Goal: Transaction & Acquisition: Obtain resource

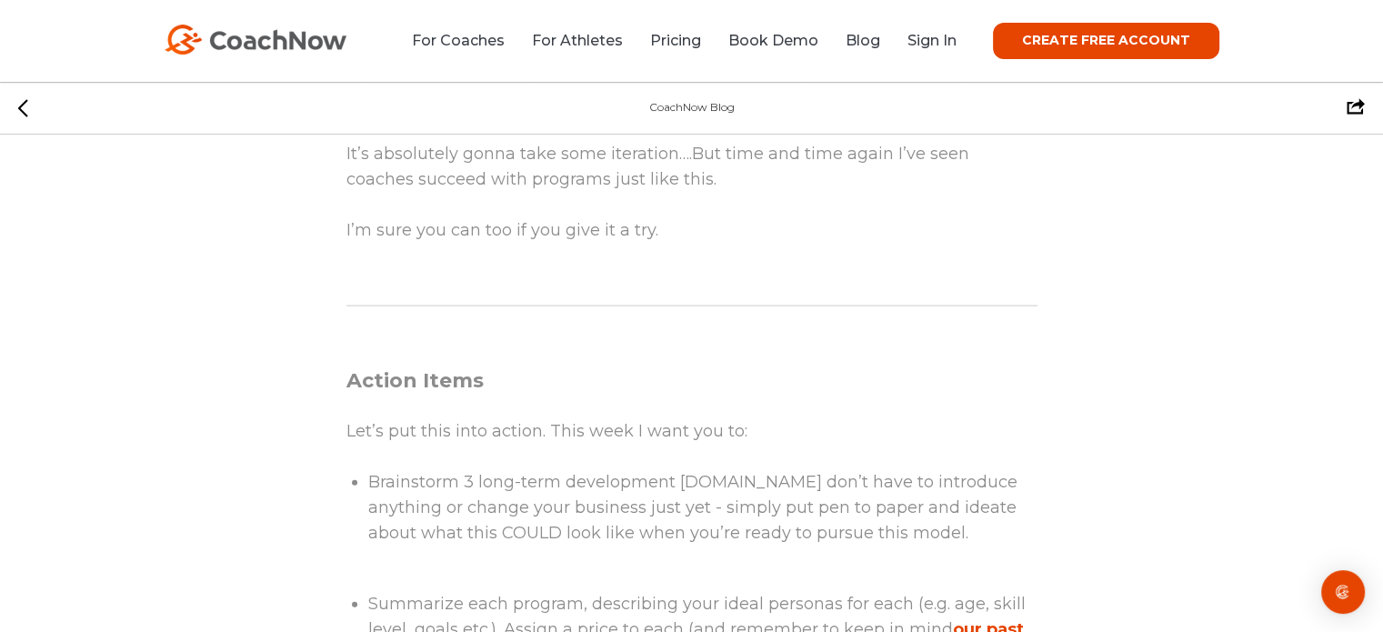
scroll to position [4106, 0]
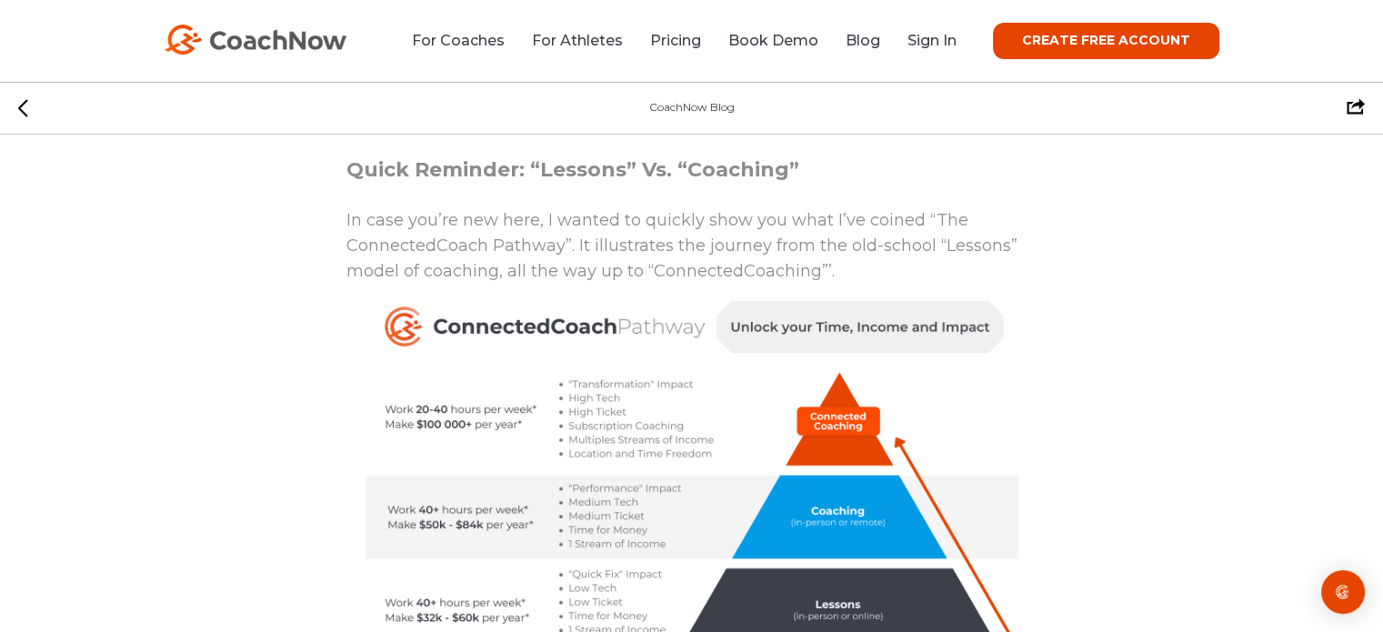
scroll to position [1198, 0]
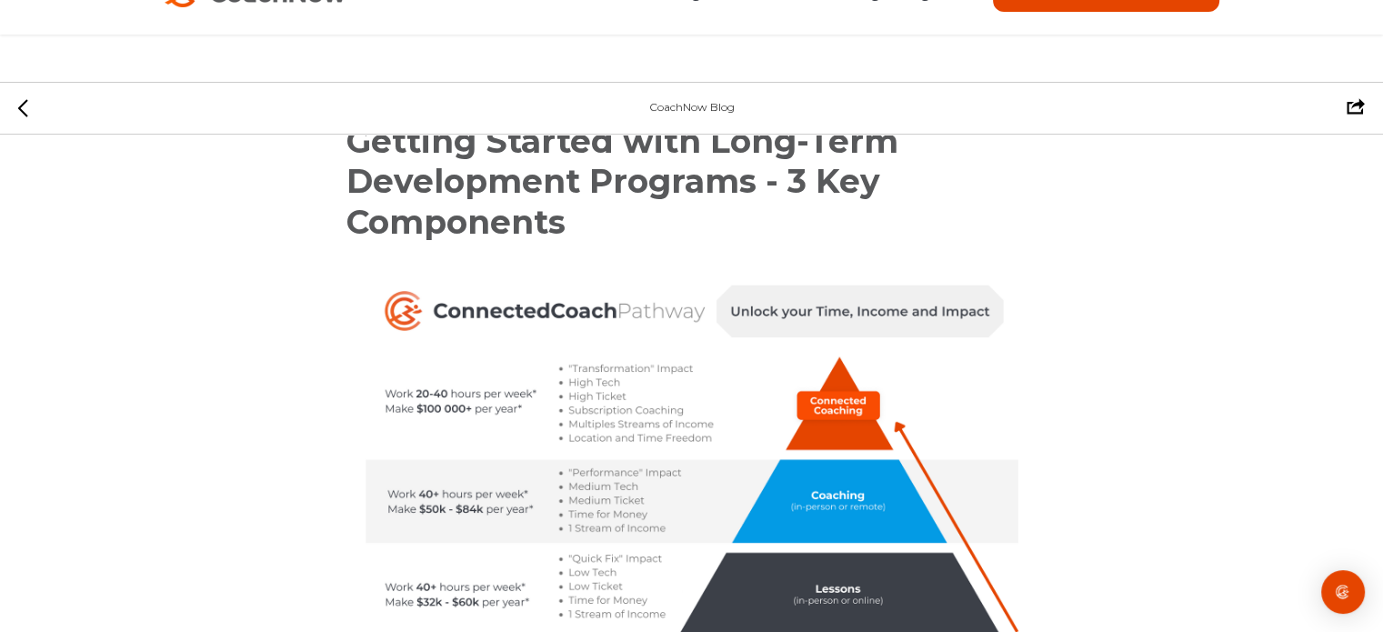
scroll to position [0, 0]
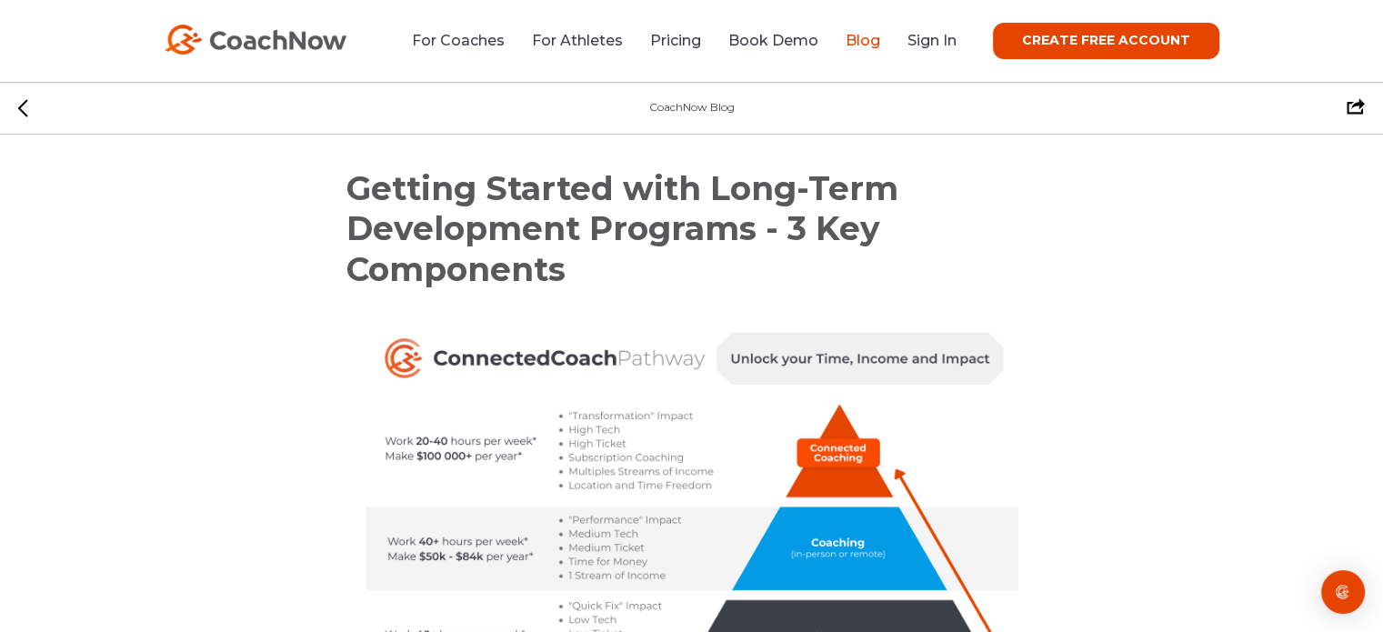
click at [865, 39] on link "Blog" at bounding box center [862, 40] width 35 height 17
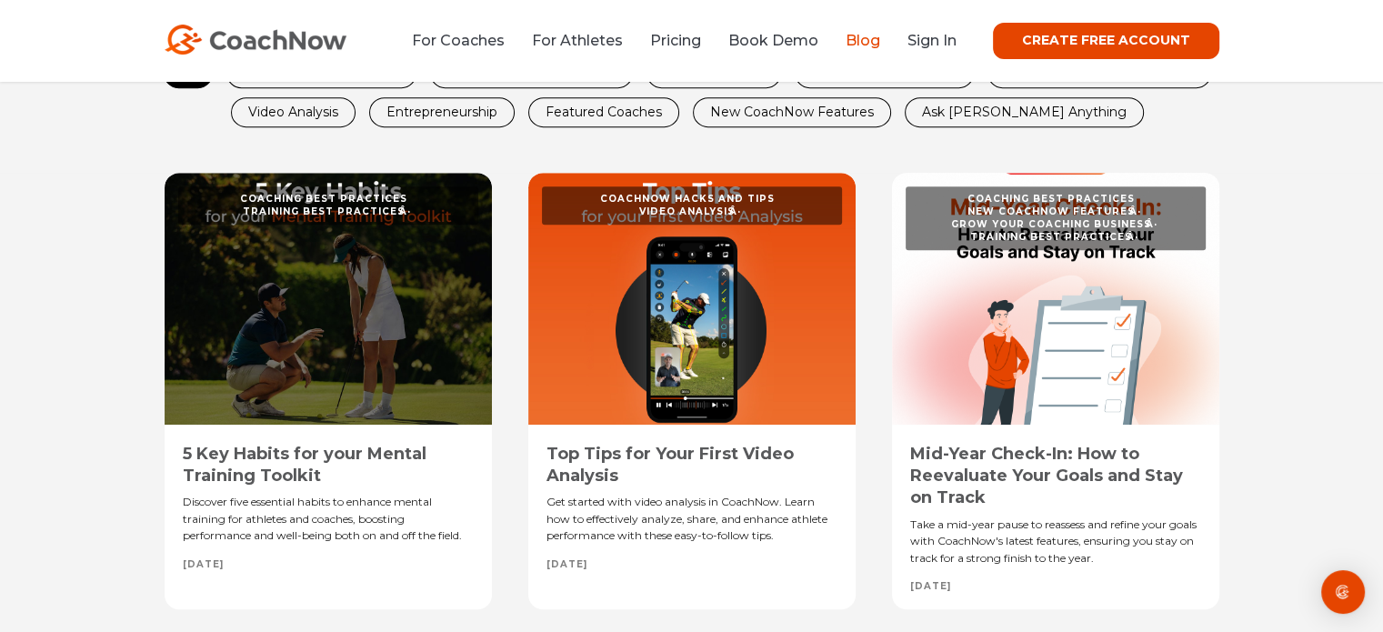
scroll to position [925, 0]
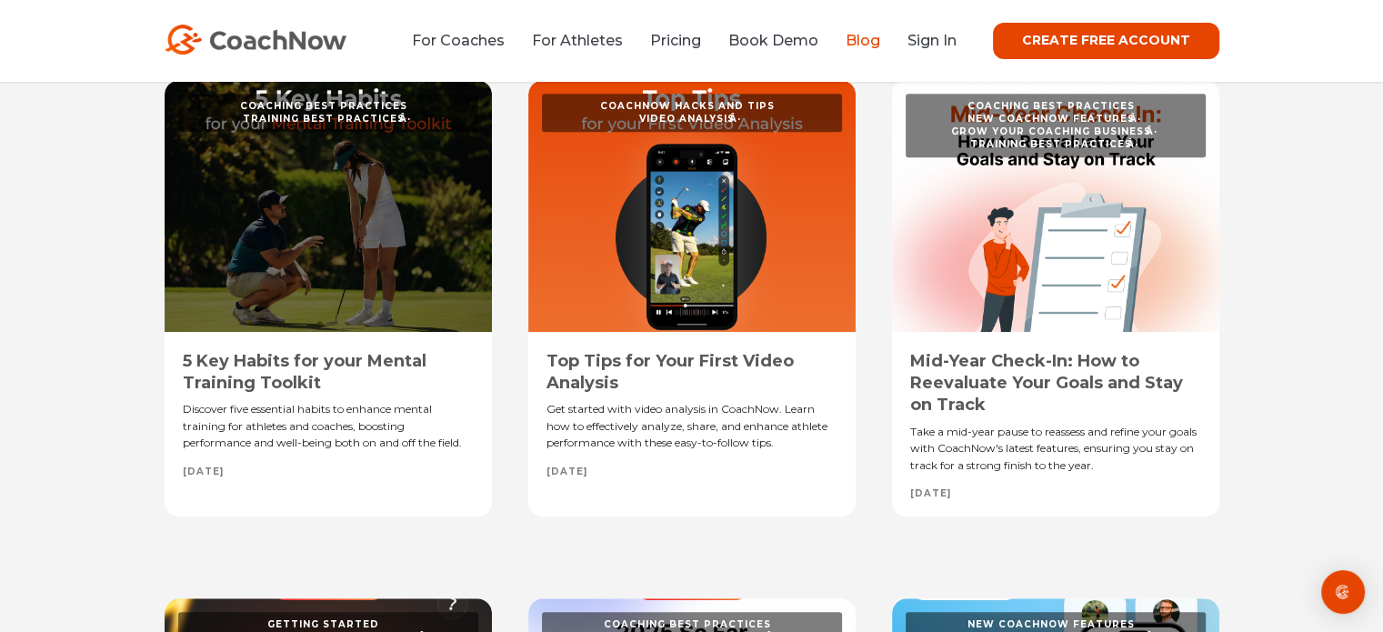
click at [704, 356] on link "Top Tips for Your First Video Analysis" at bounding box center [669, 372] width 247 height 42
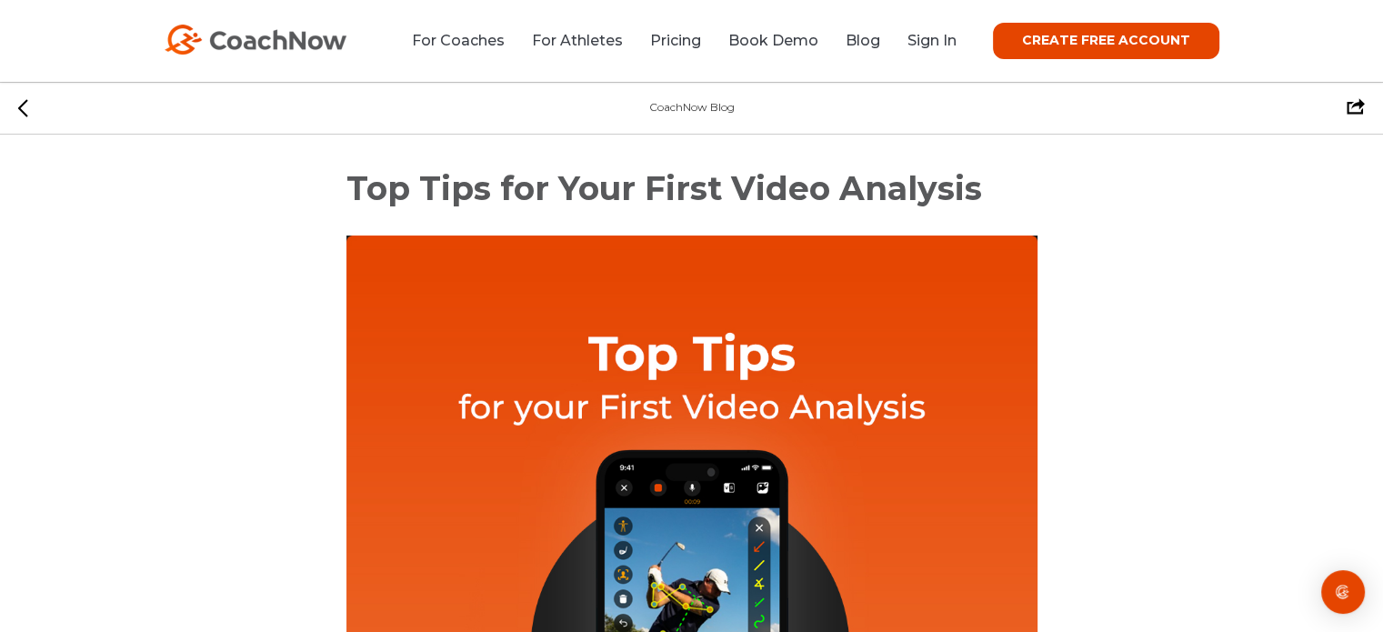
click at [20, 103] on icon at bounding box center [23, 108] width 10 height 18
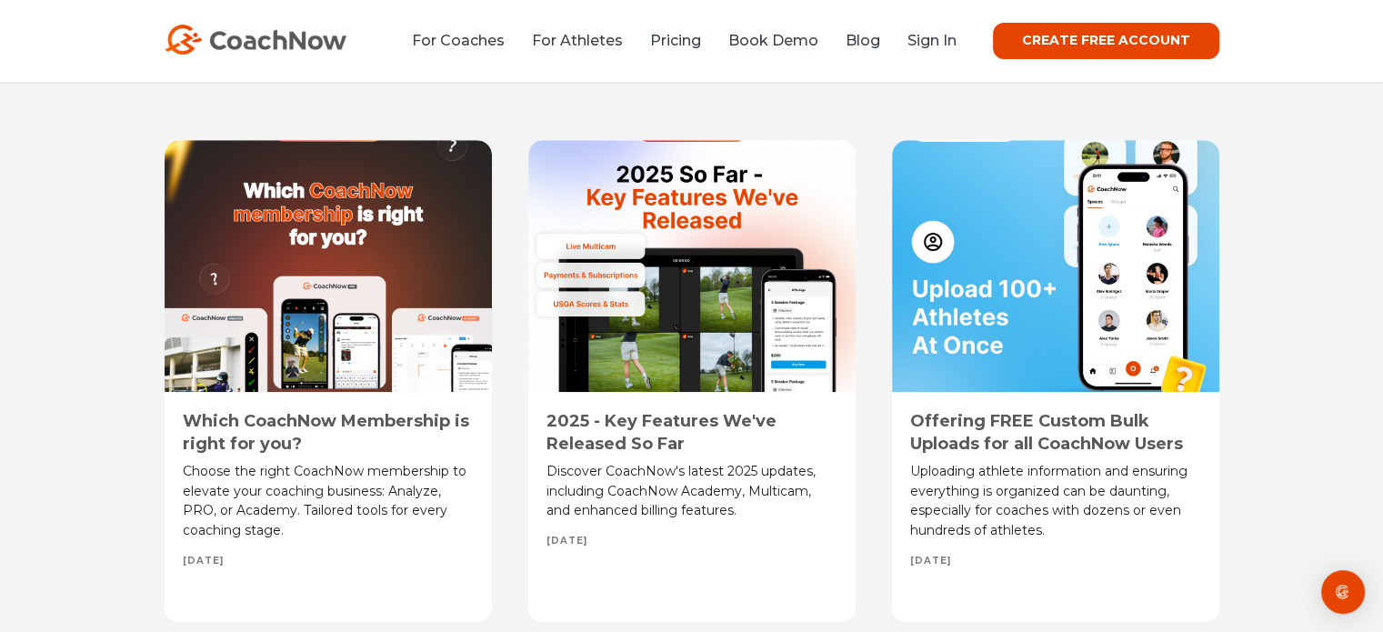
scroll to position [1556, 0]
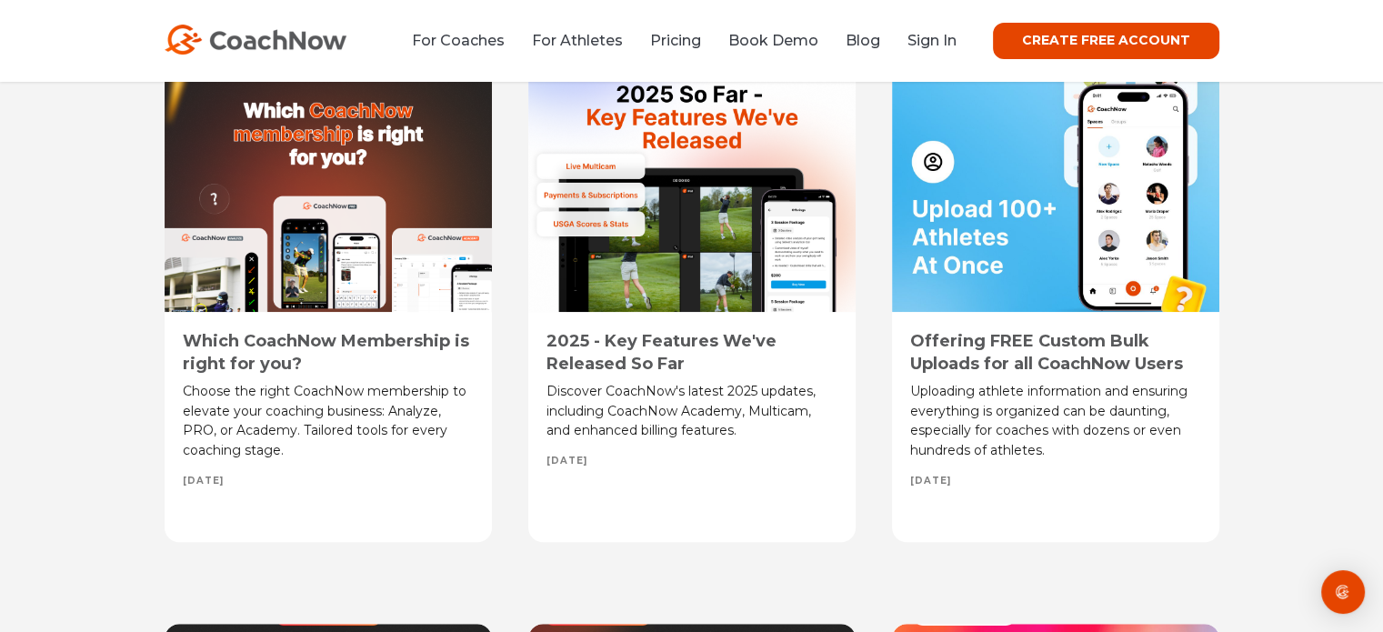
click at [625, 346] on link "2025 - Key Features We've Released So Far" at bounding box center [661, 352] width 230 height 42
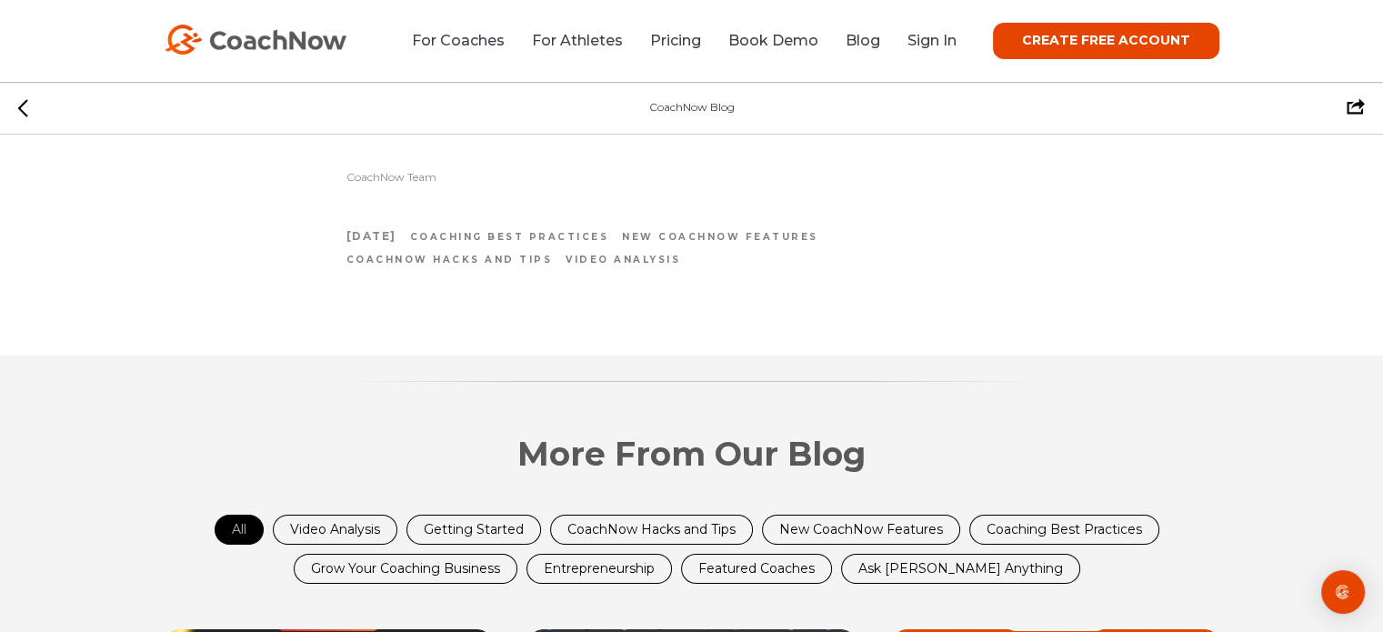
scroll to position [6193, 0]
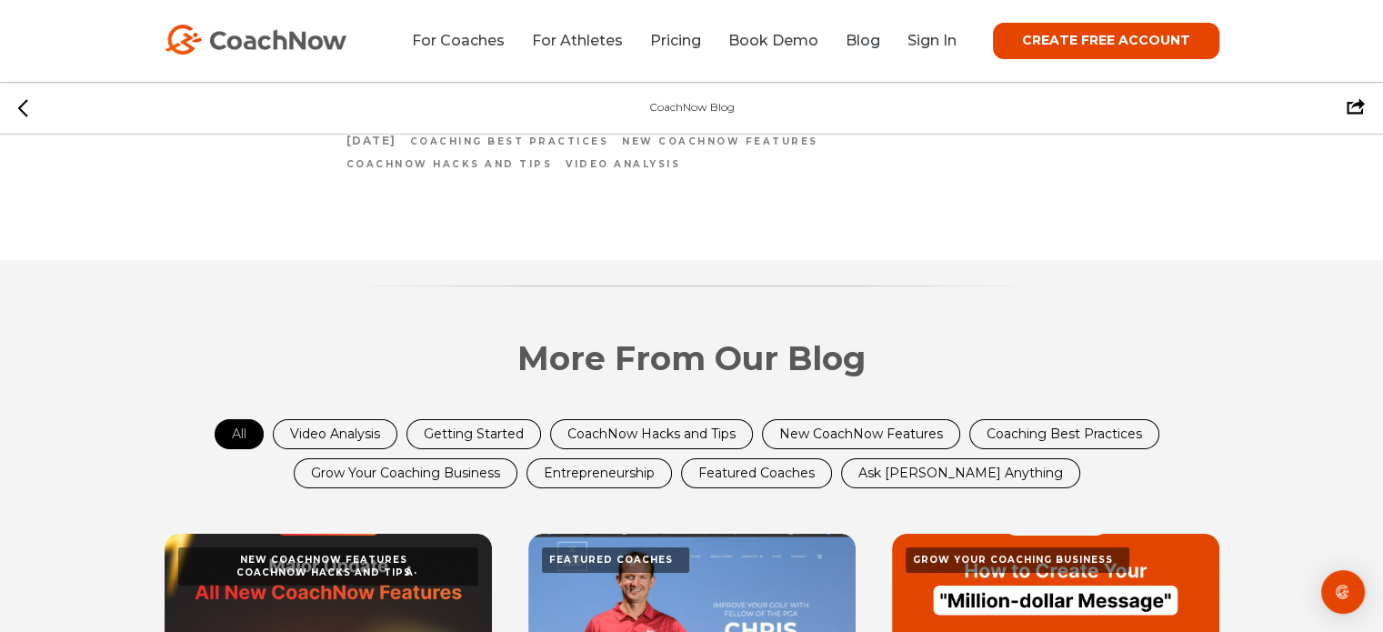
click at [305, 359] on h2 "More From Our Blog" at bounding box center [691, 371] width 1091 height 67
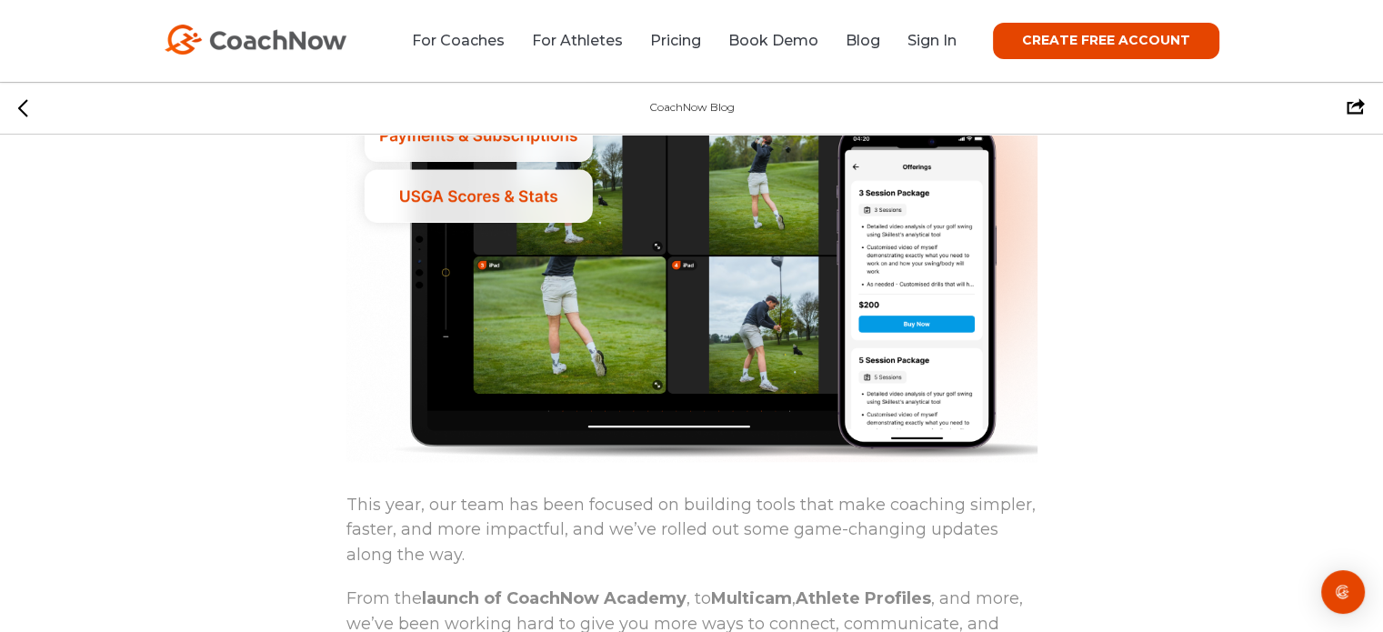
scroll to position [0, 0]
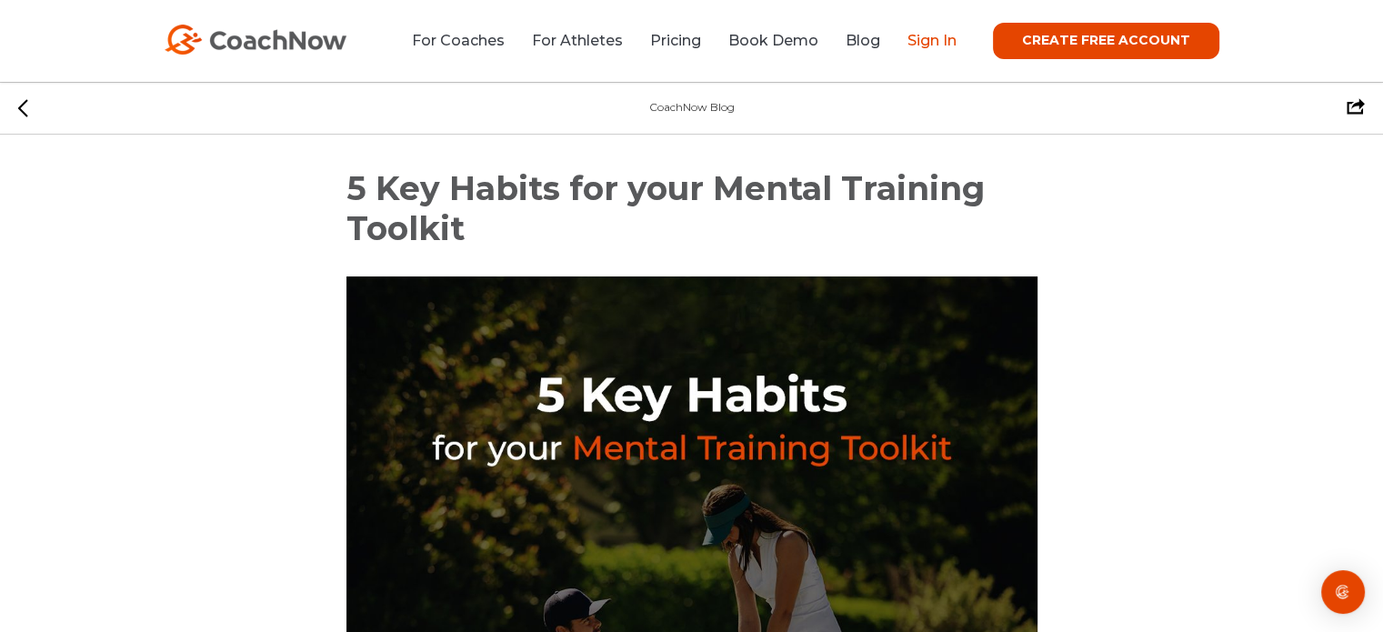
click at [923, 49] on link "Sign In" at bounding box center [931, 40] width 49 height 17
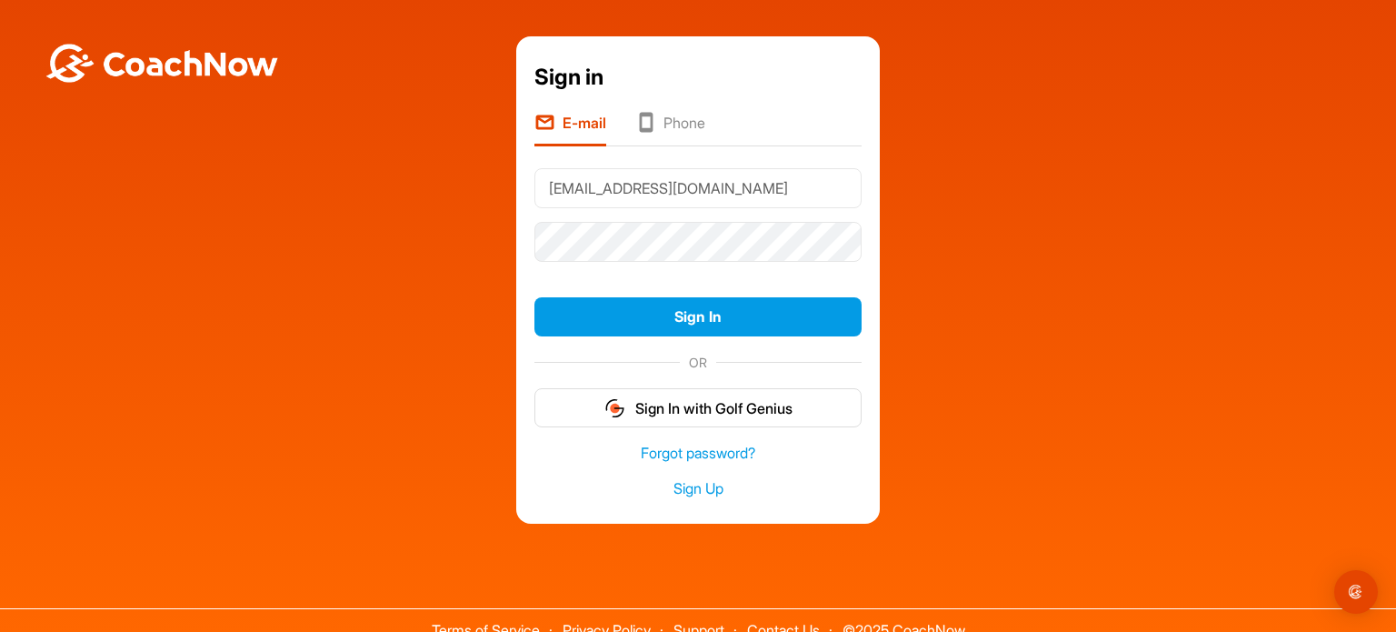
type input "[EMAIL_ADDRESS][DOMAIN_NAME]"
click at [535, 297] on button "Sign In" at bounding box center [698, 316] width 327 height 39
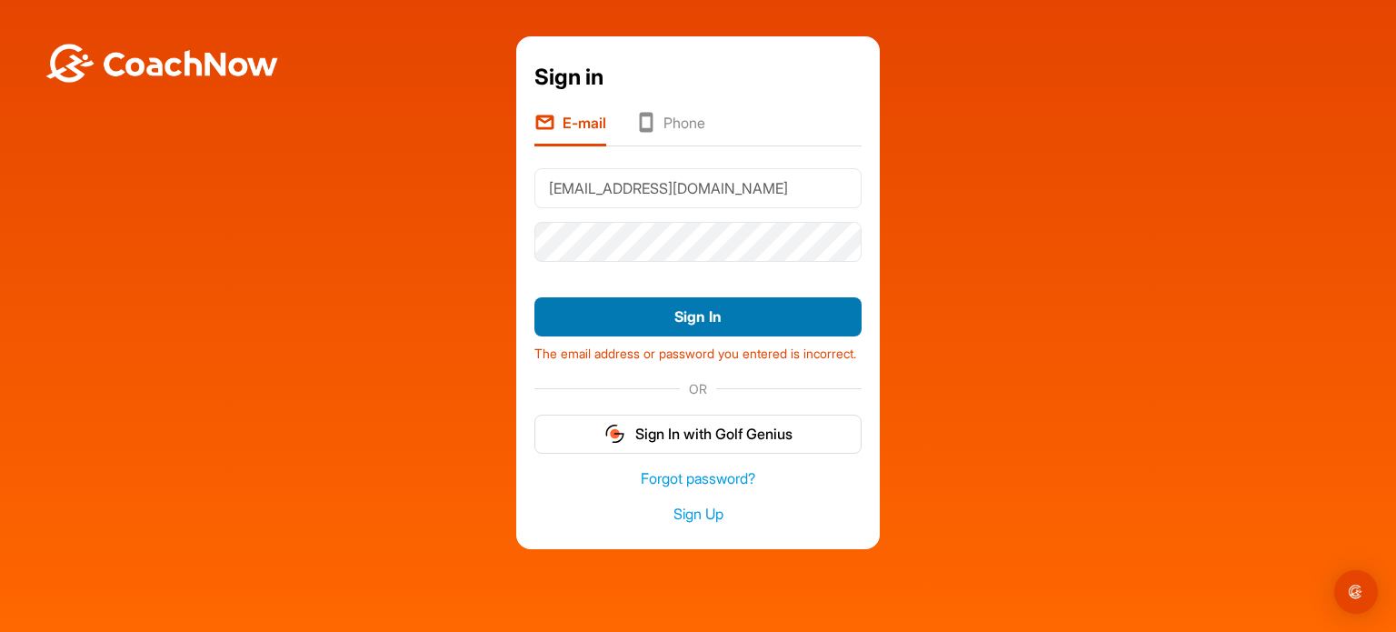
click at [678, 323] on button "Sign In" at bounding box center [698, 316] width 327 height 39
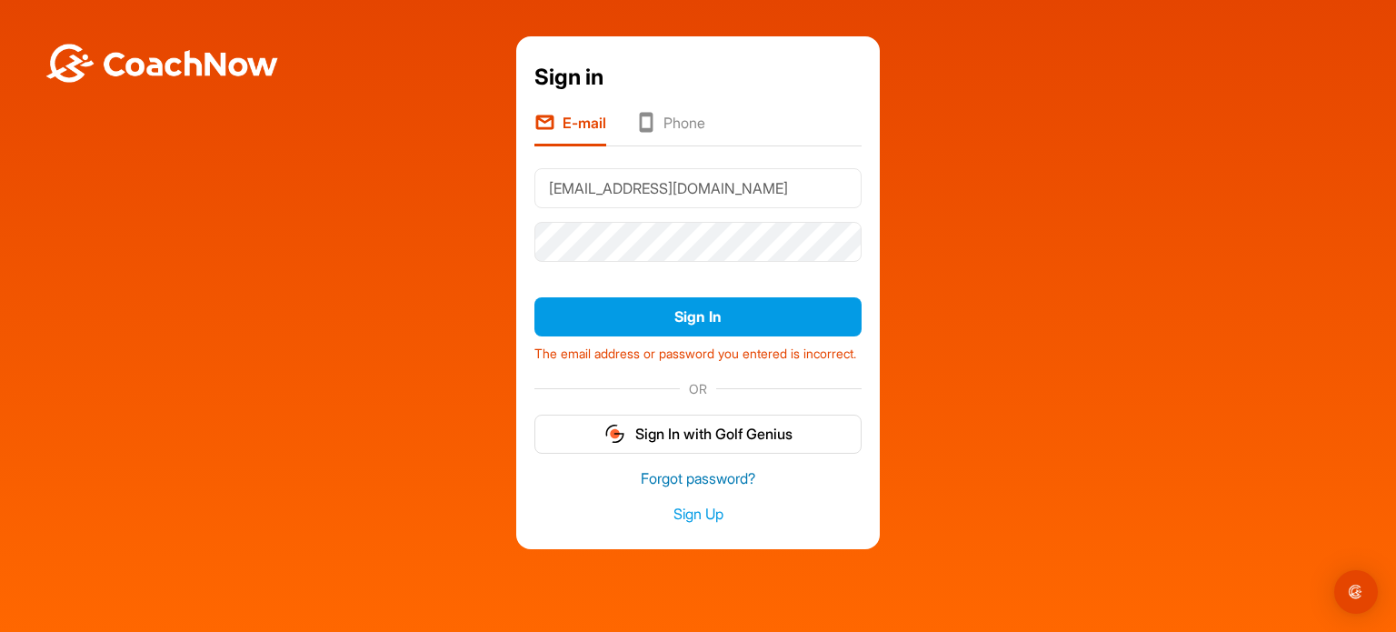
click at [661, 489] on link "Forgot password?" at bounding box center [698, 478] width 327 height 21
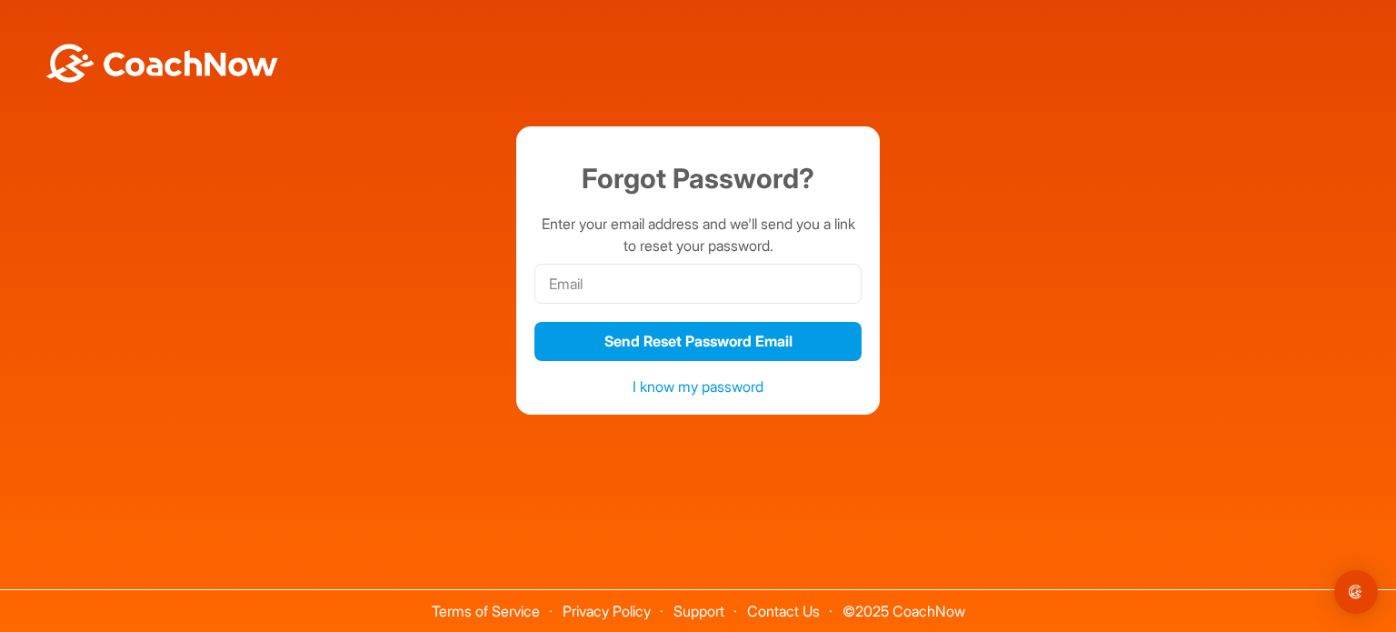
click at [694, 388] on link "I know my password" at bounding box center [698, 386] width 131 height 18
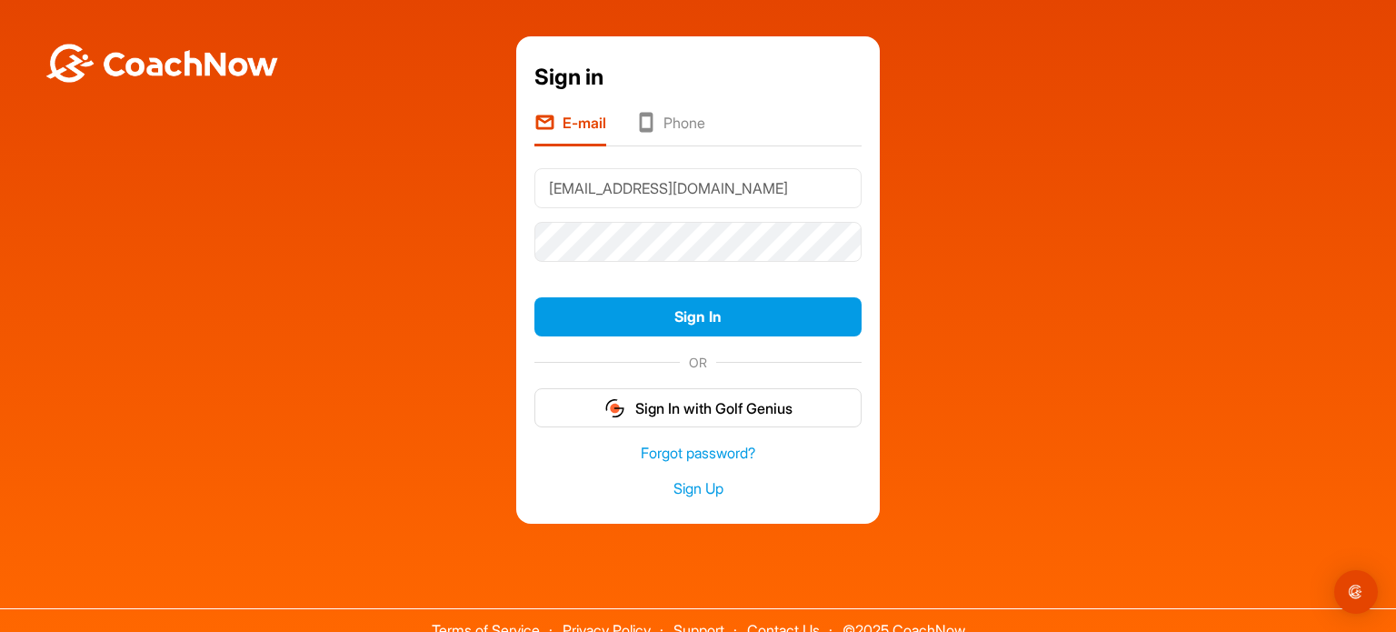
type input "[EMAIL_ADDRESS][DOMAIN_NAME]"
click at [535, 297] on button "Sign In" at bounding box center [698, 316] width 327 height 39
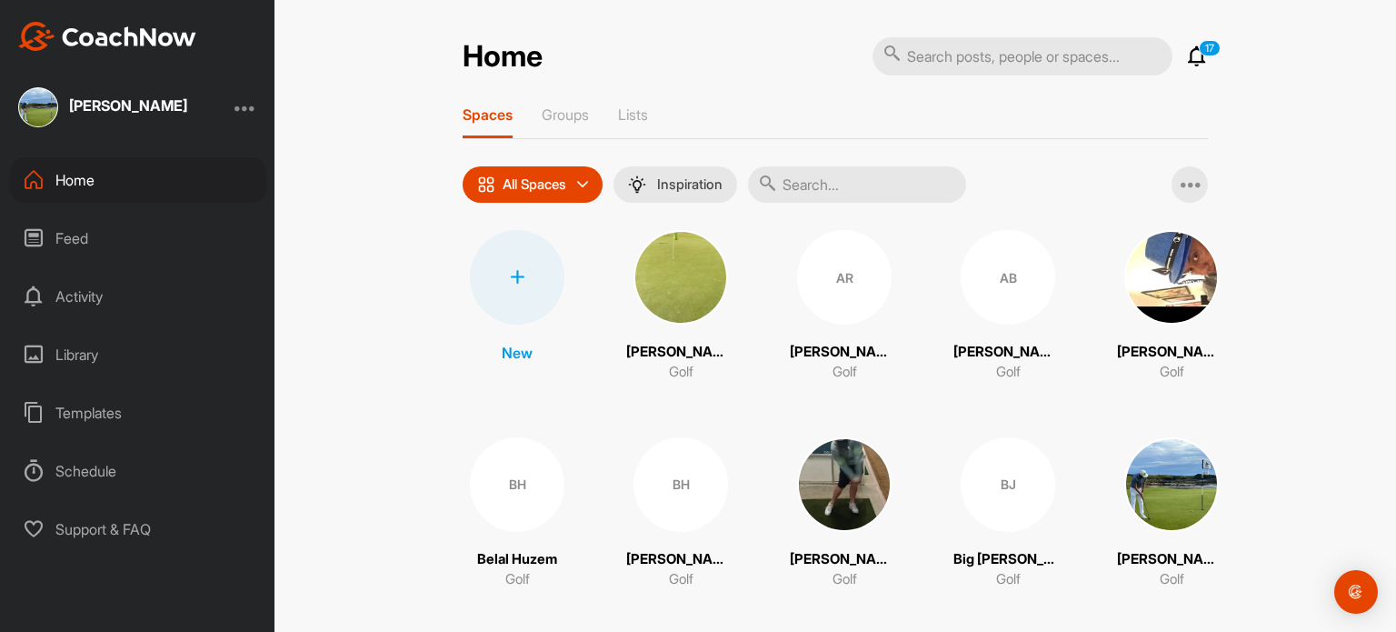
click at [1188, 57] on icon at bounding box center [1197, 56] width 22 height 22
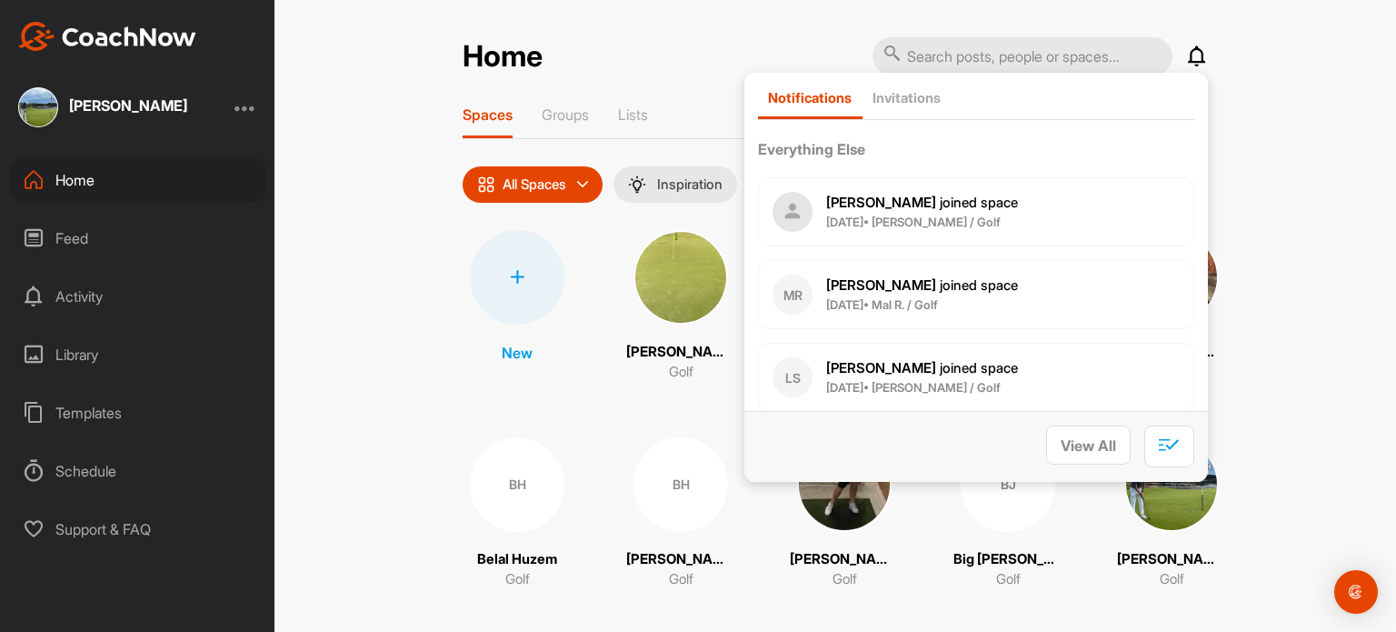
click at [1345, 217] on div "Home Notifications Invitations Everything Else Shane K. joined space 15 Jun • S…" at bounding box center [836, 316] width 1122 height 632
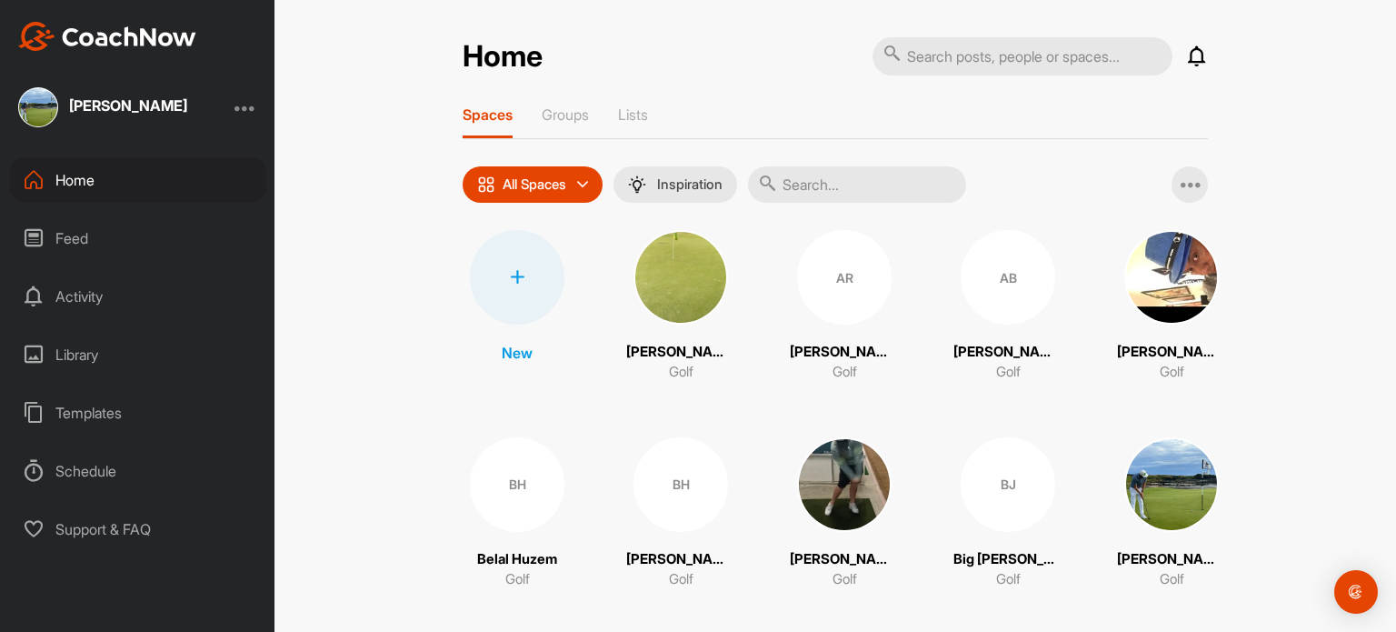
click at [245, 105] on div at bounding box center [246, 107] width 22 height 22
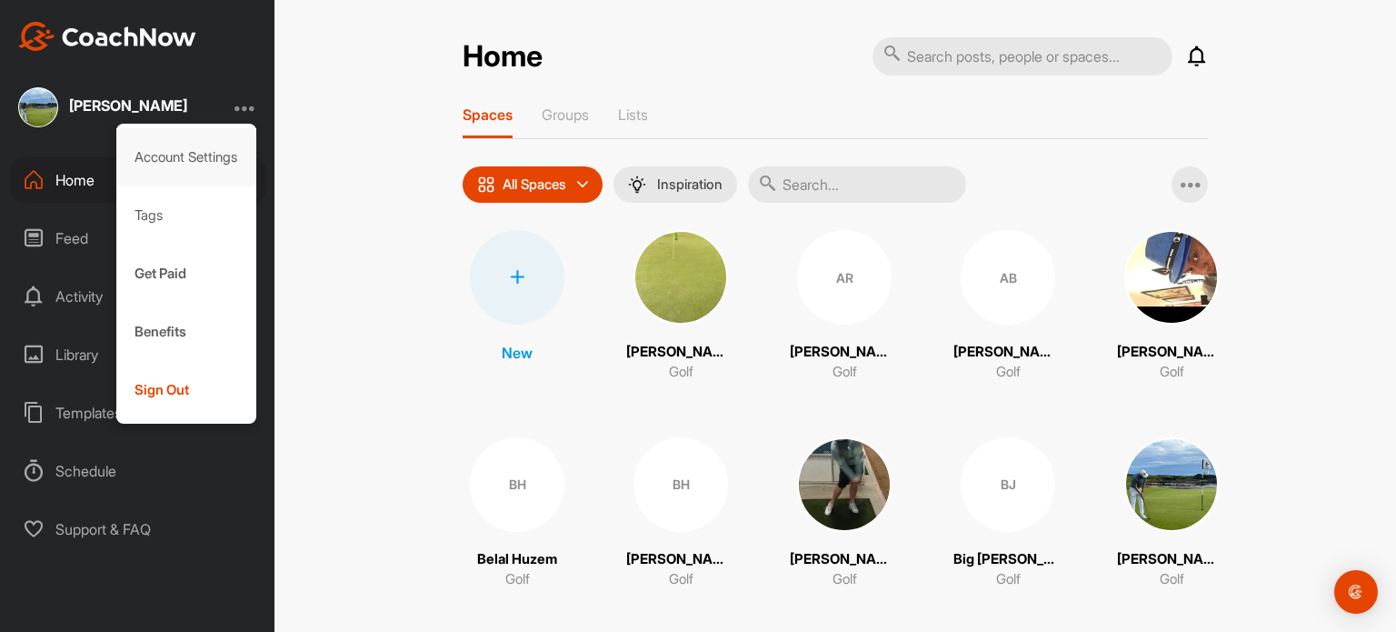
click at [179, 161] on div "Account Settings" at bounding box center [186, 157] width 141 height 58
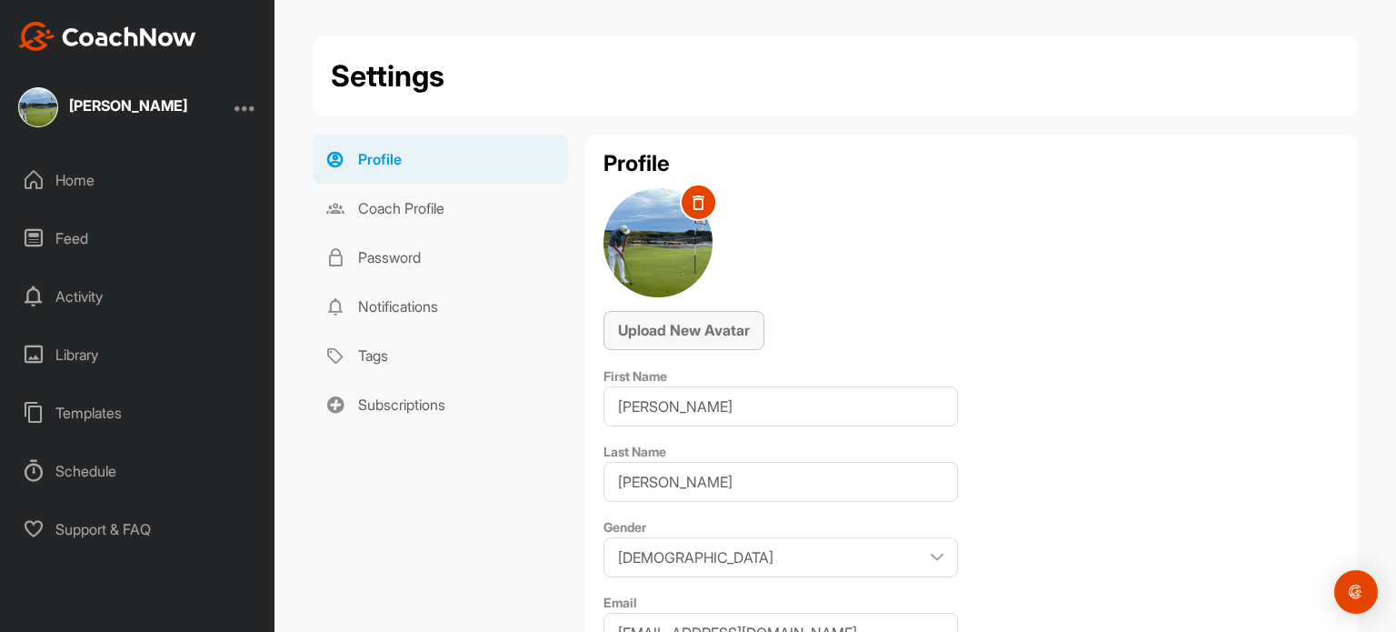
click at [691, 325] on span "Upload New Avatar" at bounding box center [684, 330] width 132 height 18
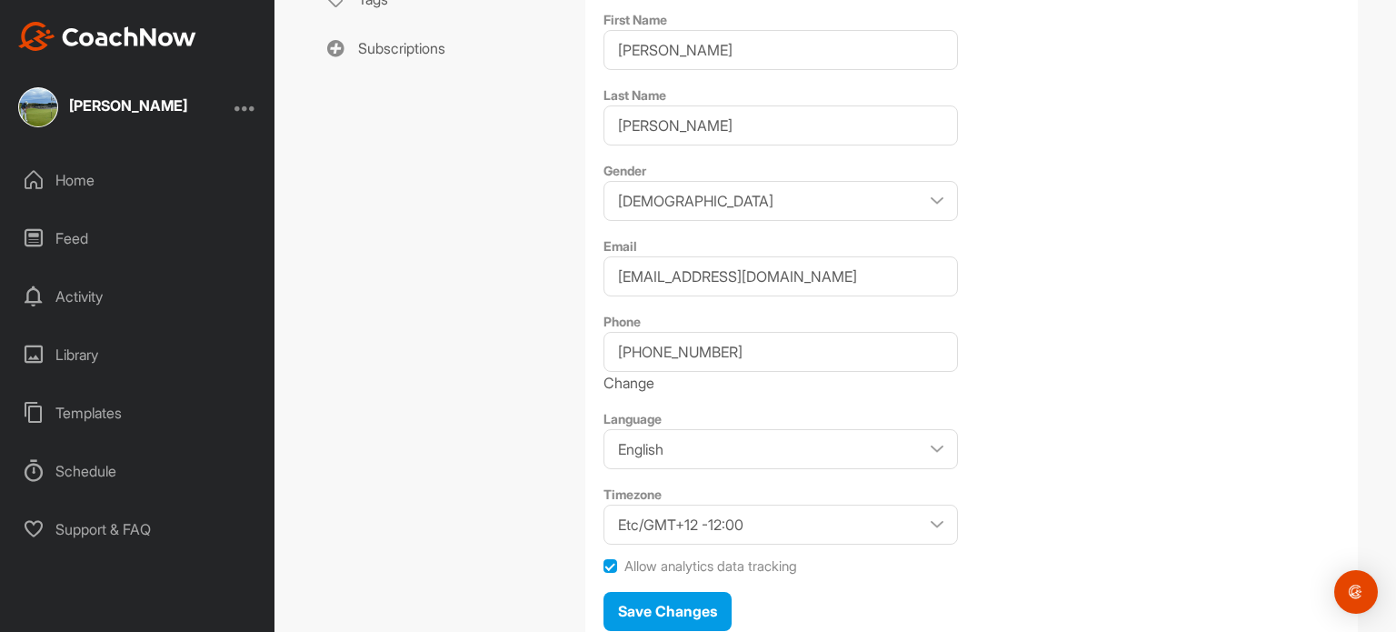
scroll to position [429, 0]
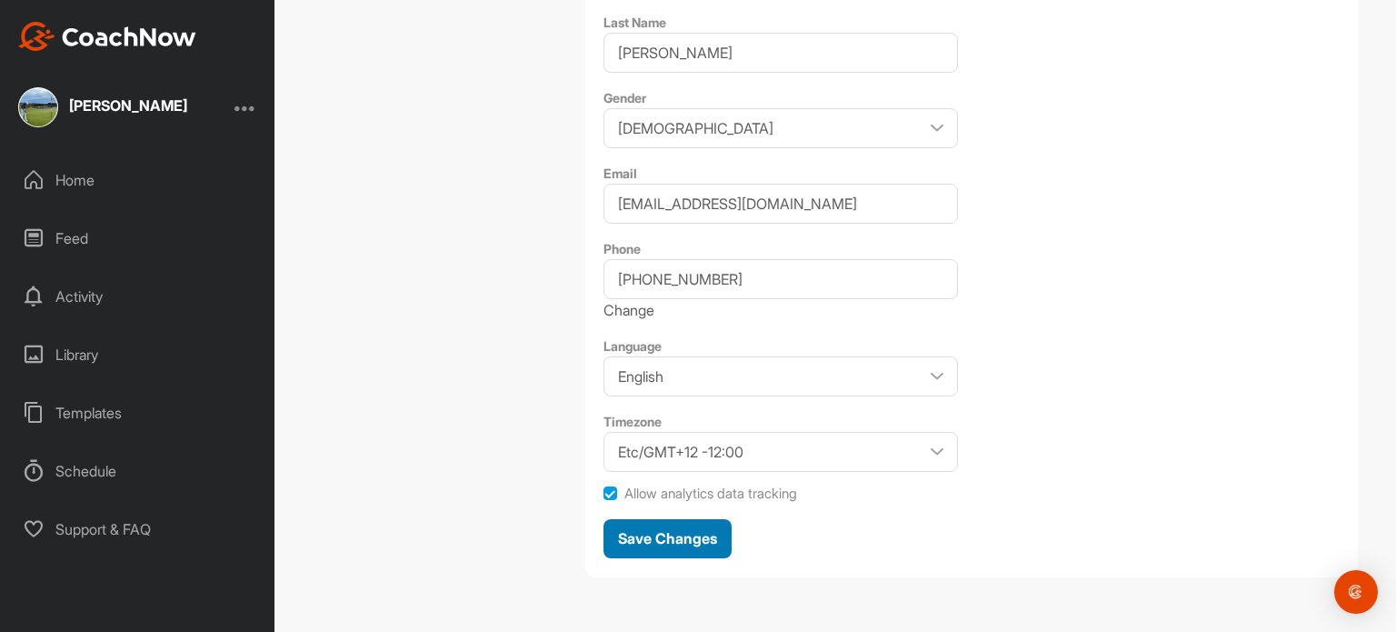
click at [662, 545] on span "Save Changes" at bounding box center [667, 538] width 99 height 18
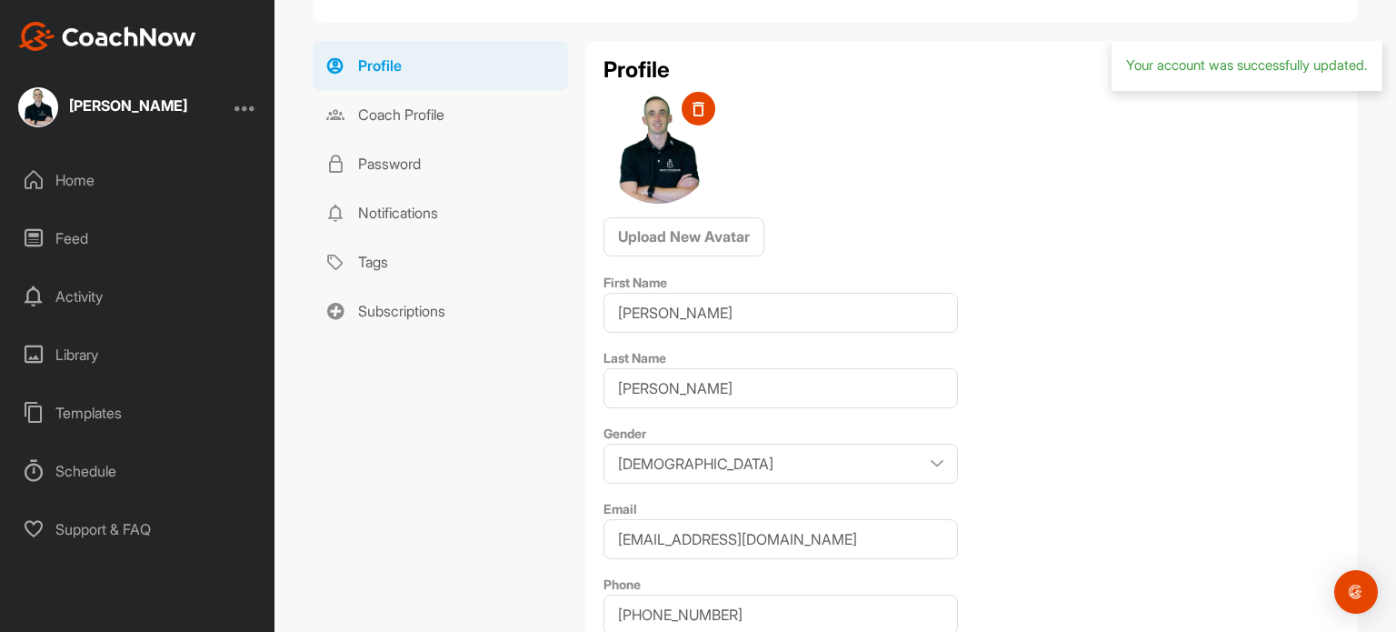
scroll to position [0, 0]
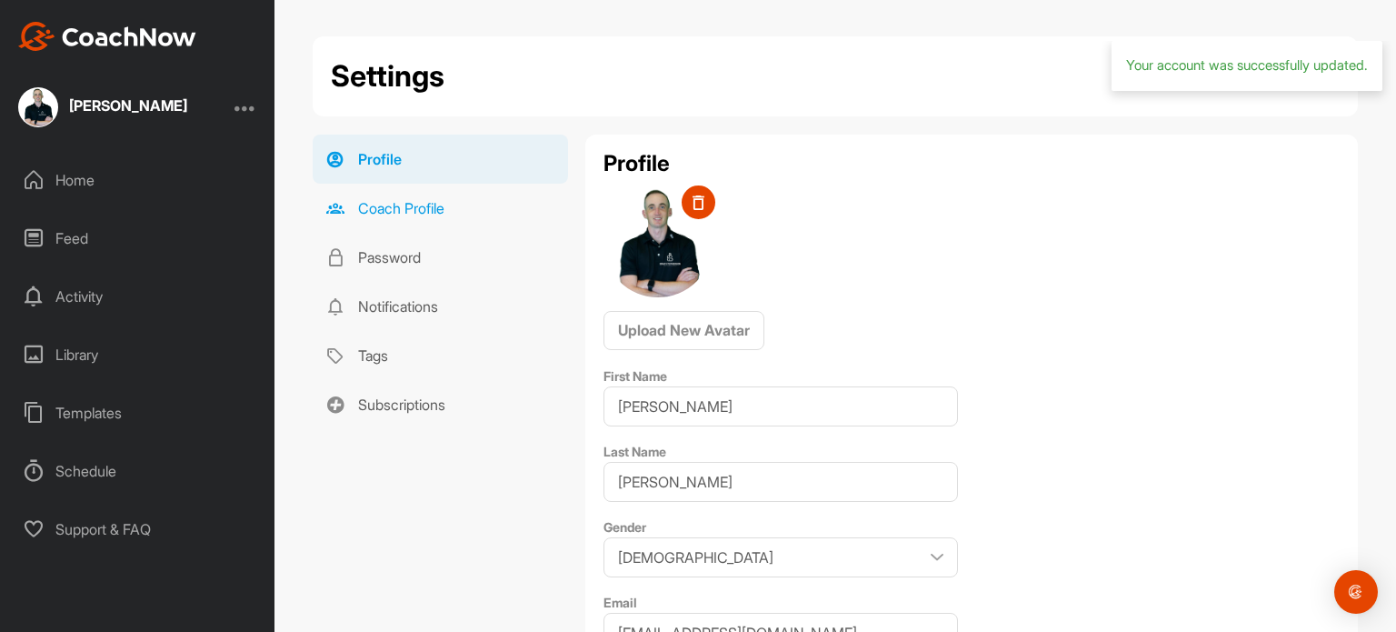
click at [407, 216] on link "Coach Profile" at bounding box center [440, 208] width 255 height 49
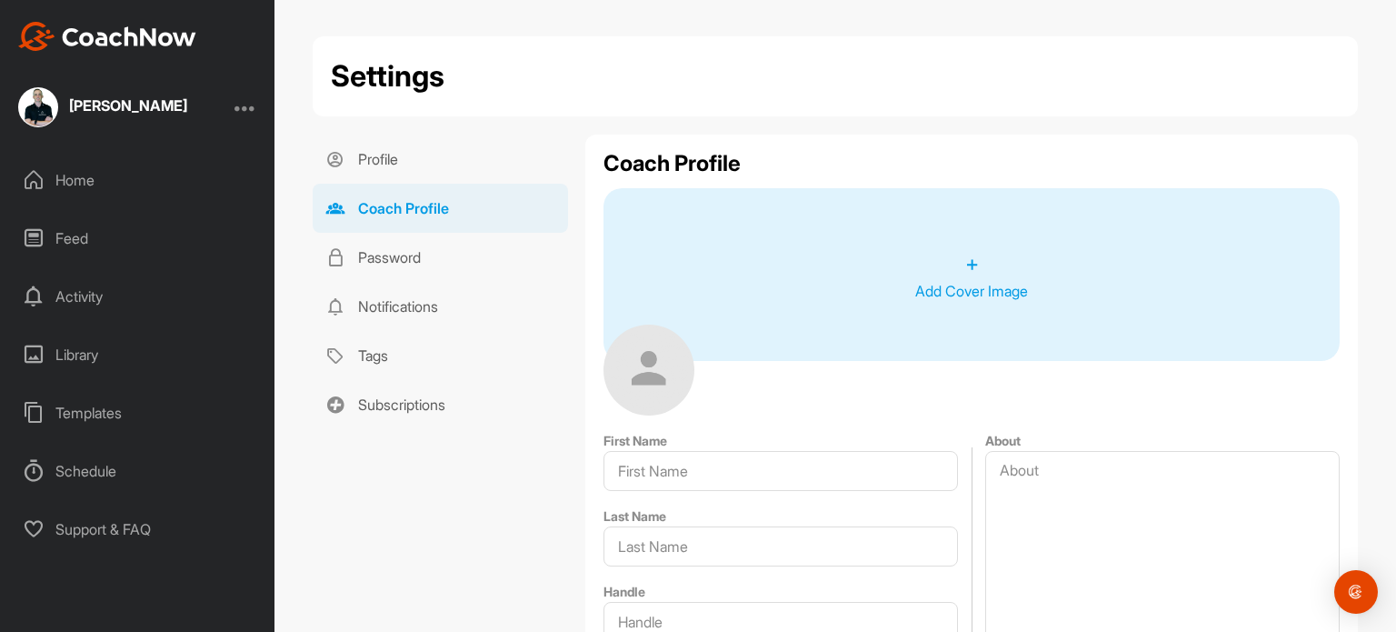
type input "Brad"
type input "Stephenson"
type input "[EMAIL_ADDRESS][DOMAIN_NAME]"
type input "+66 603 465"
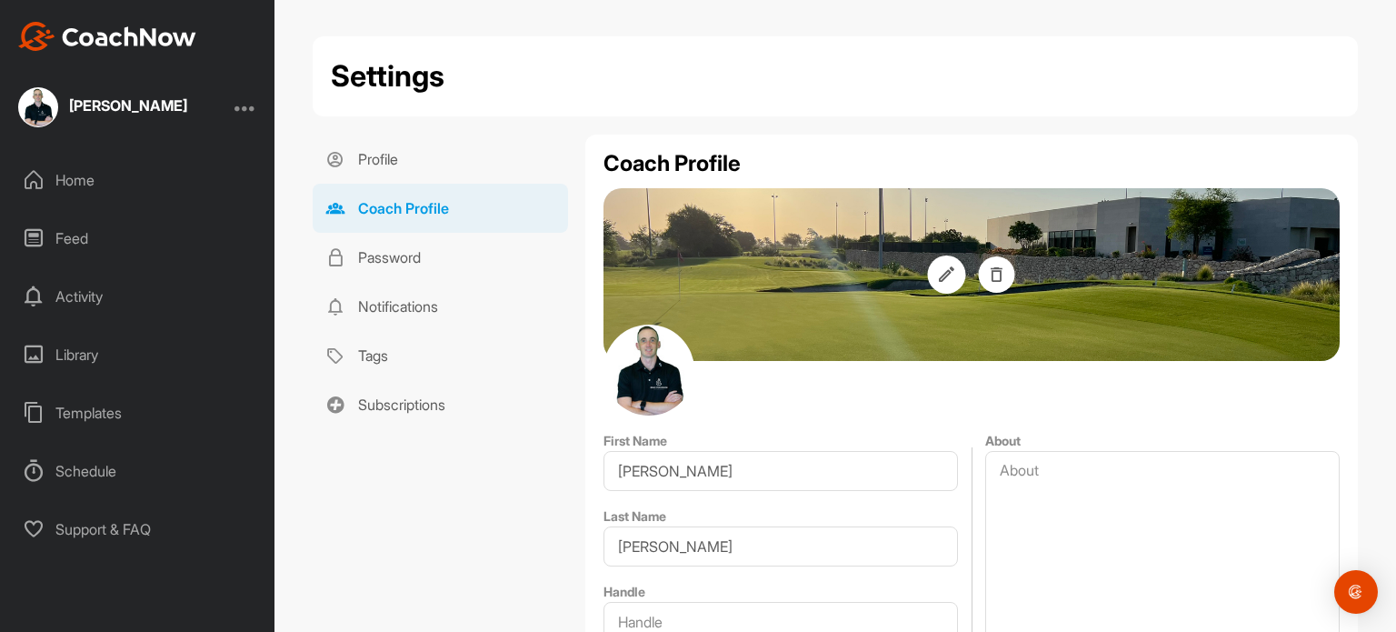
click at [942, 272] on icon at bounding box center [946, 274] width 15 height 15
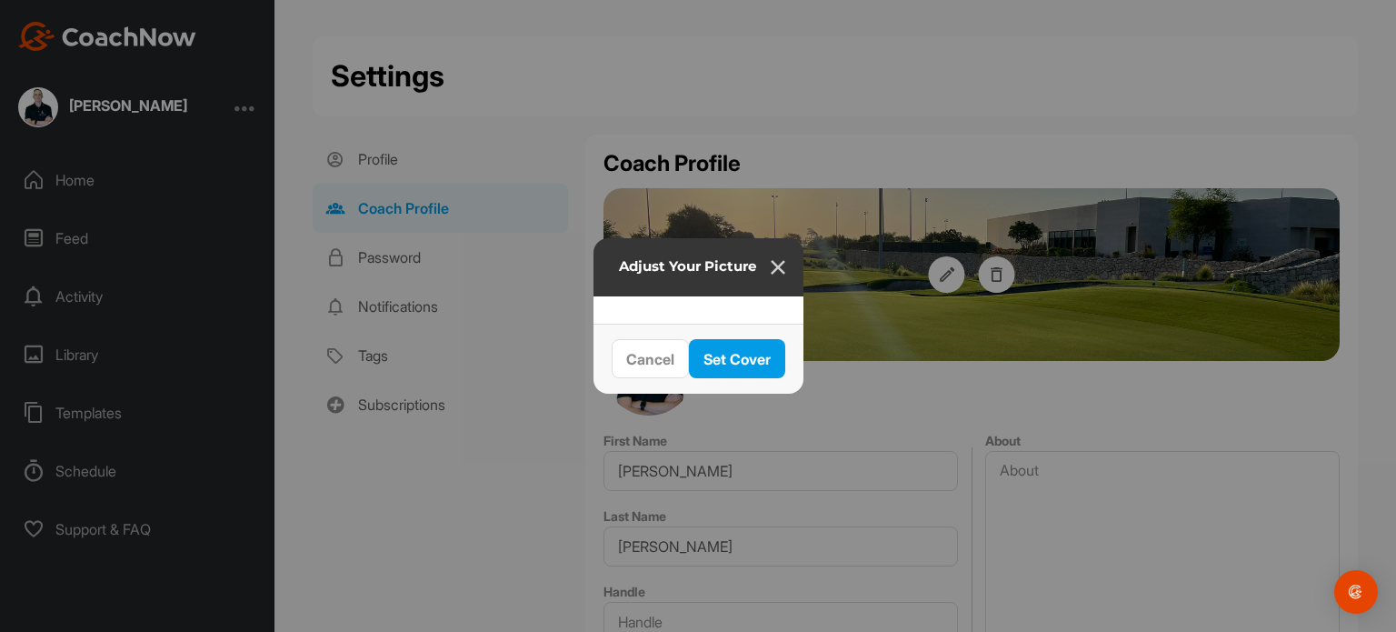
drag, startPoint x: 775, startPoint y: 325, endPoint x: 815, endPoint y: 255, distance: 80.6
click at [815, 370] on div at bounding box center [948, 483] width 682 height 227
click at [771, 368] on span "Set Cover" at bounding box center [737, 359] width 67 height 18
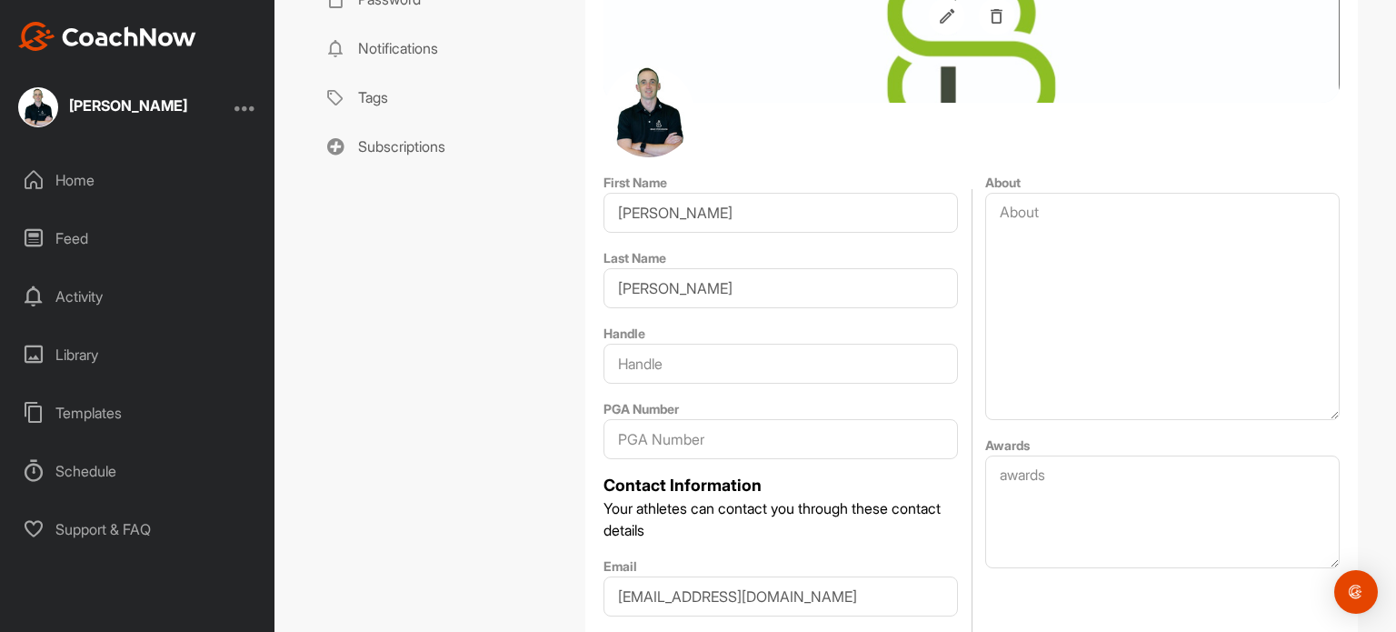
scroll to position [258, 0]
click at [649, 355] on input "text" at bounding box center [781, 364] width 355 height 40
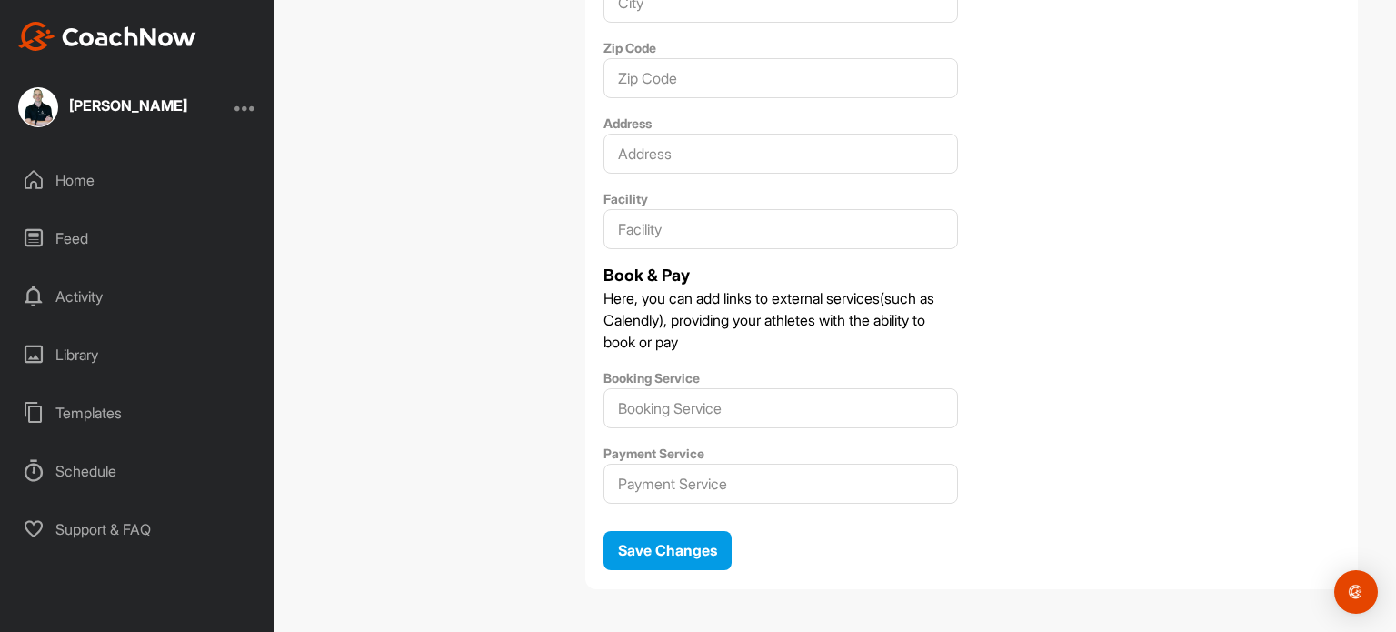
scroll to position [1090, 0]
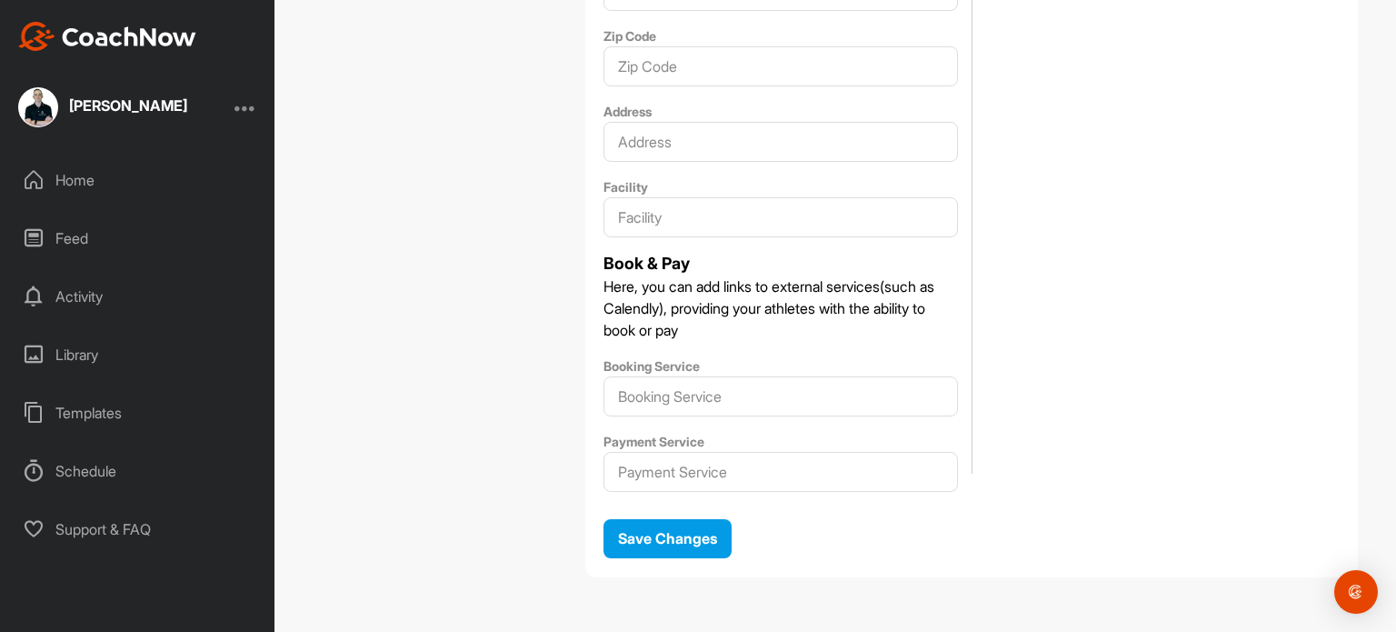
type input "@bstephensongolfperformance"
click at [698, 469] on input "Payment Service" at bounding box center [781, 472] width 355 height 40
click at [713, 390] on input "Booking Service" at bounding box center [781, 396] width 355 height 40
click at [678, 555] on button "Save Changes" at bounding box center [668, 538] width 128 height 39
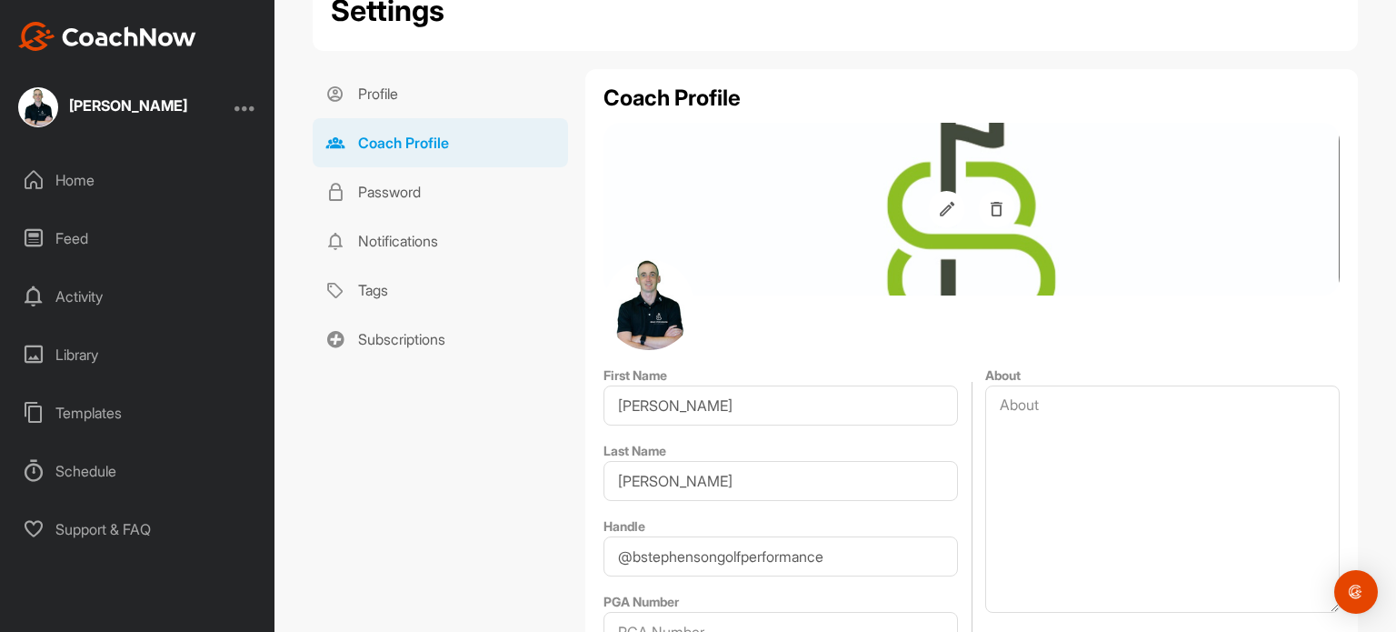
scroll to position [105, 0]
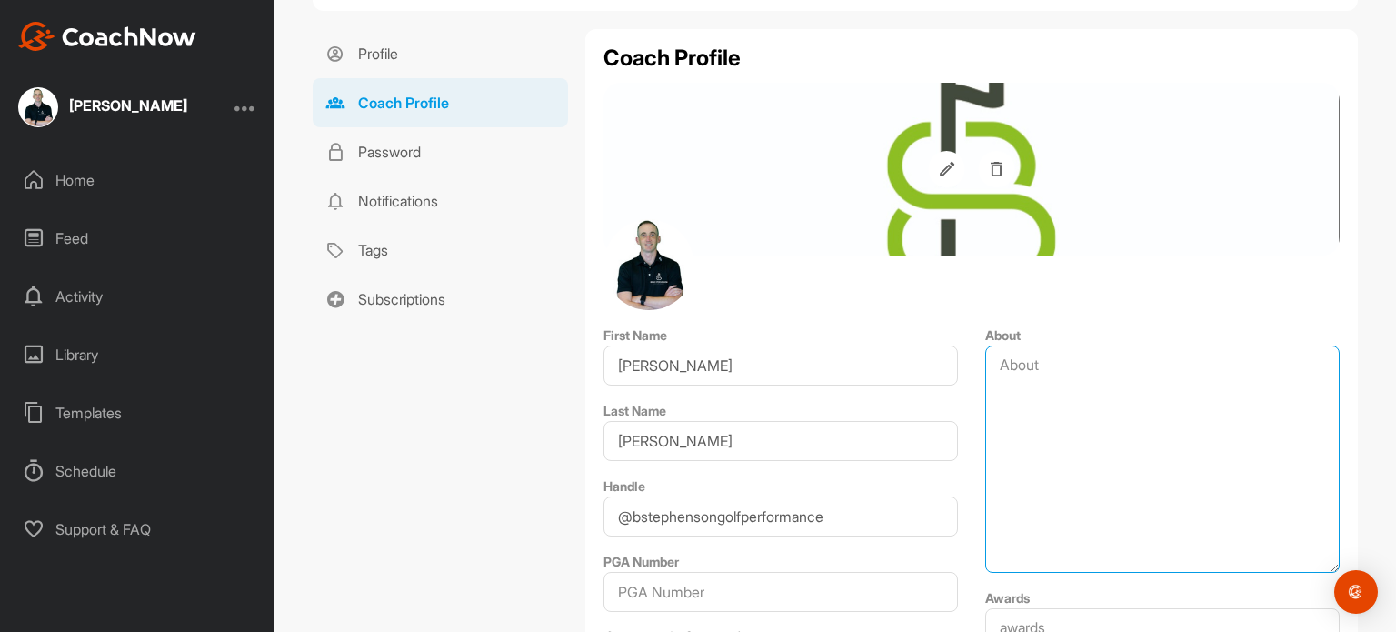
click at [985, 367] on textarea "About" at bounding box center [1162, 458] width 355 height 227
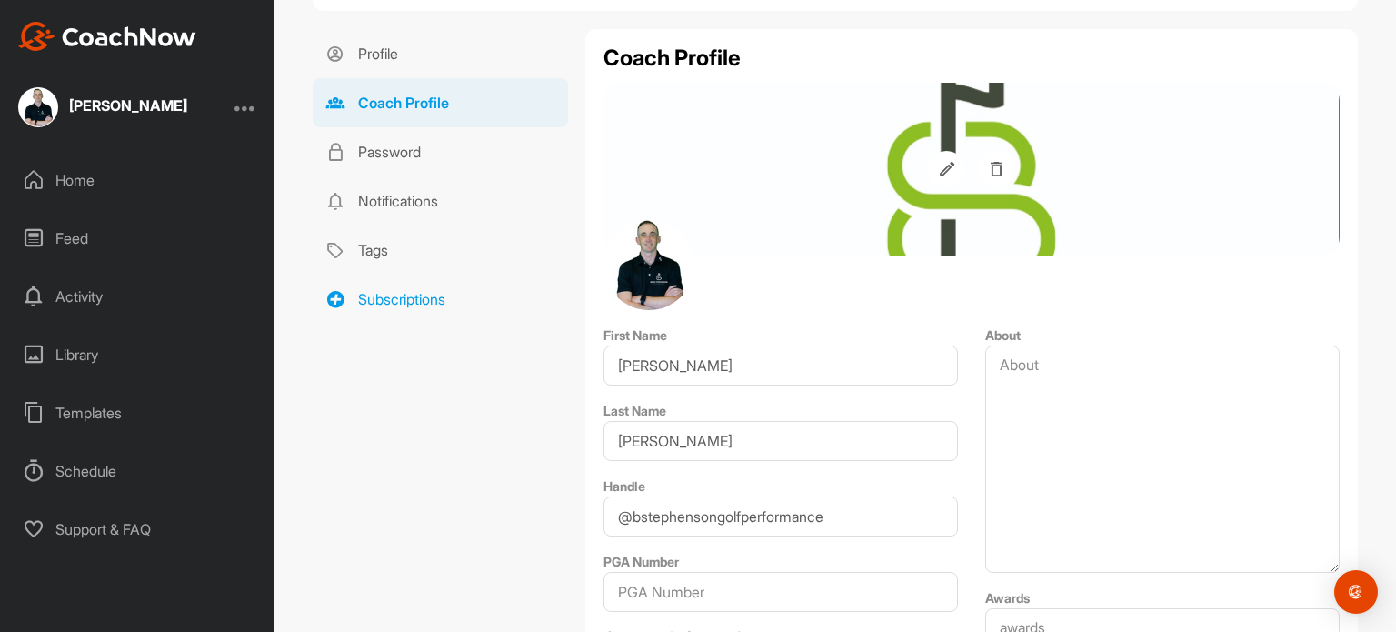
click at [367, 295] on link "Subscriptions" at bounding box center [440, 299] width 255 height 49
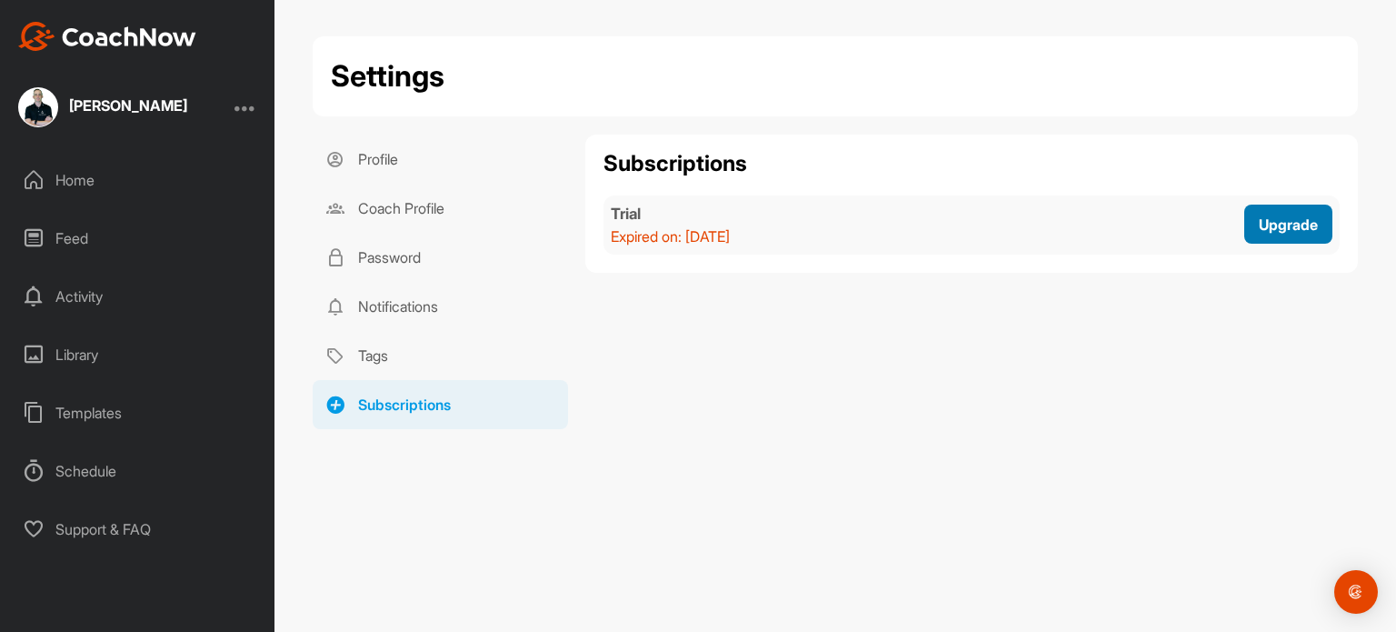
click at [1259, 222] on span "Upgrade" at bounding box center [1288, 224] width 59 height 18
click at [55, 233] on div "Feed" at bounding box center [138, 237] width 256 height 45
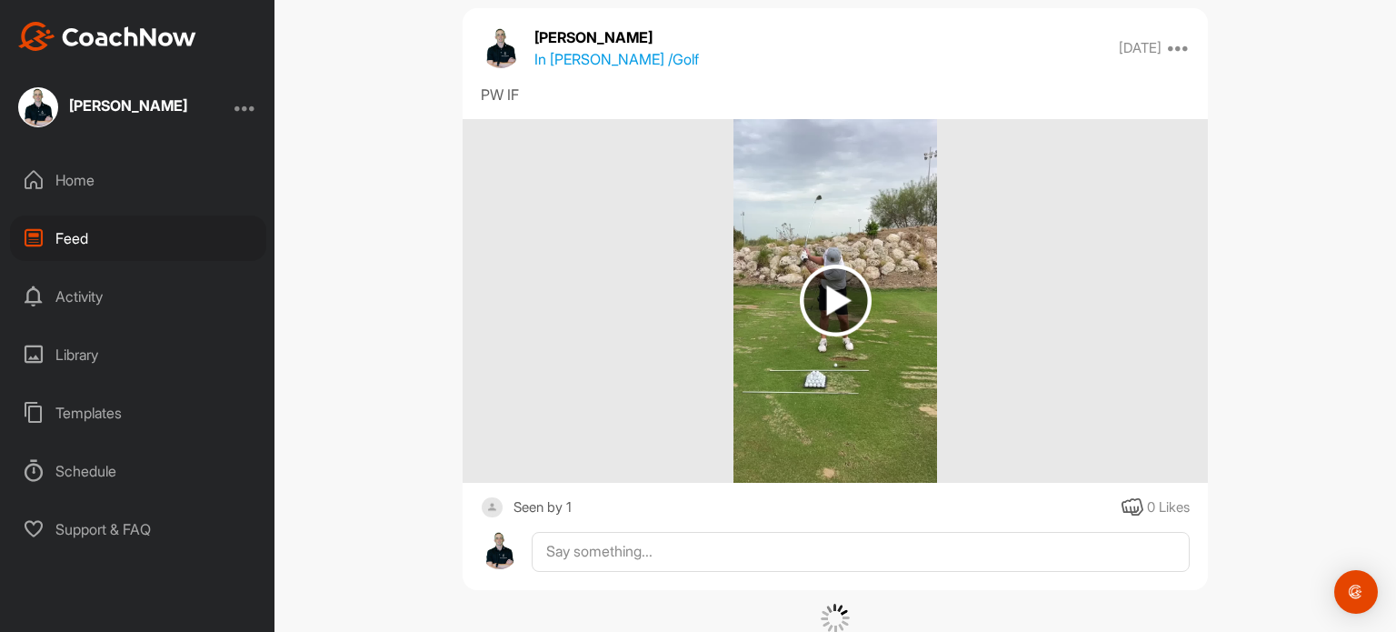
scroll to position [21073, 0]
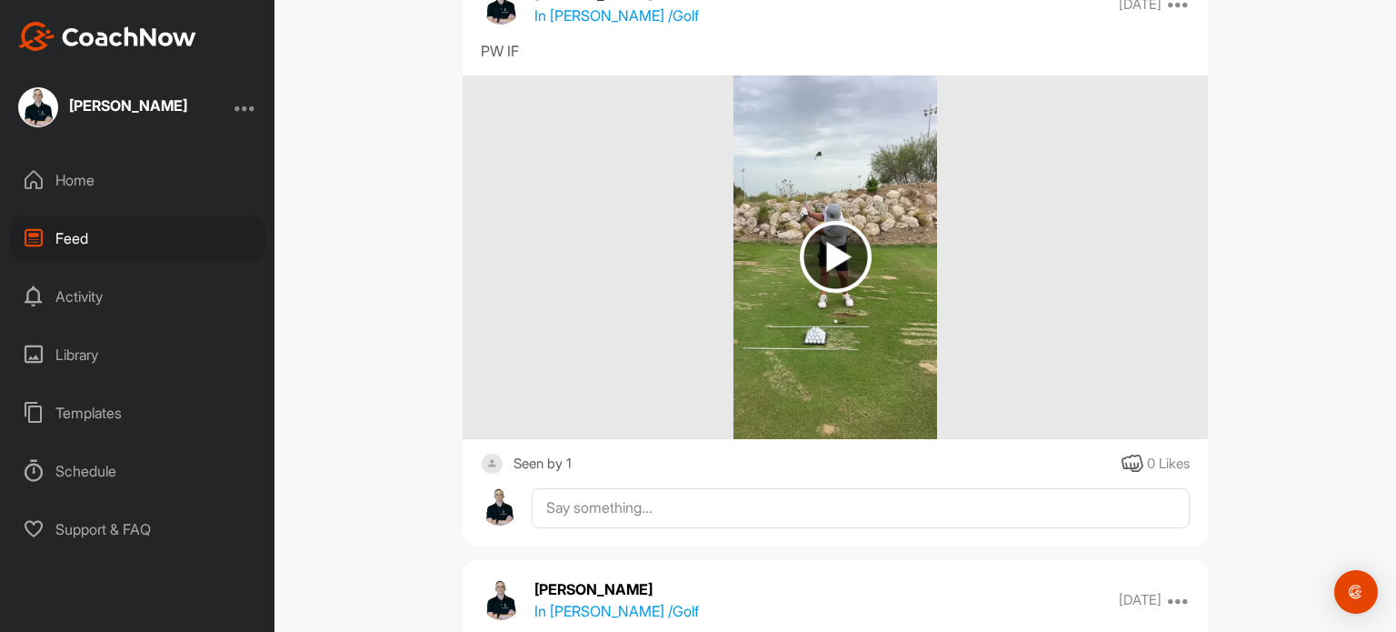
click at [83, 294] on div "Activity" at bounding box center [138, 296] width 256 height 45
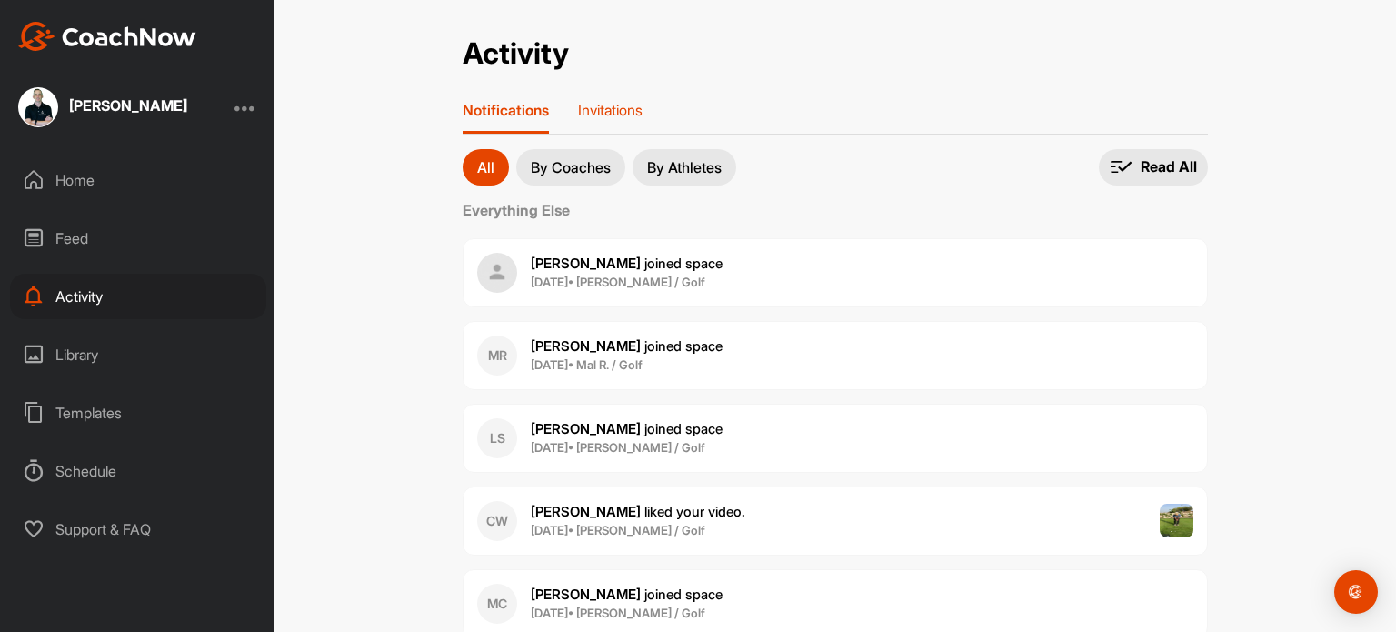
click at [615, 118] on div "Invitations" at bounding box center [610, 117] width 65 height 33
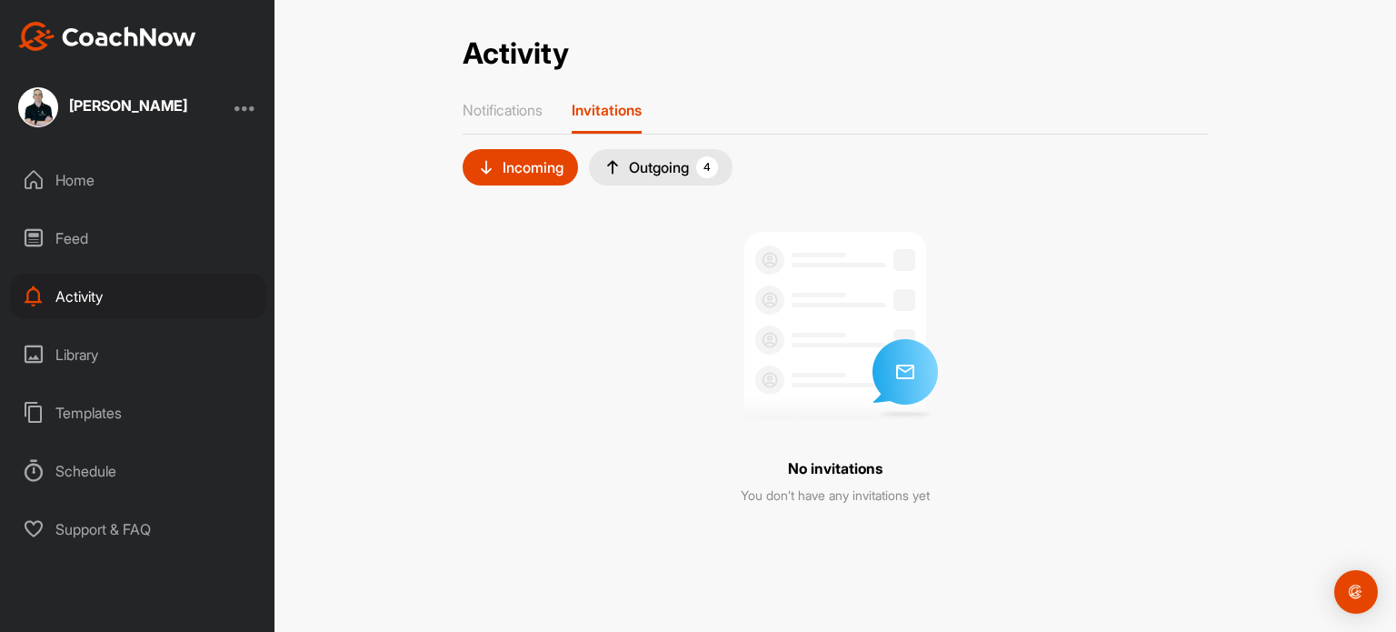
click at [647, 170] on div "Outgoing 4" at bounding box center [661, 167] width 115 height 22
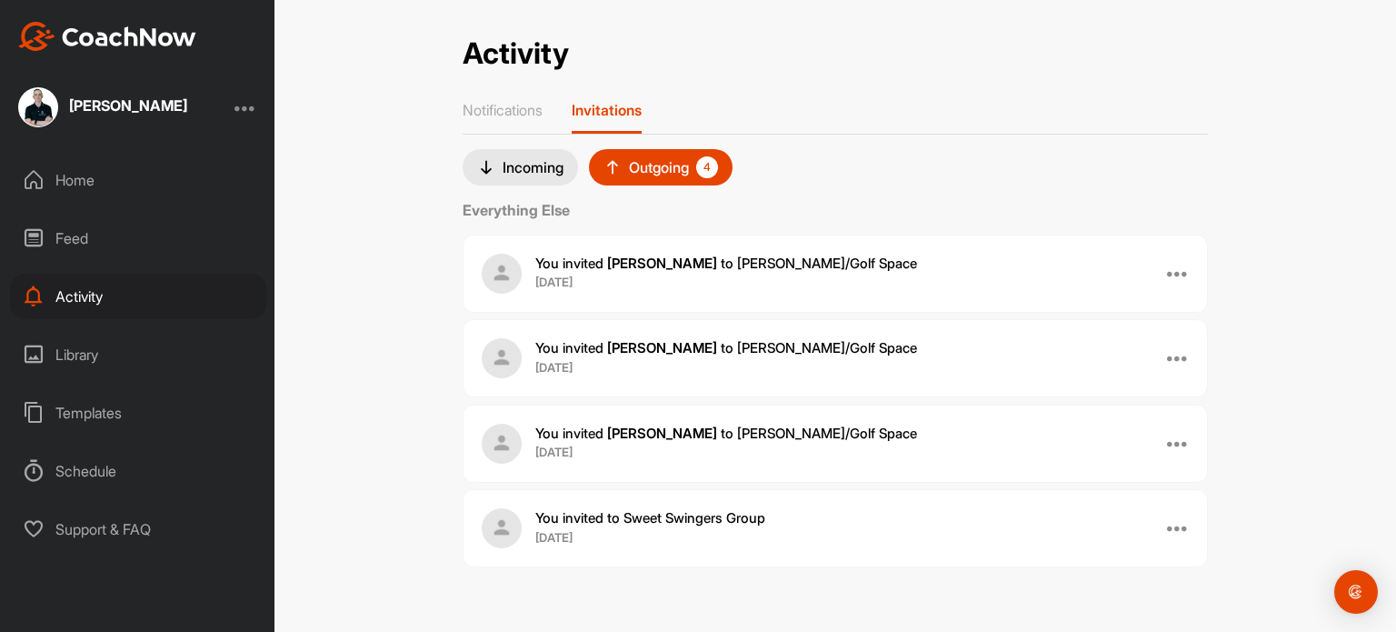
scroll to position [1, 0]
click at [78, 355] on div "Library" at bounding box center [138, 354] width 256 height 45
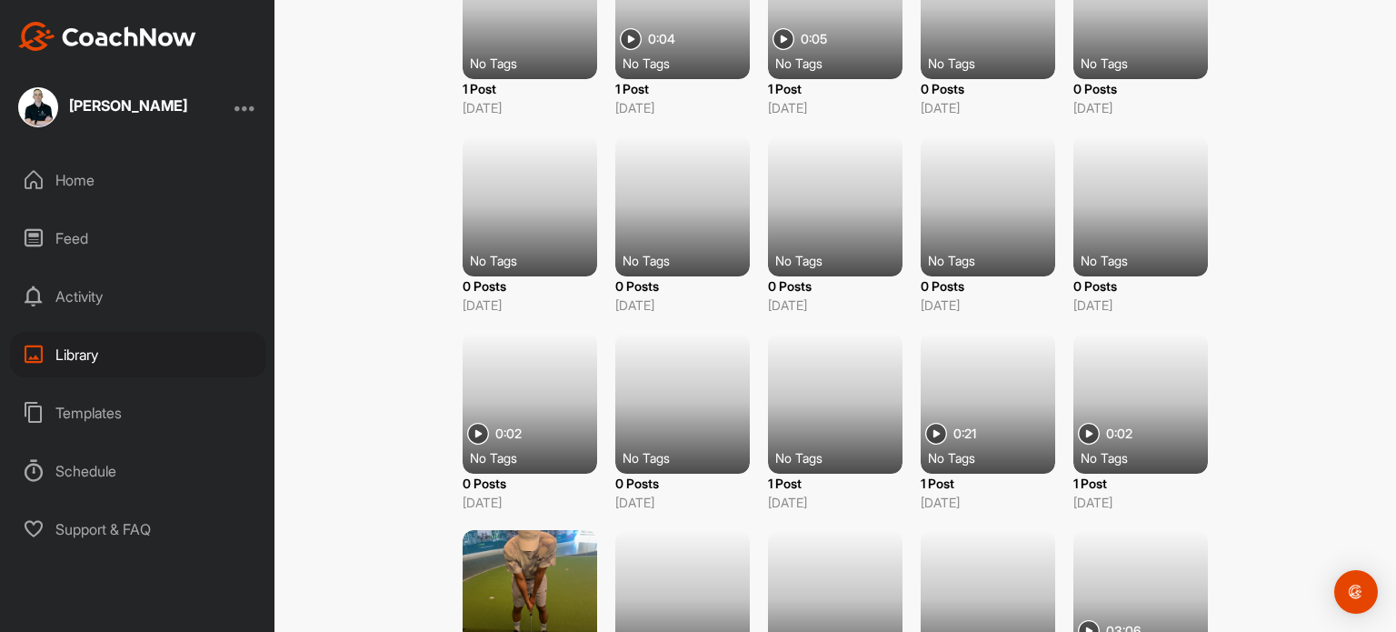
scroll to position [4539, 0]
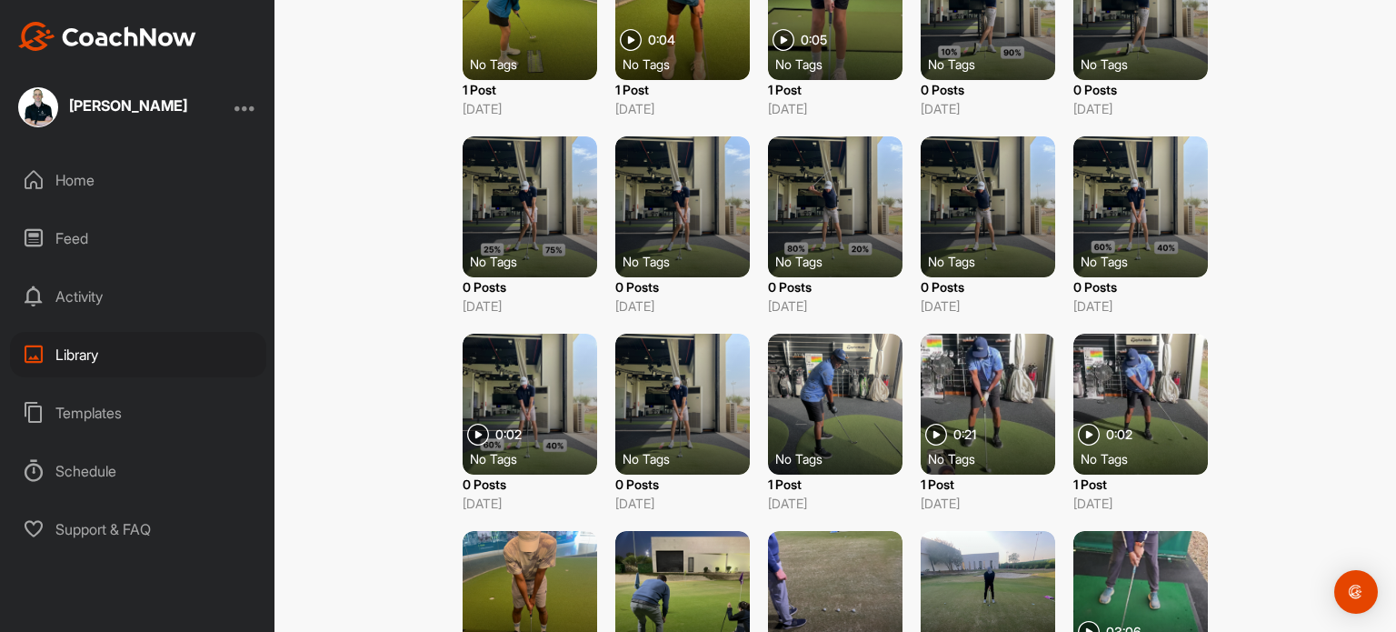
click at [90, 414] on div "Templates" at bounding box center [138, 412] width 256 height 45
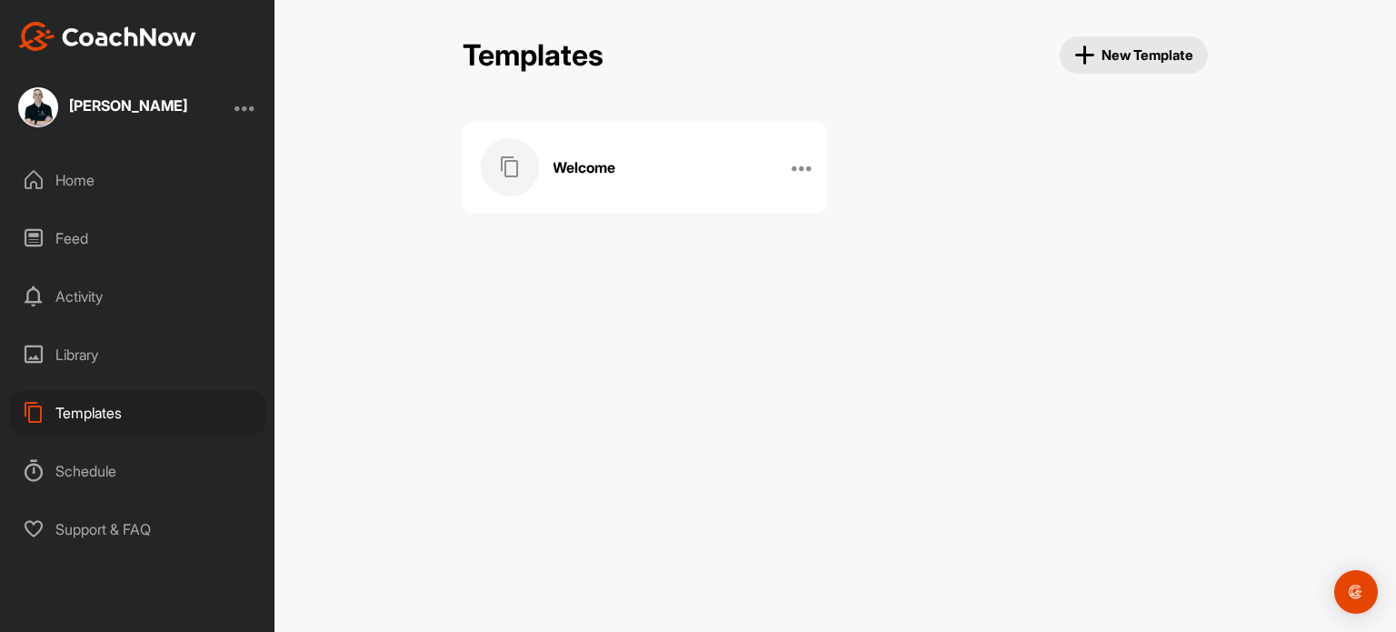
click at [580, 170] on h3 "Welcome" at bounding box center [584, 167] width 63 height 19
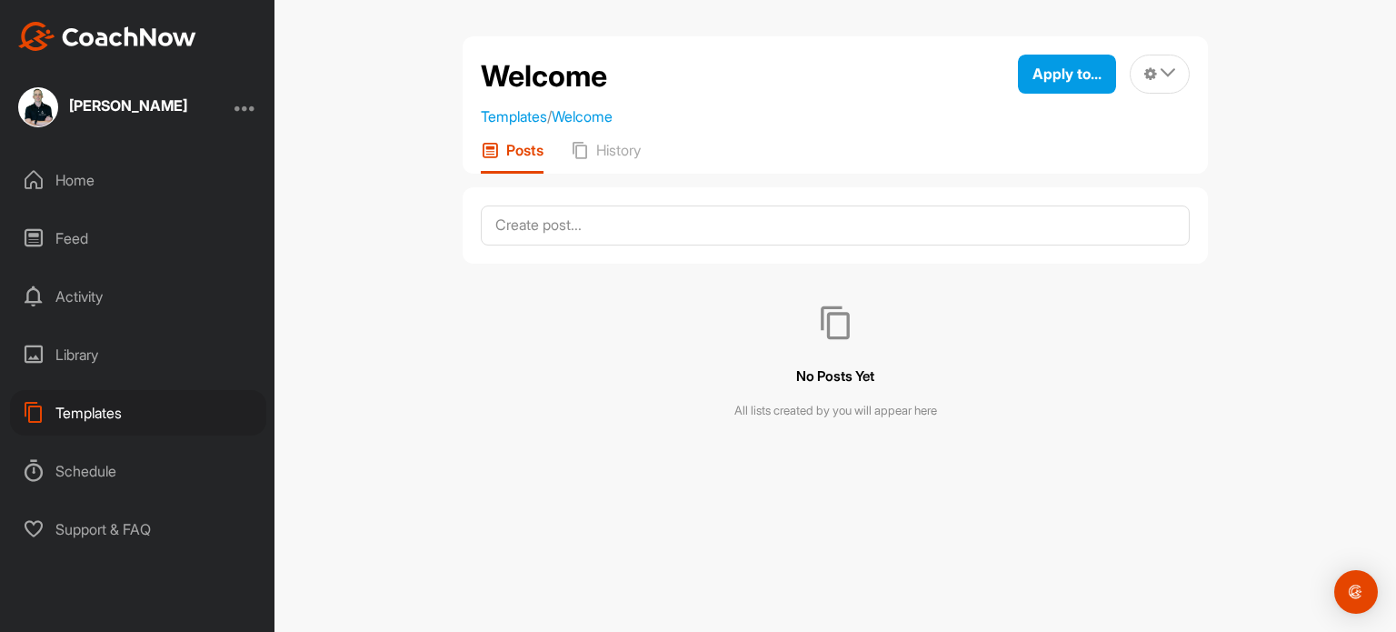
click at [77, 470] on div "Schedule" at bounding box center [138, 470] width 256 height 45
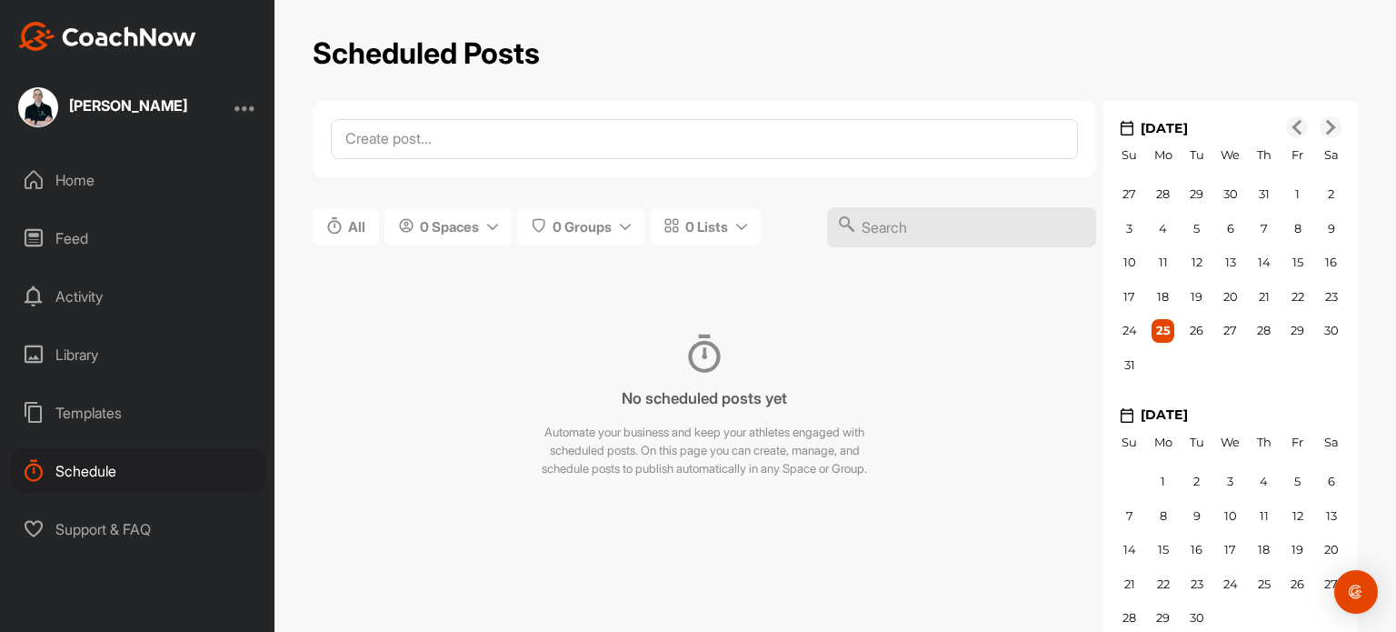
click at [58, 173] on div "Home" at bounding box center [138, 179] width 256 height 45
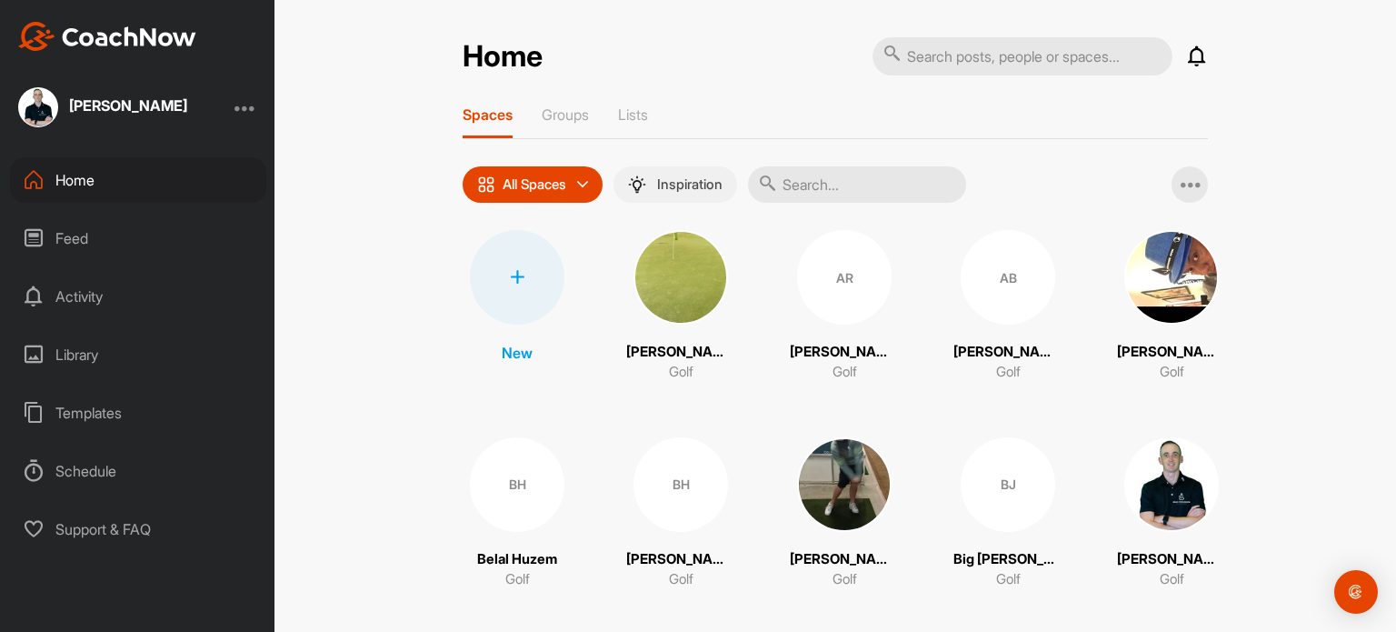
click at [671, 184] on p "Inspiration" at bounding box center [689, 184] width 65 height 15
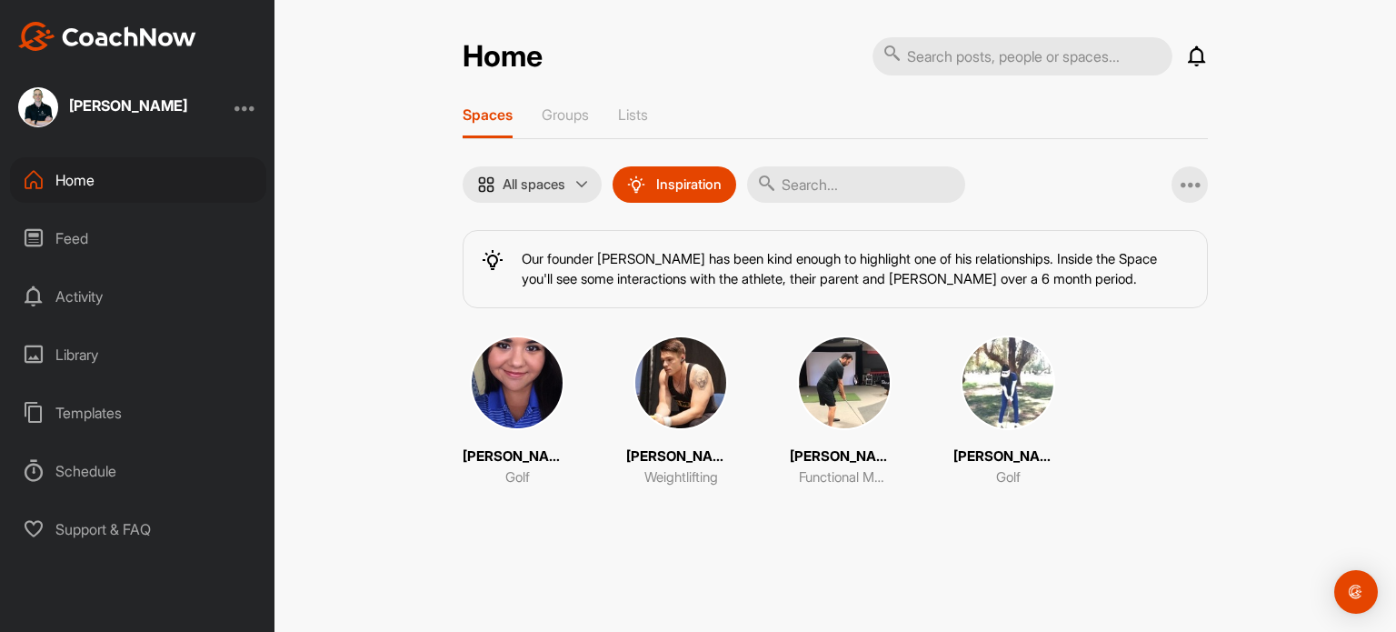
click at [514, 403] on img at bounding box center [517, 382] width 95 height 95
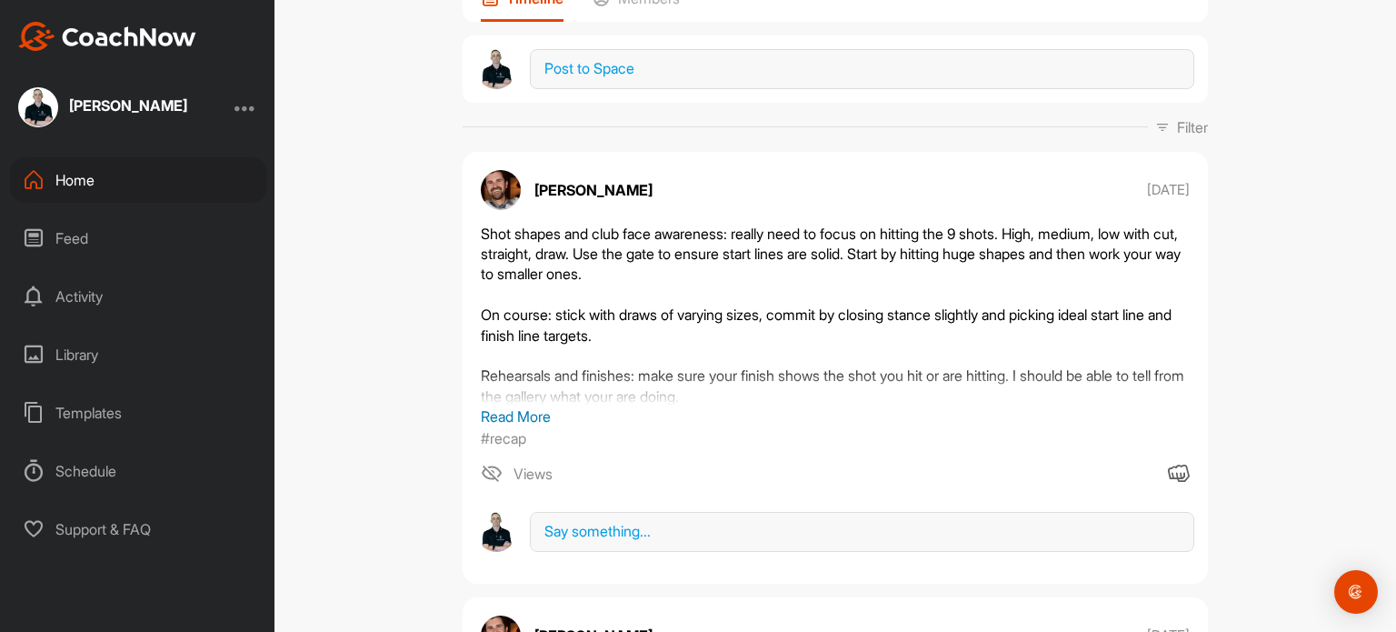
scroll to position [170, 0]
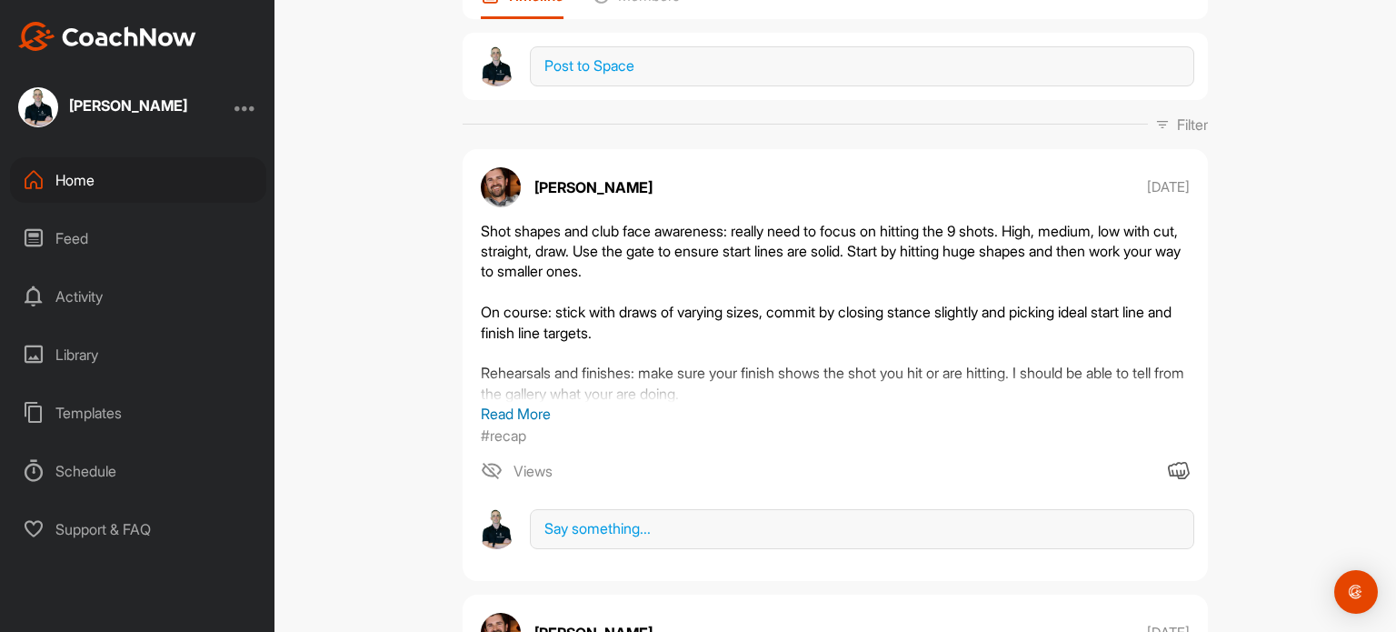
click at [519, 410] on p "Read More" at bounding box center [835, 414] width 709 height 22
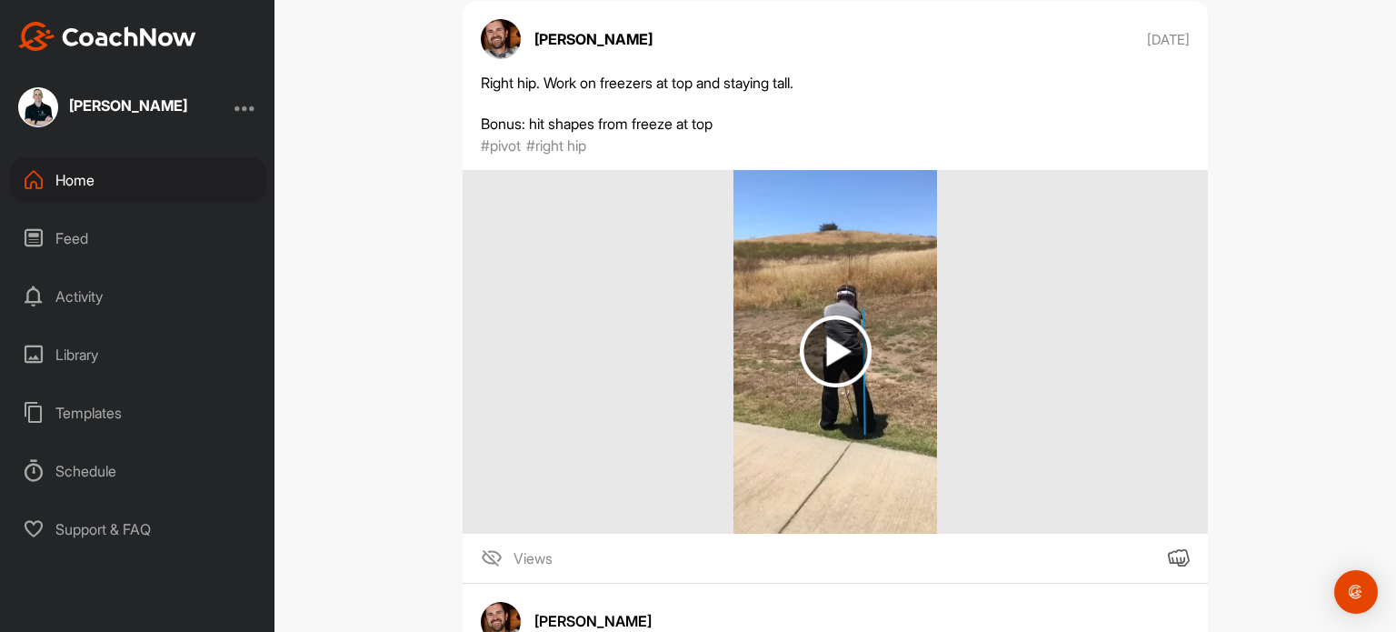
scroll to position [963, 0]
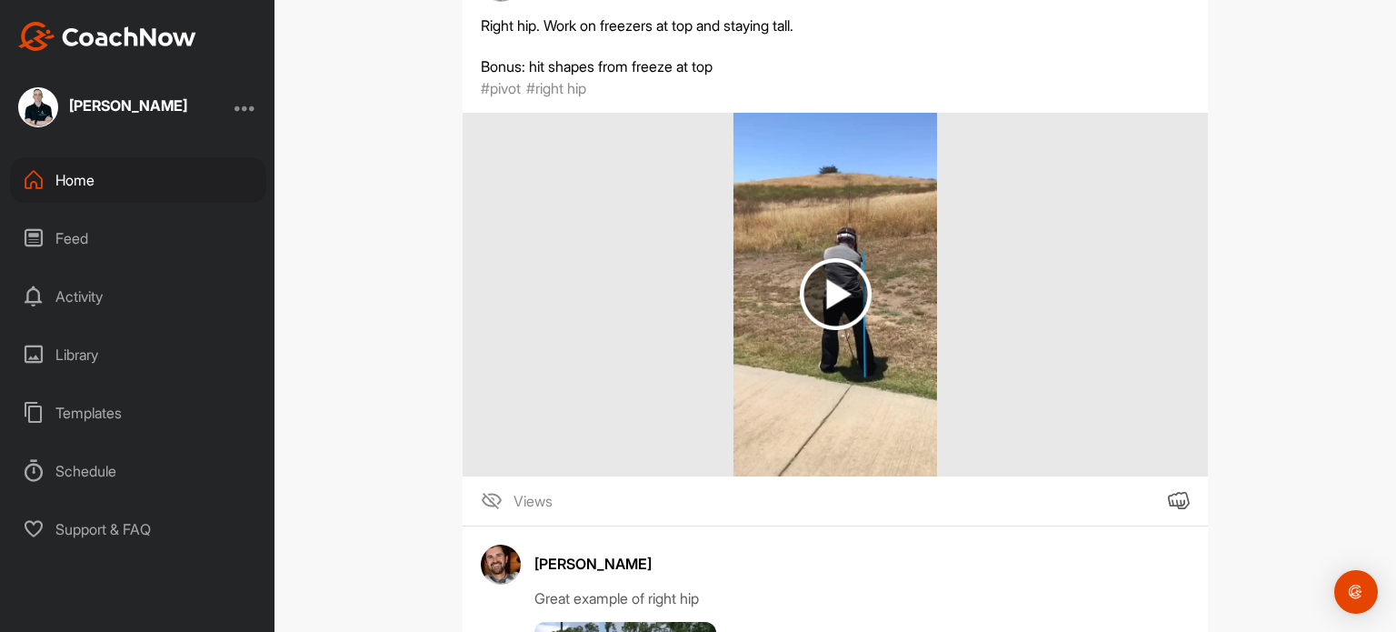
click at [833, 297] on img at bounding box center [836, 294] width 72 height 72
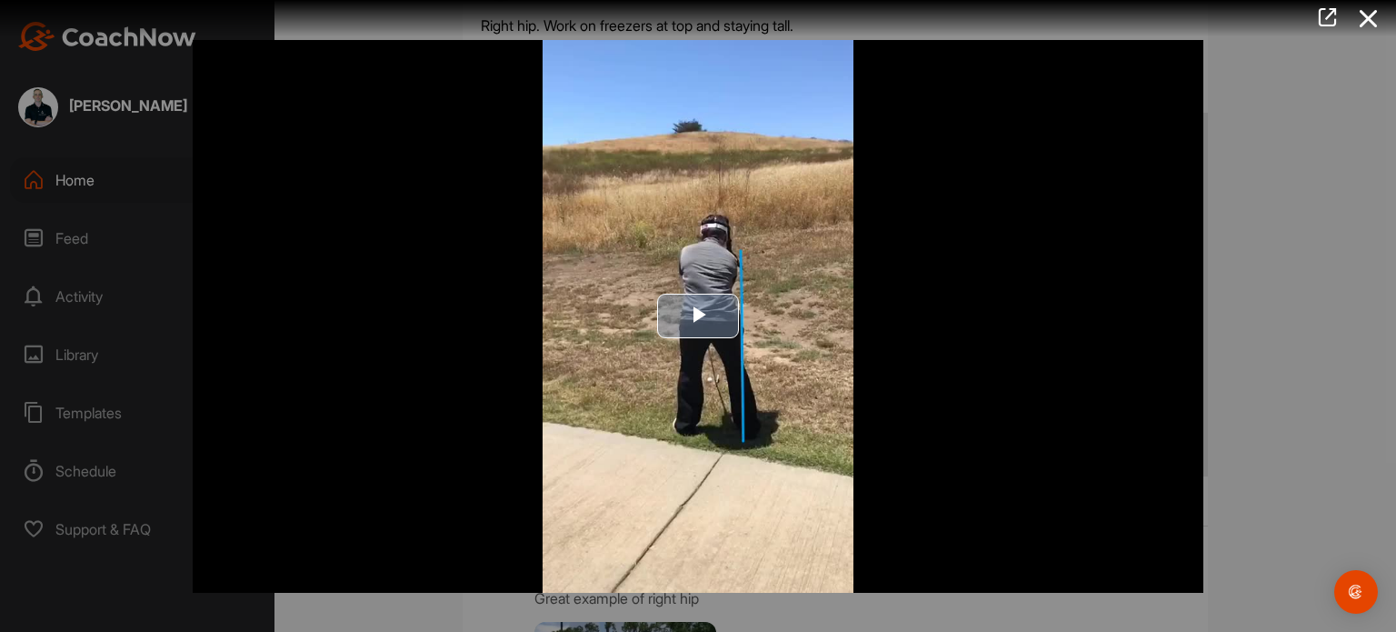
click at [698, 316] on span "Video Player" at bounding box center [698, 316] width 0 height 0
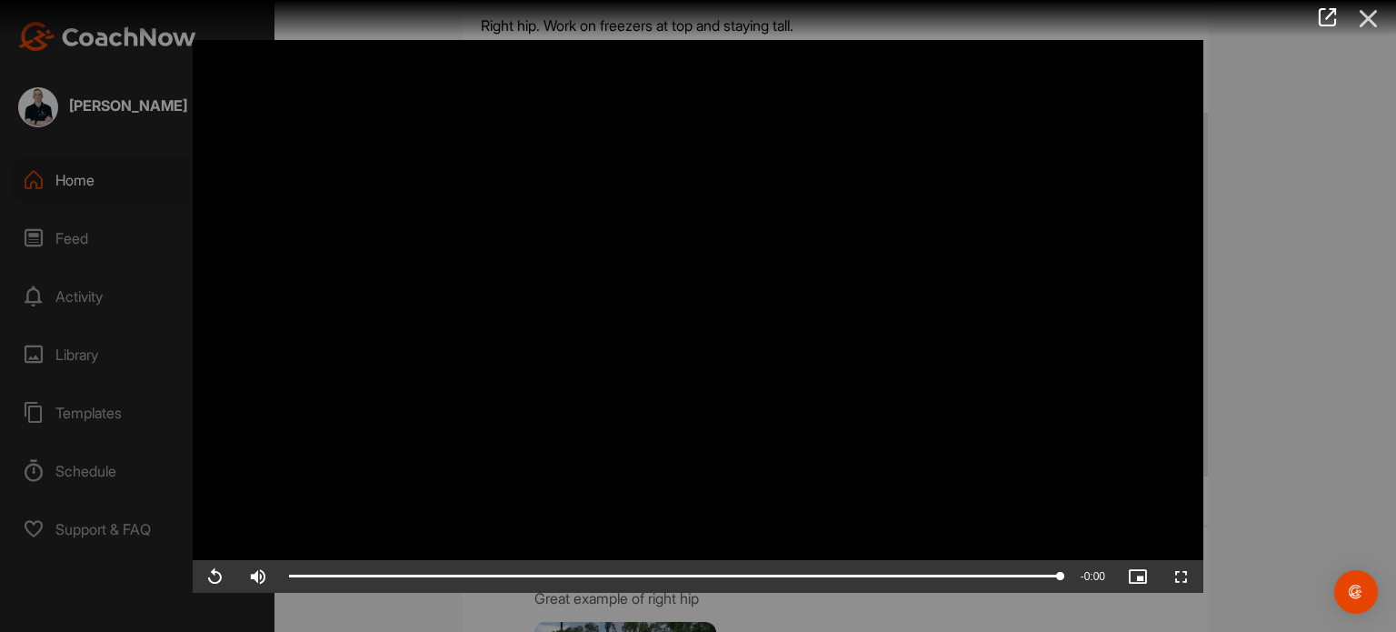
click at [1356, 18] on icon at bounding box center [1369, 19] width 42 height 34
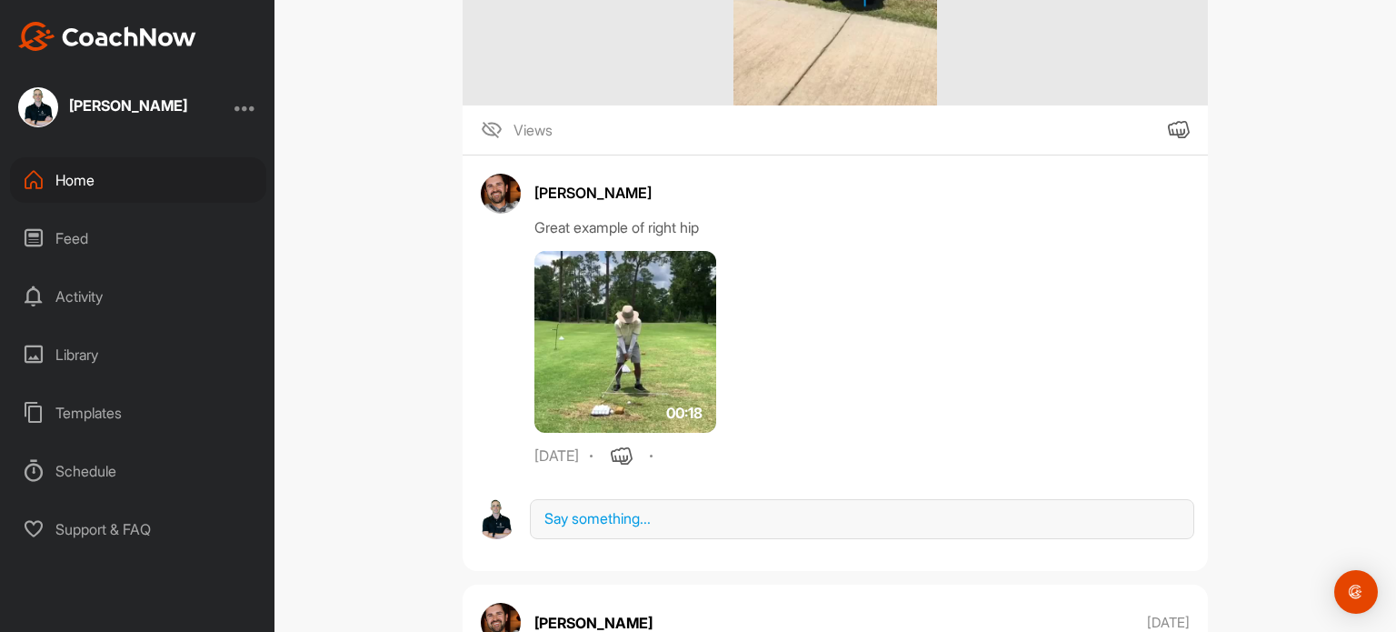
scroll to position [1371, 0]
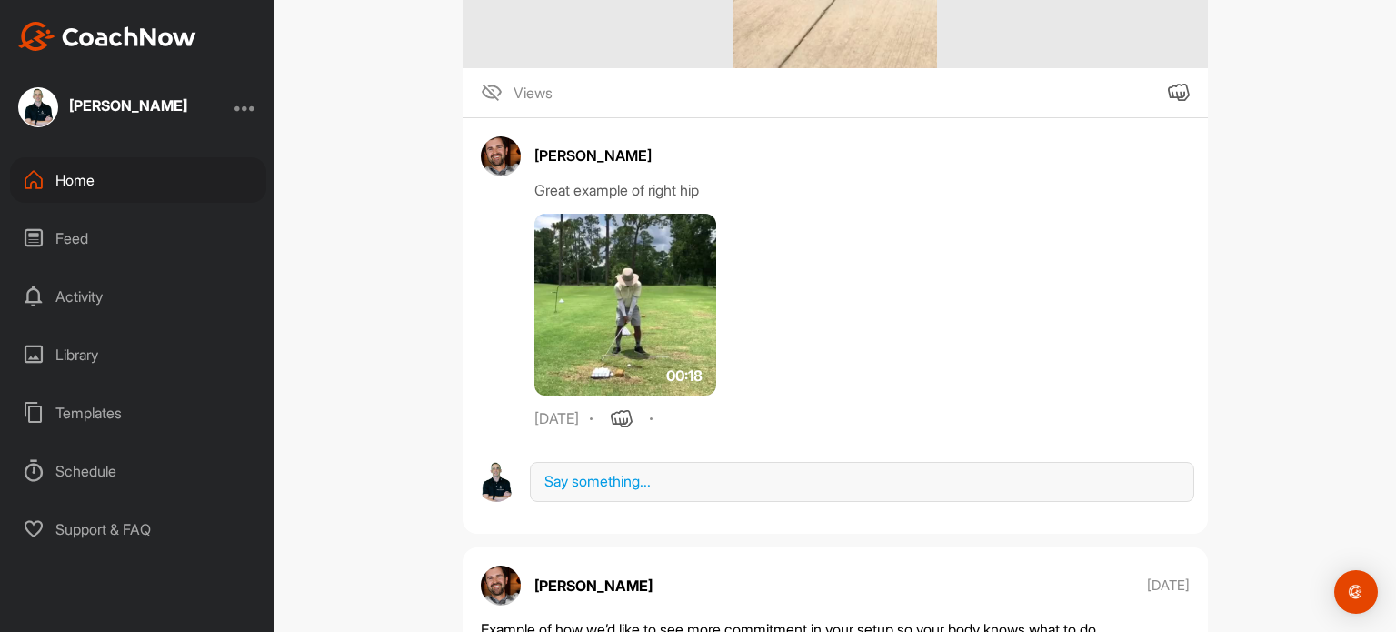
click at [616, 309] on img at bounding box center [626, 305] width 182 height 182
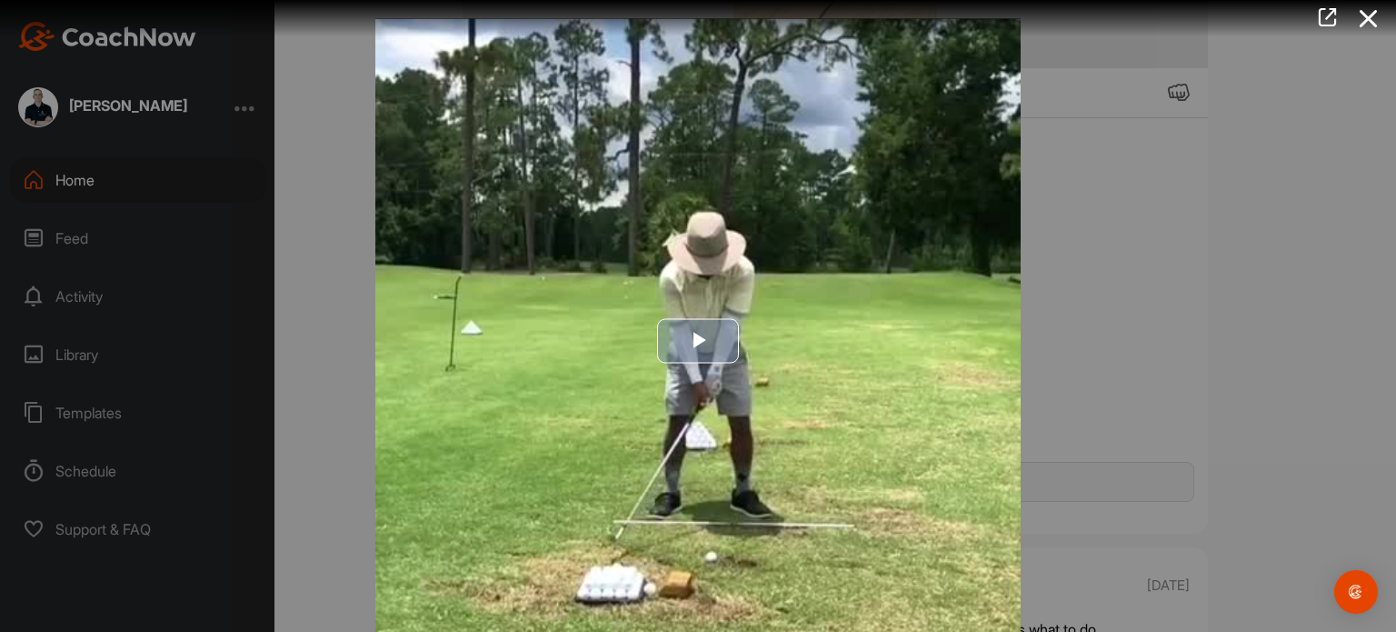
click at [698, 341] on span "Video Player" at bounding box center [698, 341] width 0 height 0
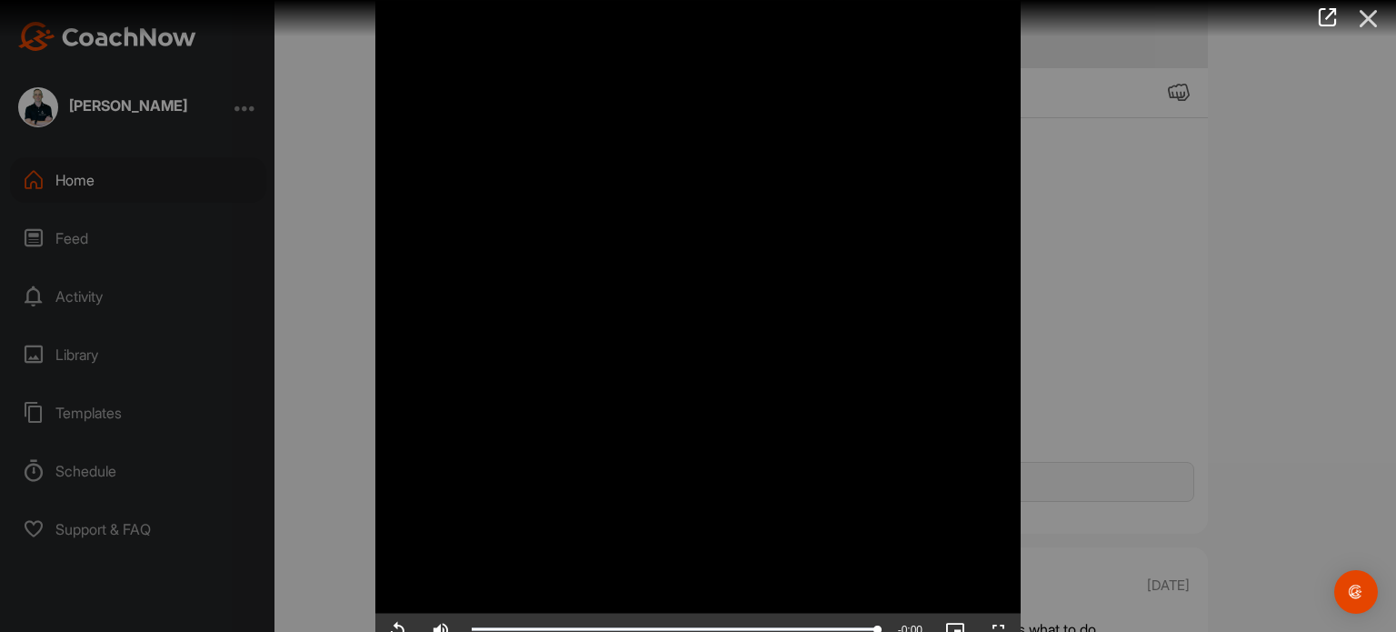
click at [1368, 23] on icon at bounding box center [1369, 19] width 42 height 34
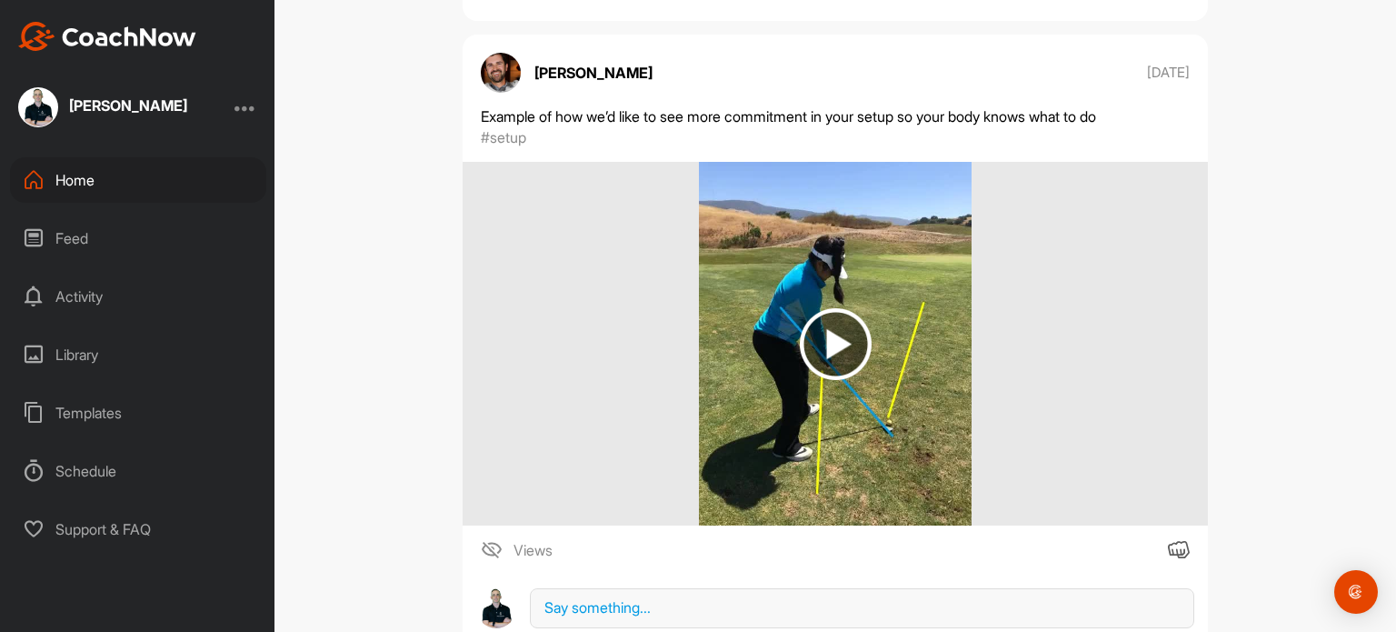
scroll to position [1884, 0]
click at [832, 337] on img at bounding box center [836, 344] width 72 height 72
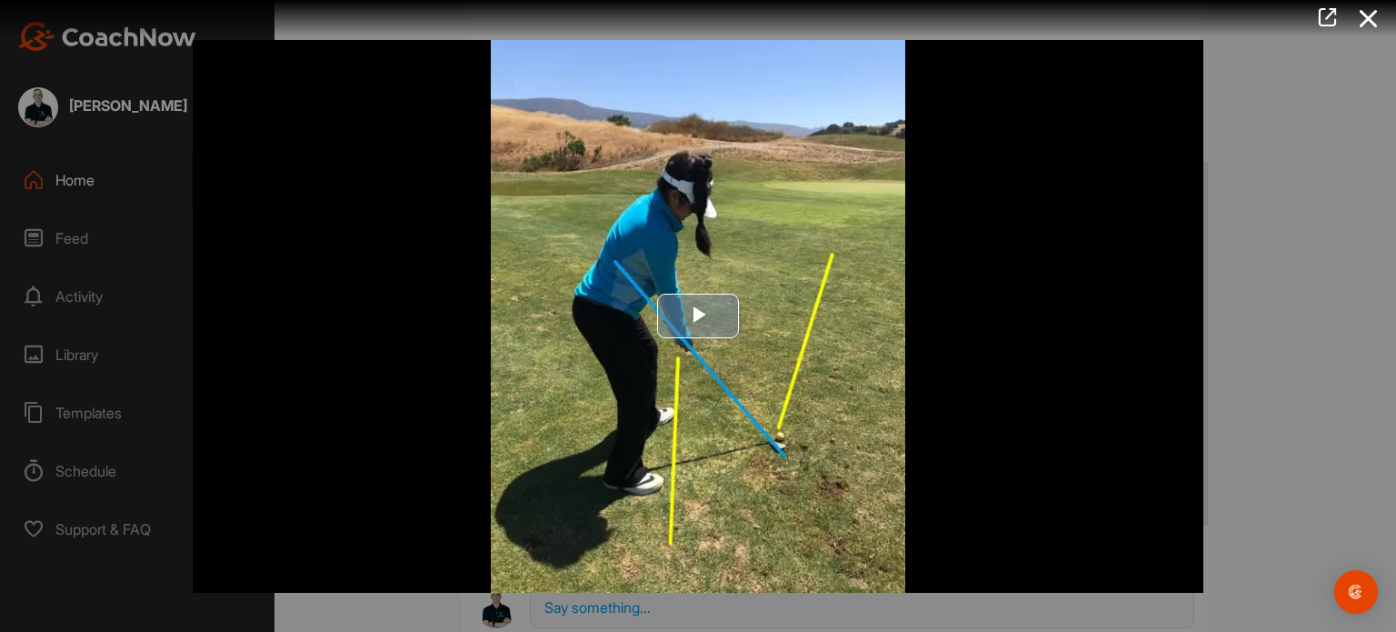
click at [698, 316] on span "Video Player" at bounding box center [698, 316] width 0 height 0
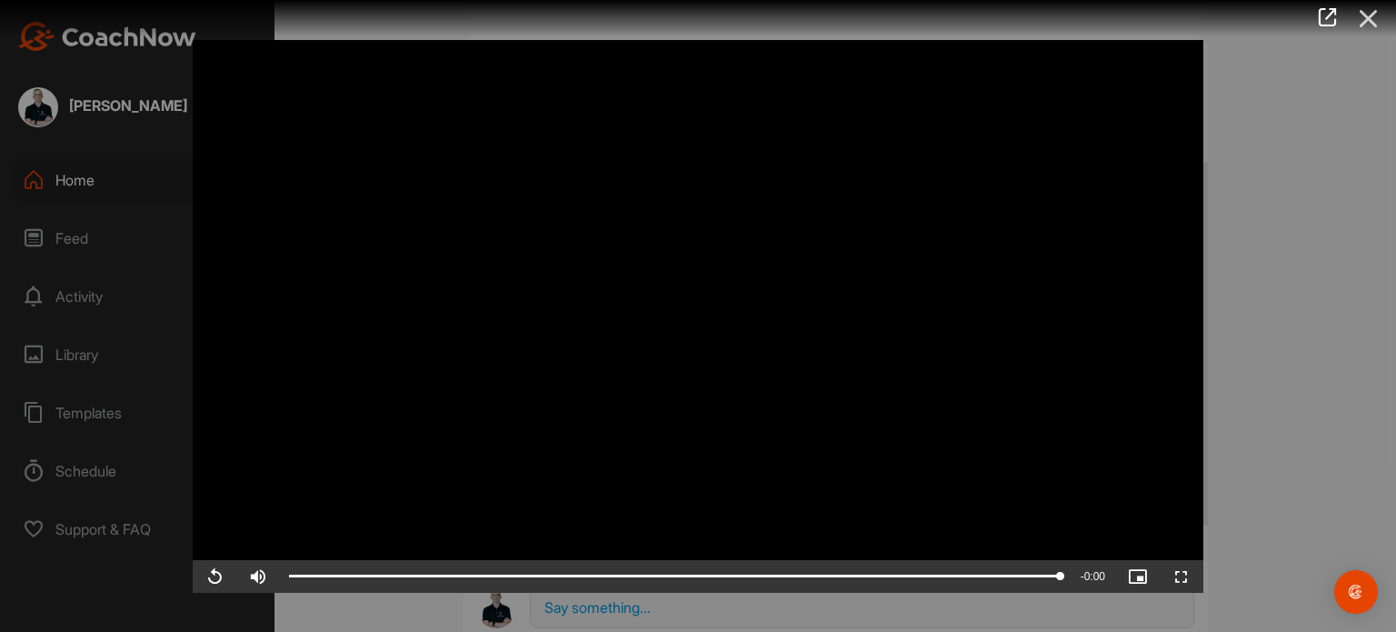
click at [1372, 20] on icon at bounding box center [1369, 19] width 42 height 34
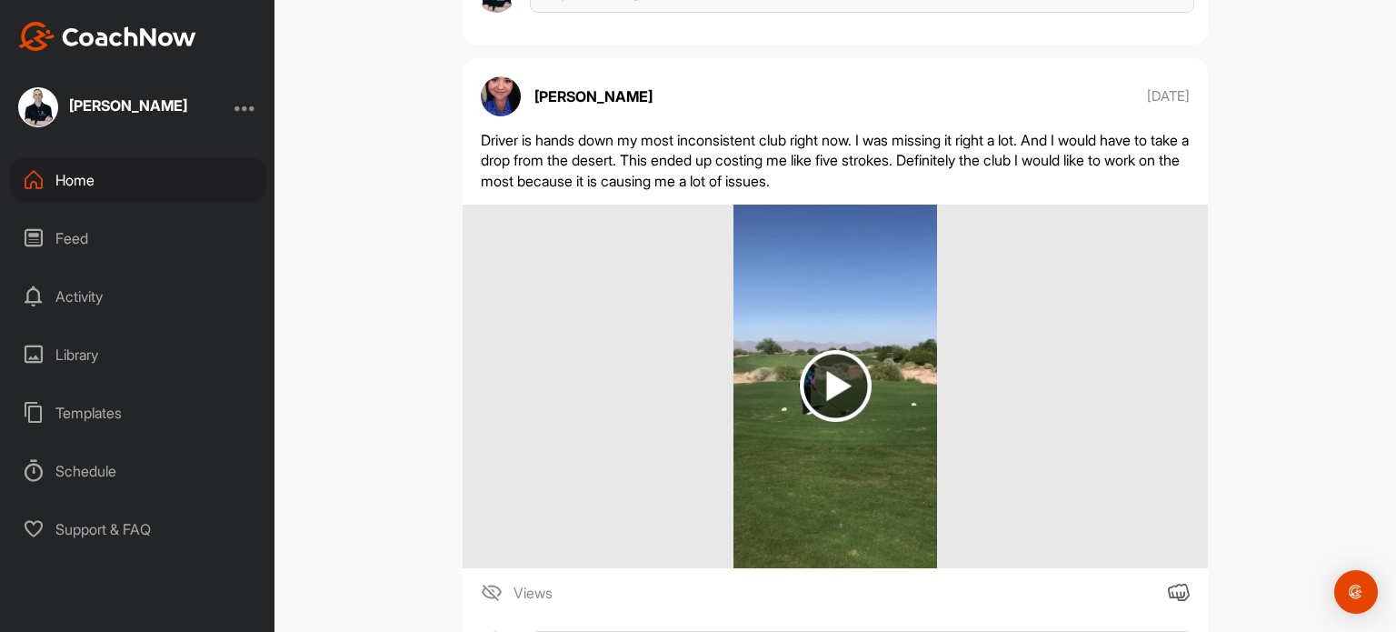
scroll to position [4571, 0]
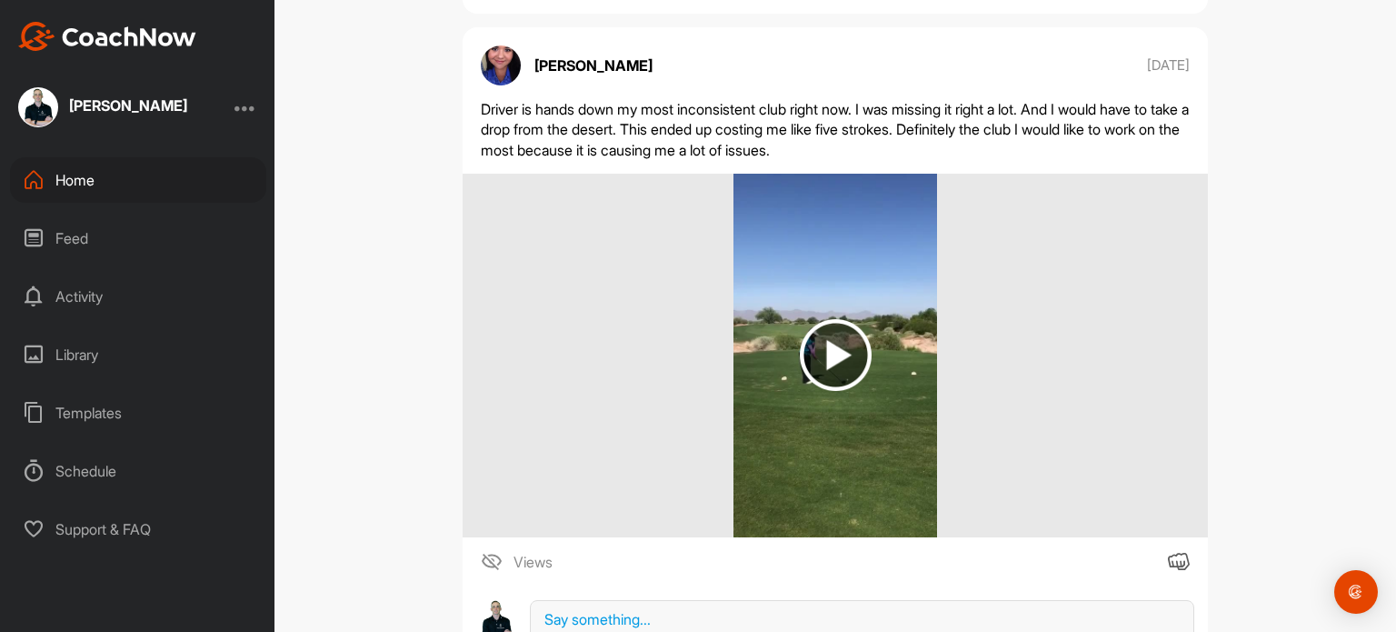
click at [818, 356] on img at bounding box center [836, 355] width 72 height 72
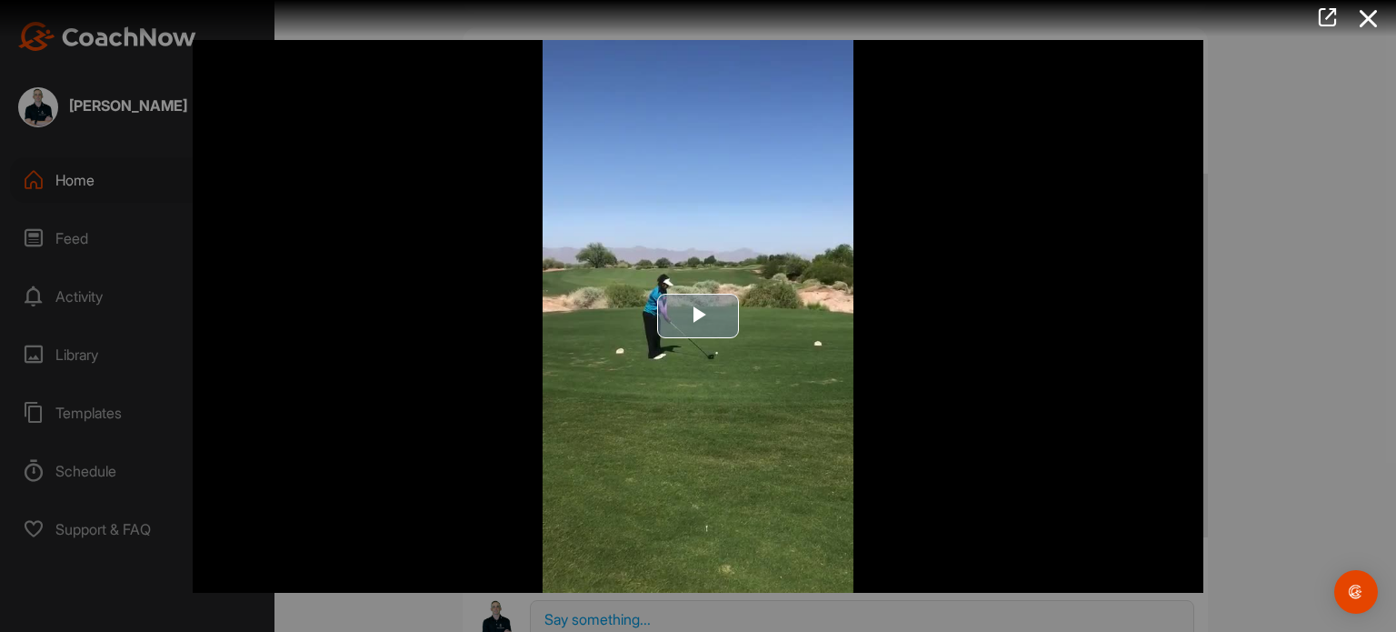
click at [698, 316] on span "Video Player" at bounding box center [698, 316] width 0 height 0
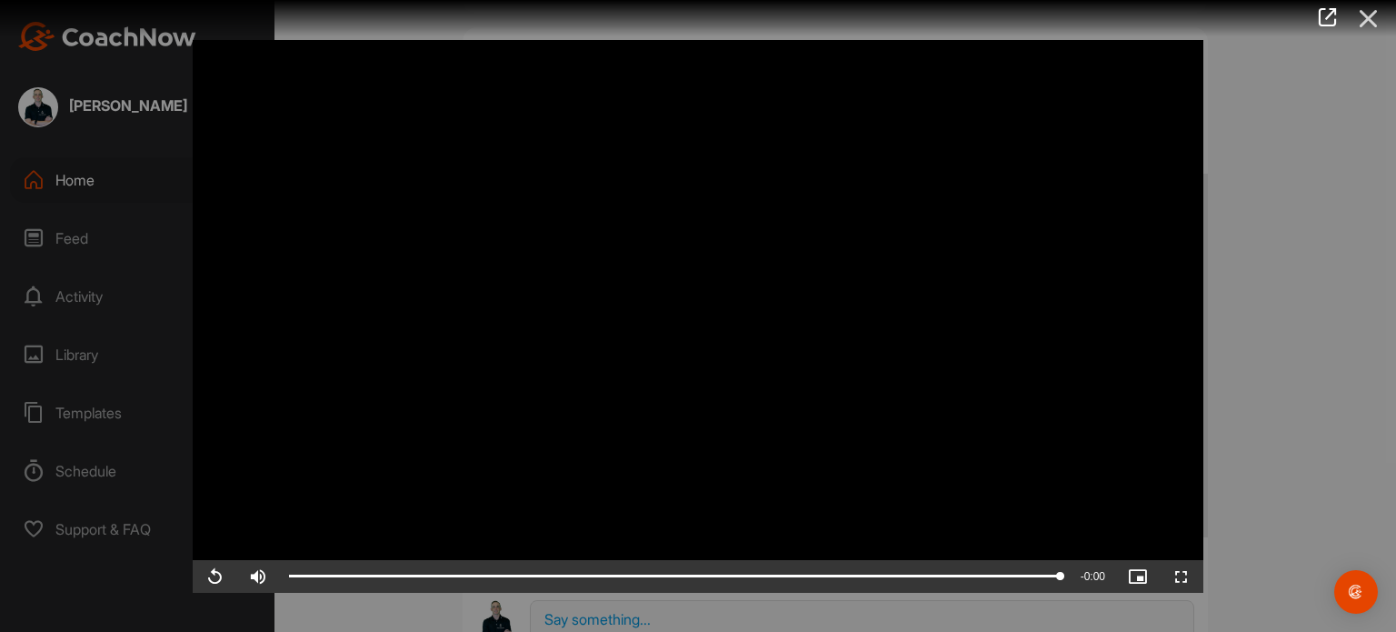
click at [1378, 14] on icon at bounding box center [1369, 19] width 42 height 34
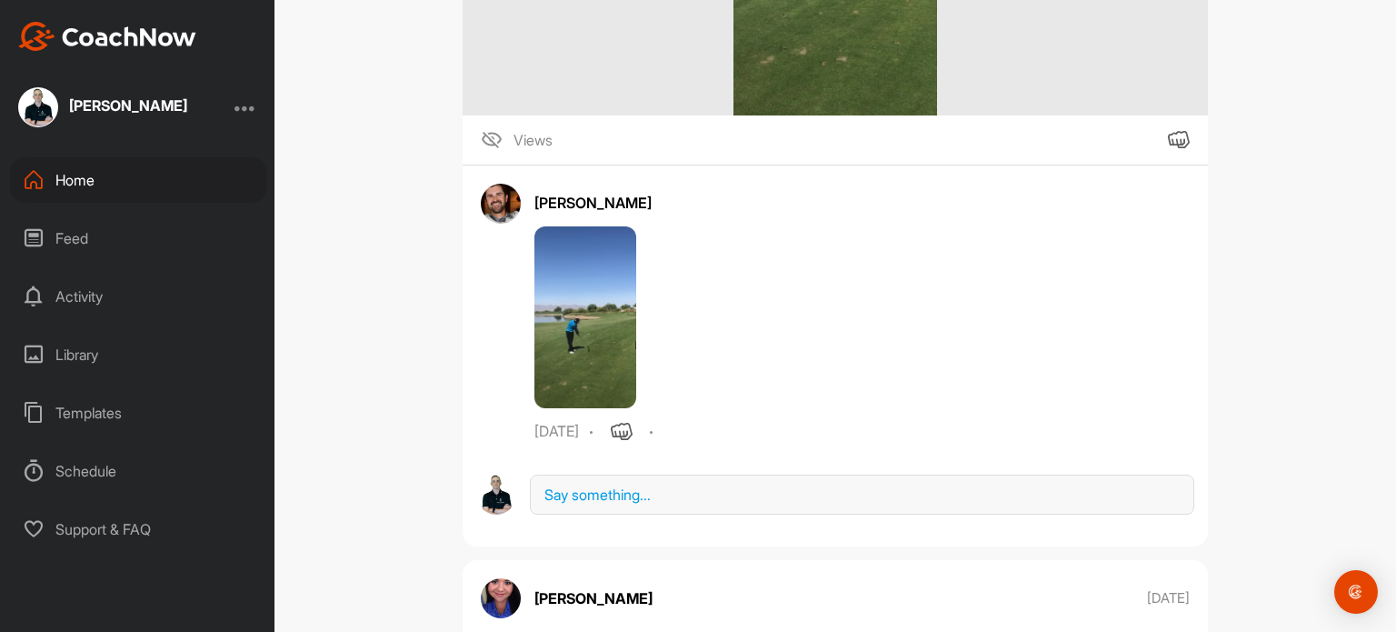
scroll to position [5653, 0]
click at [556, 320] on img at bounding box center [586, 316] width 102 height 182
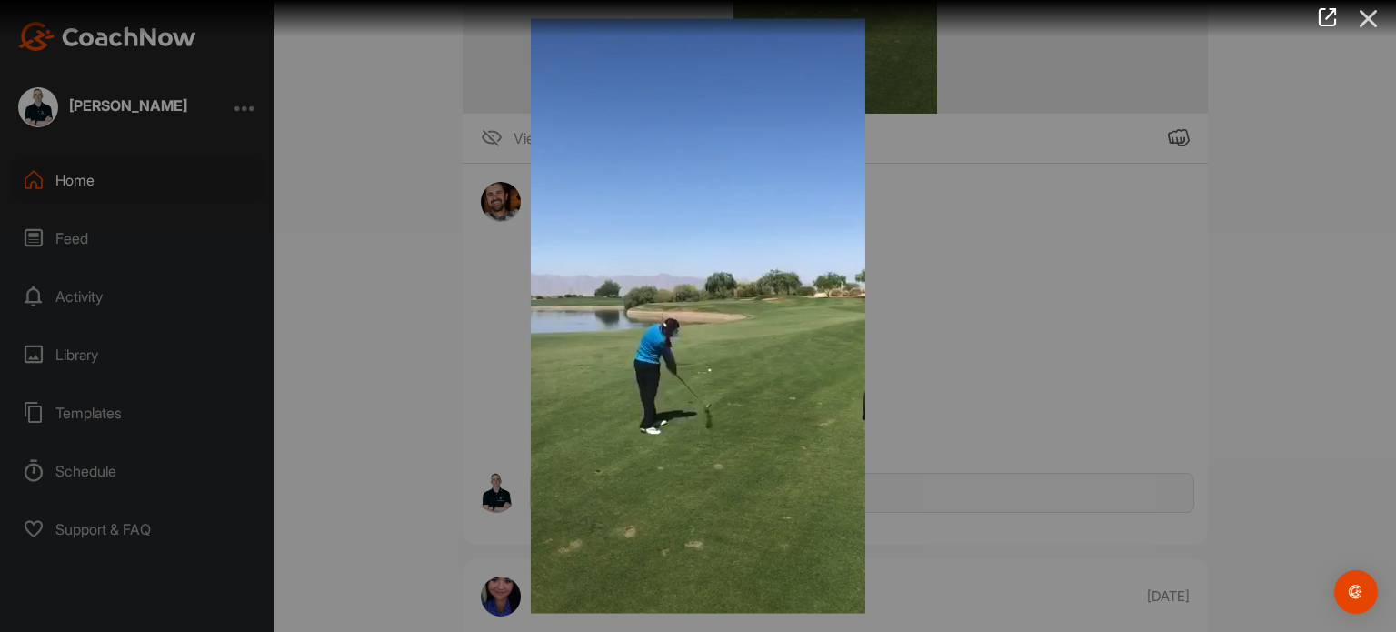
click at [1364, 28] on icon at bounding box center [1369, 19] width 42 height 34
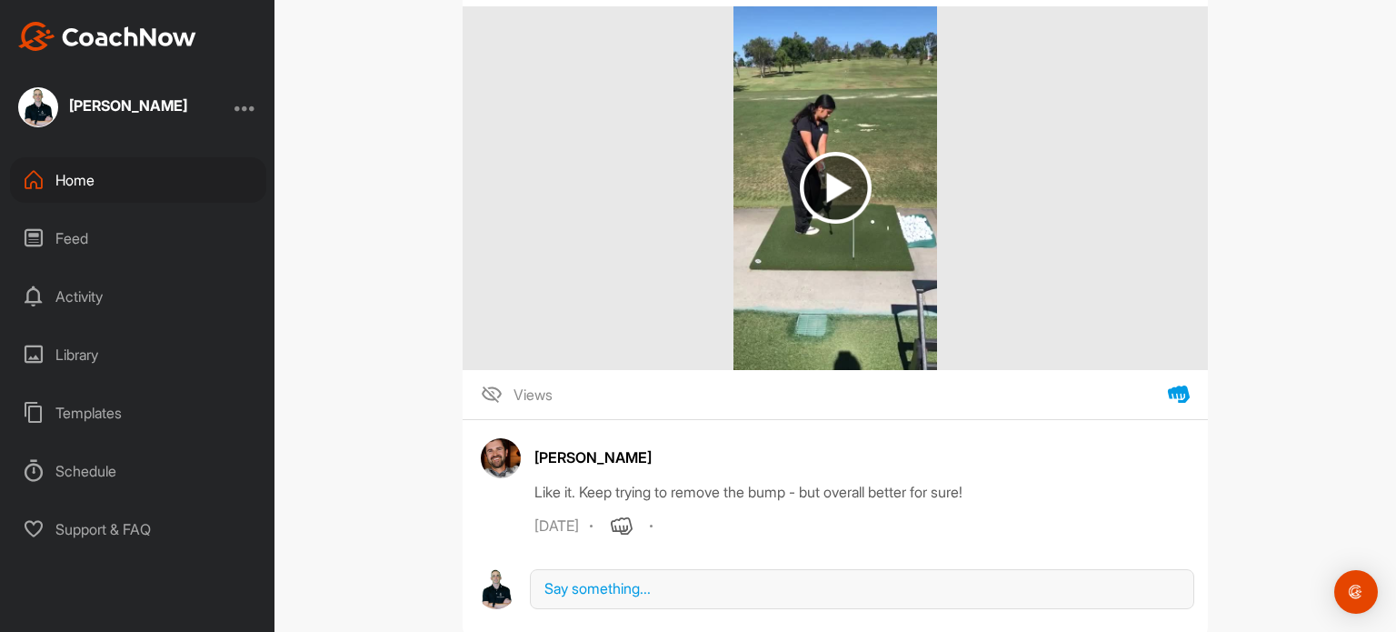
scroll to position [14989, 0]
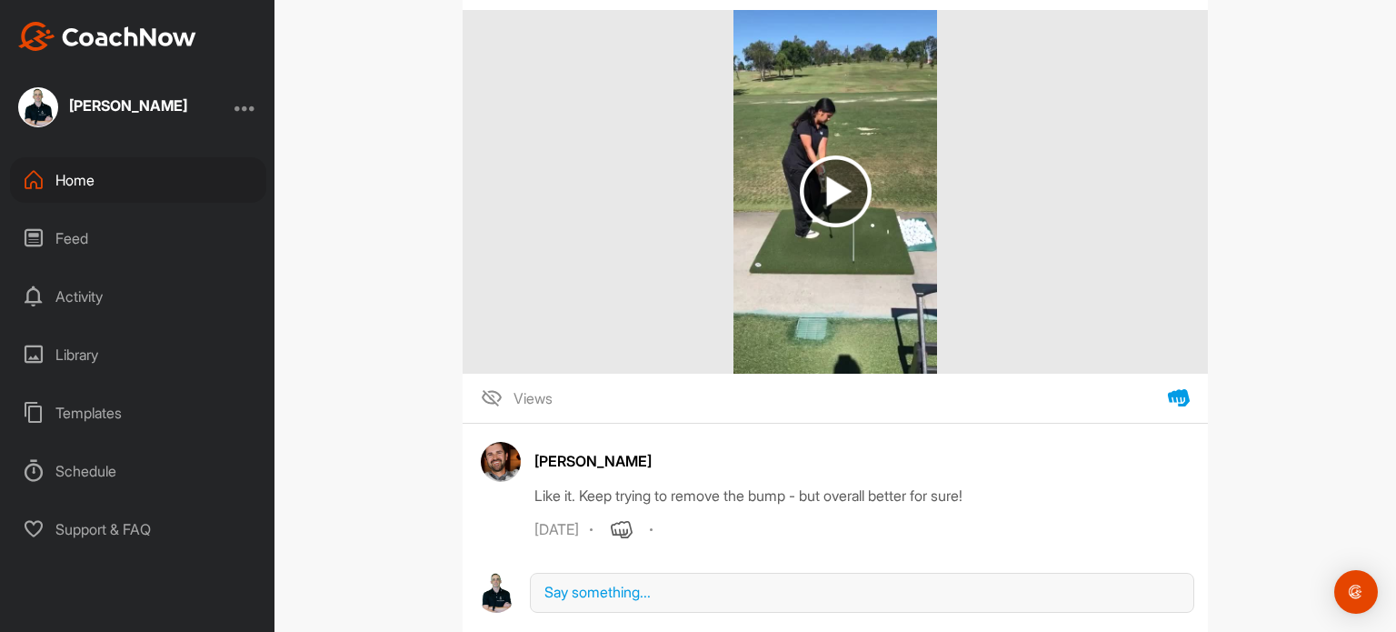
click at [815, 227] on img at bounding box center [836, 191] width 72 height 72
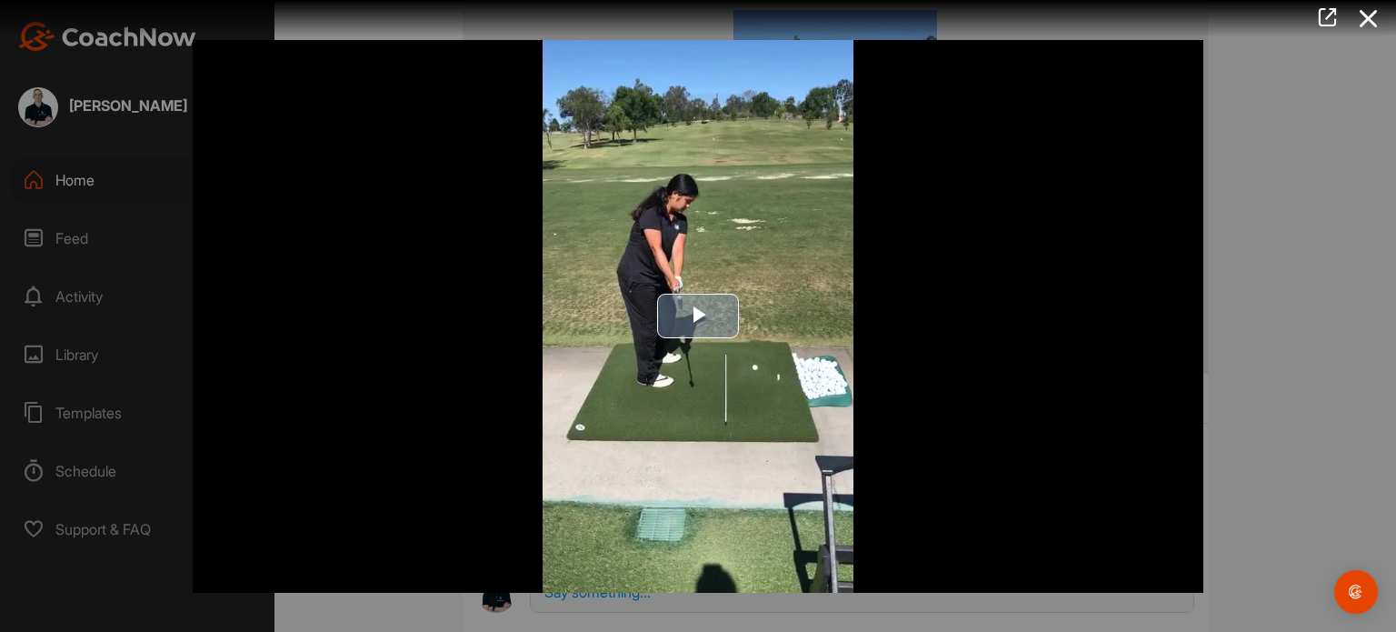
click at [698, 316] on span "Video Player" at bounding box center [698, 316] width 0 height 0
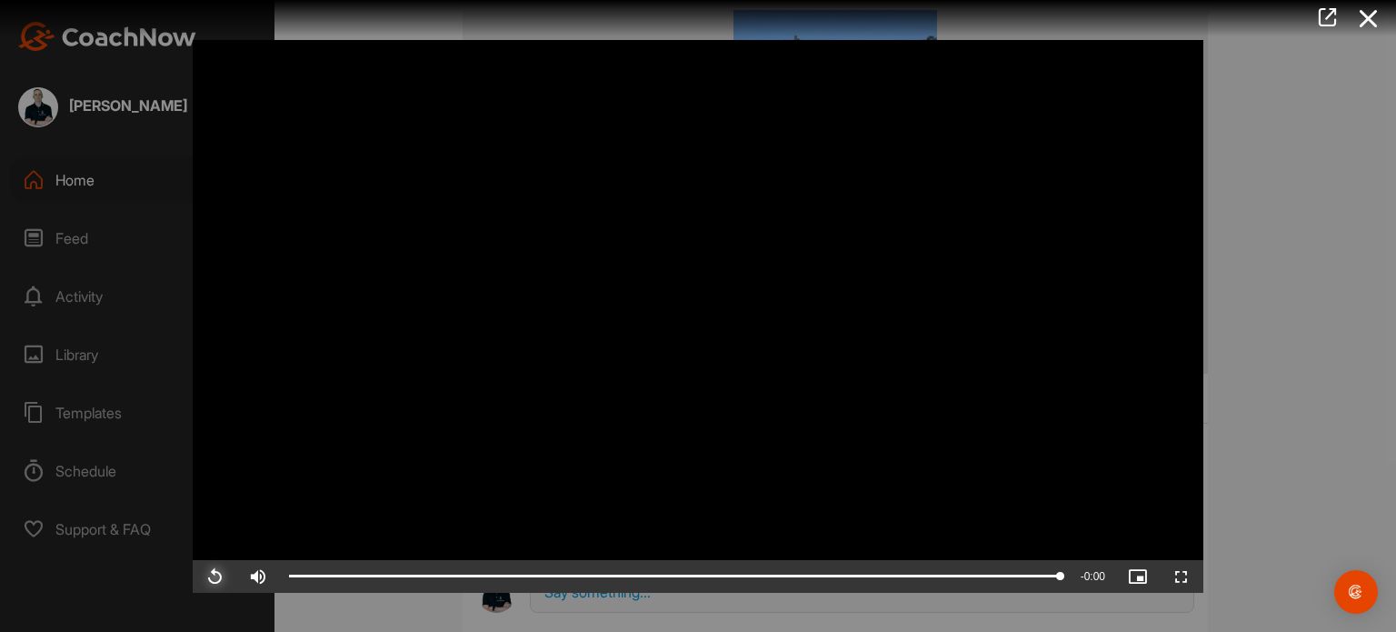
click at [219, 576] on span "Video Player" at bounding box center [215, 576] width 44 height 0
click at [1365, 14] on icon at bounding box center [1369, 19] width 42 height 34
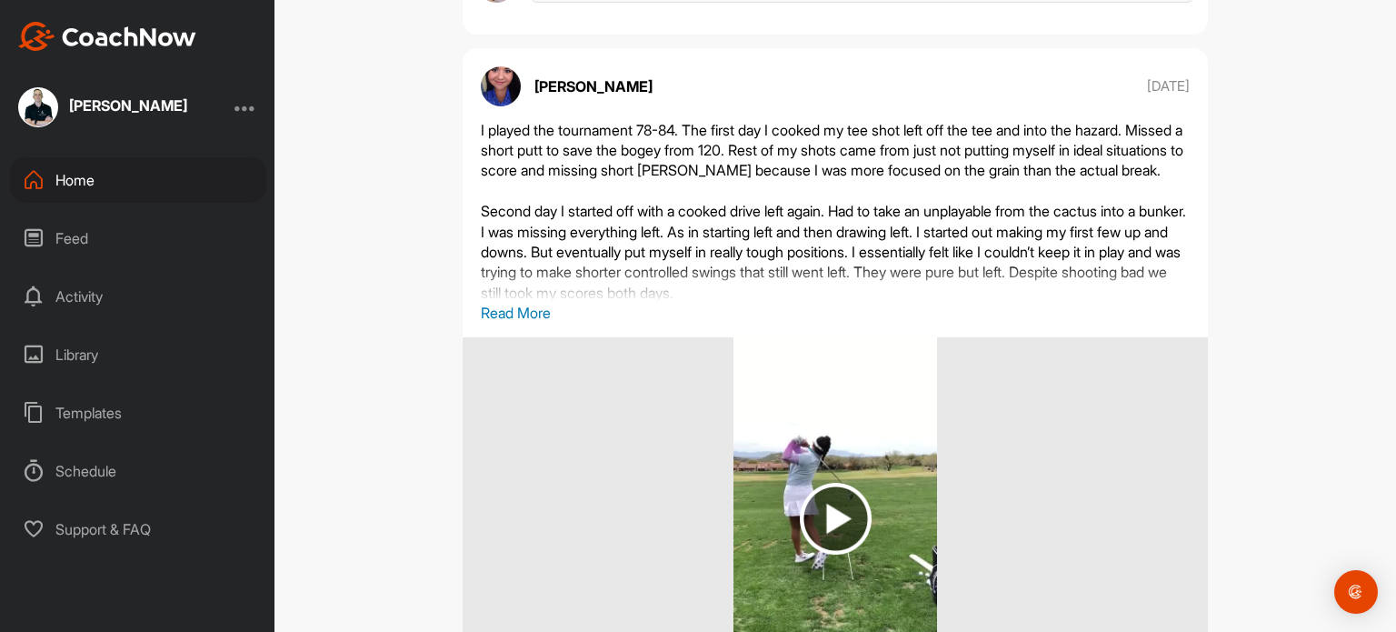
scroll to position [18468, 0]
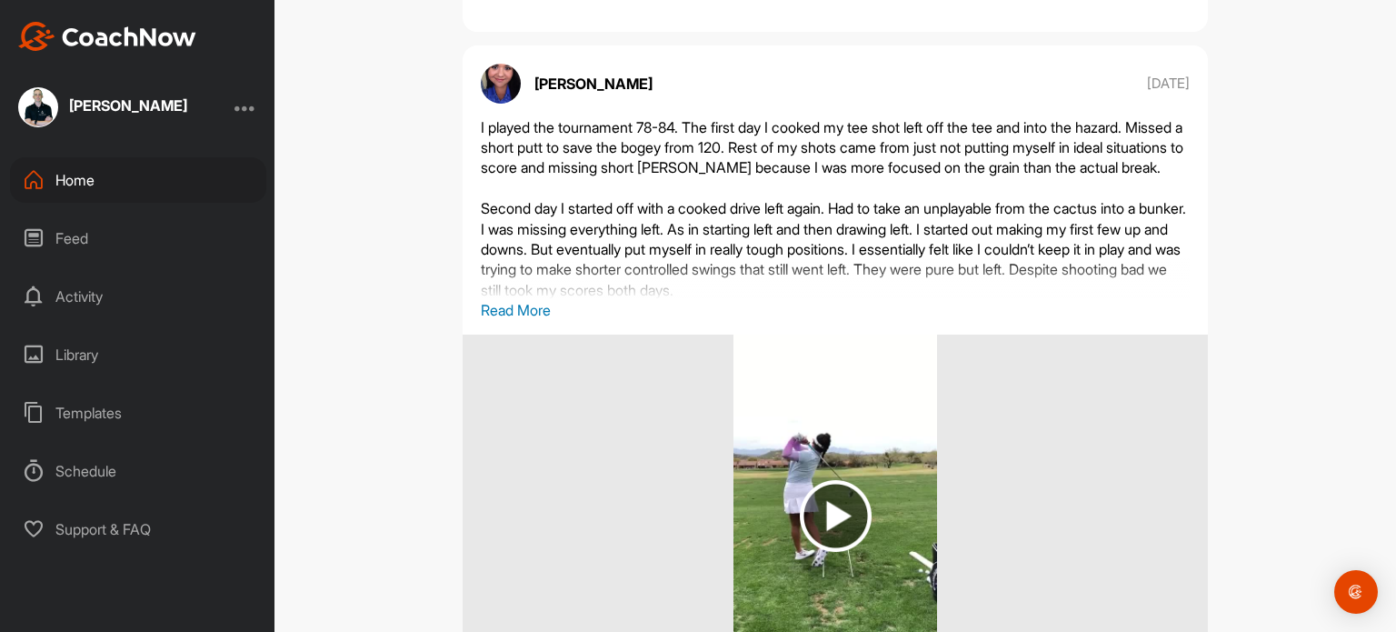
click at [513, 321] on p "Read More" at bounding box center [835, 310] width 709 height 22
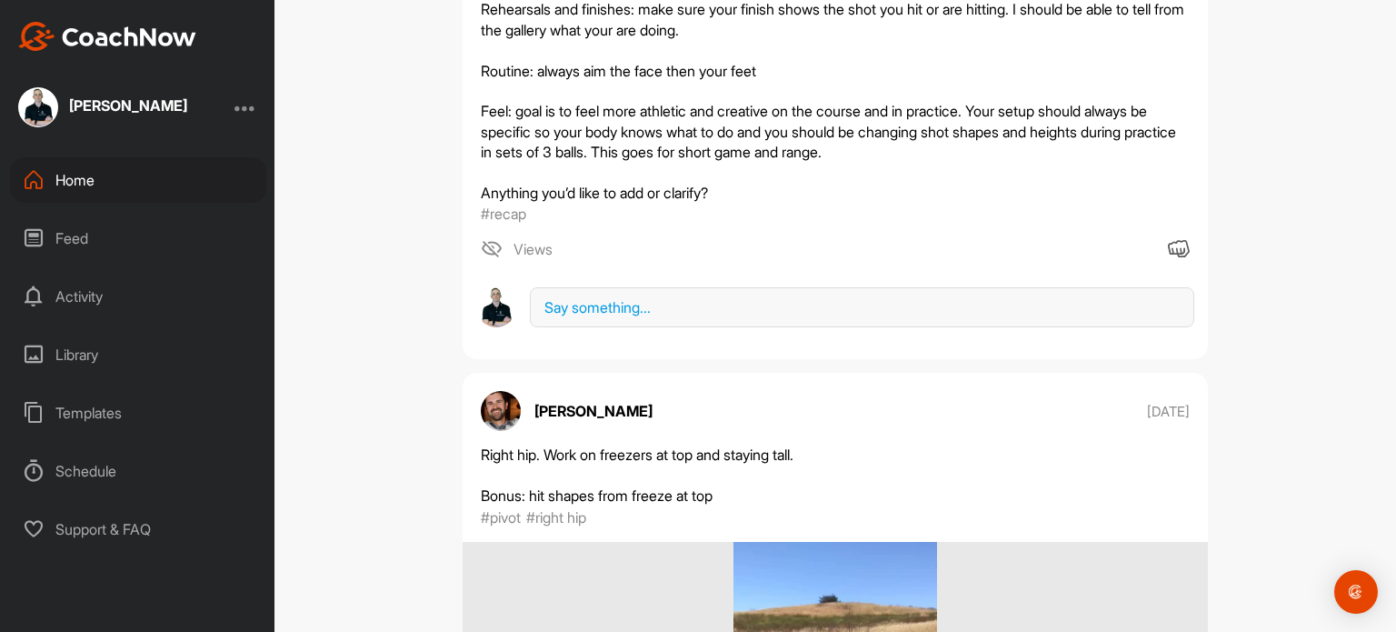
scroll to position [0, 0]
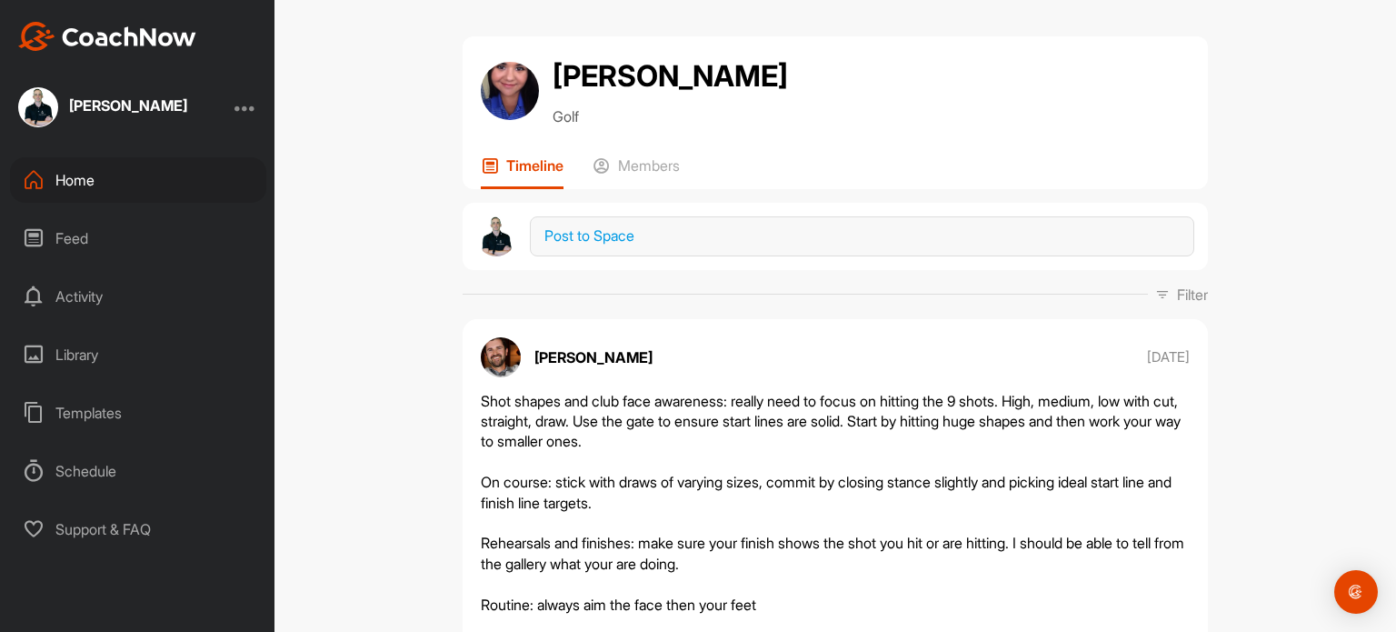
click at [76, 185] on div "Home" at bounding box center [138, 179] width 256 height 45
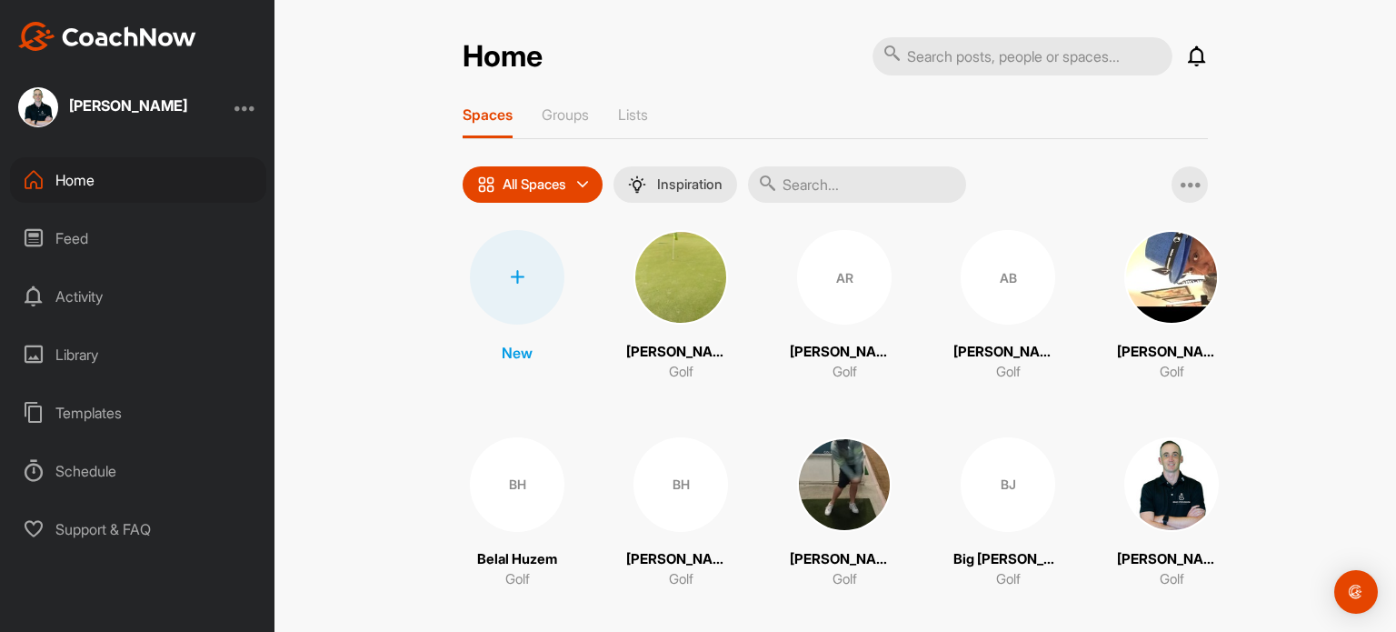
click at [508, 283] on div at bounding box center [517, 277] width 95 height 95
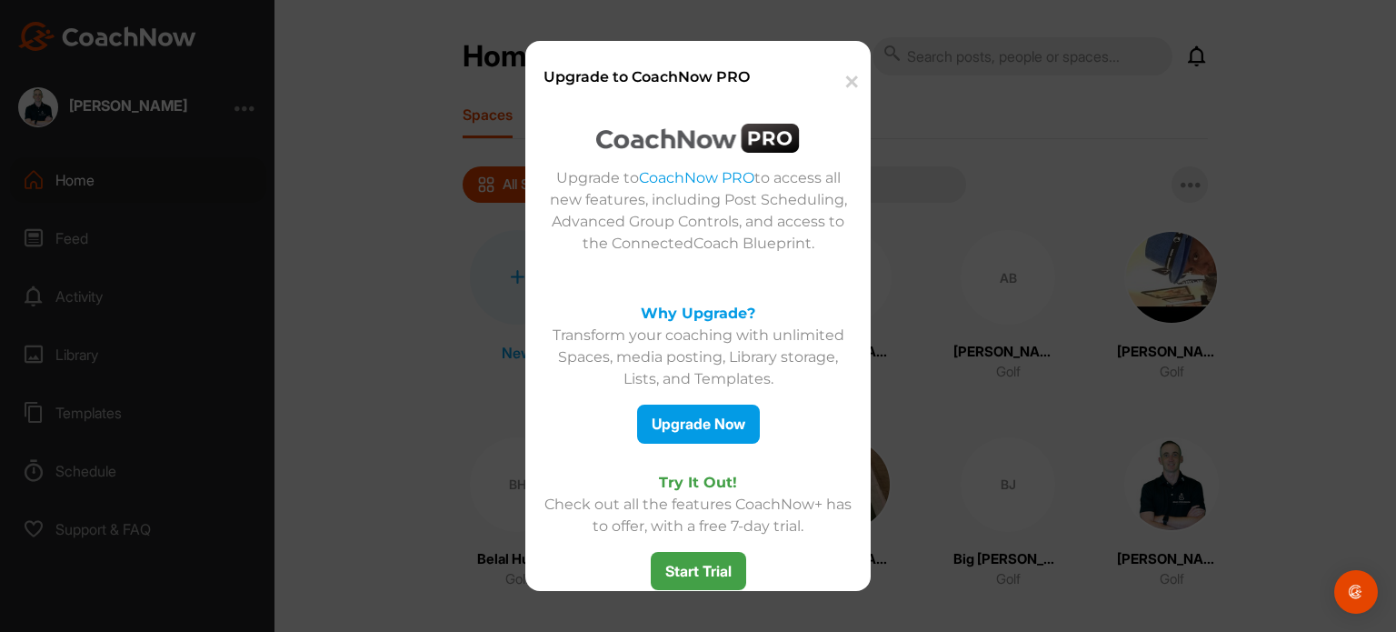
click at [844, 87] on button "✕" at bounding box center [850, 82] width 40 height 55
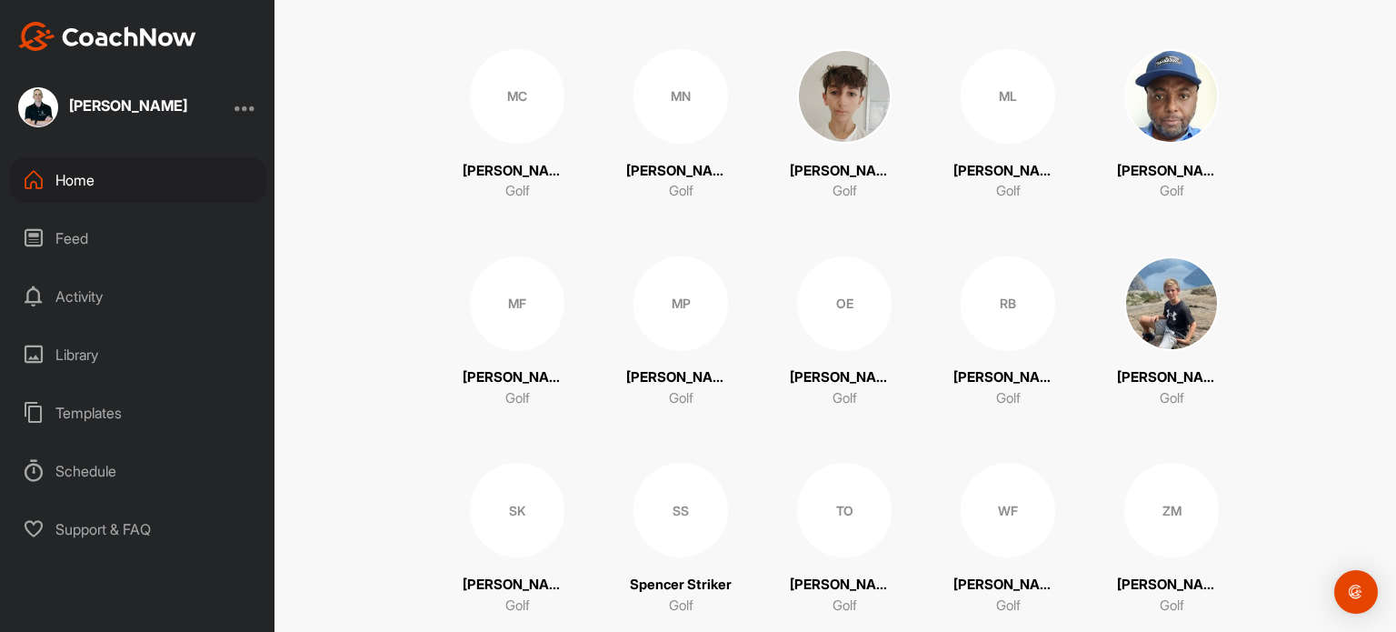
scroll to position [1258, 0]
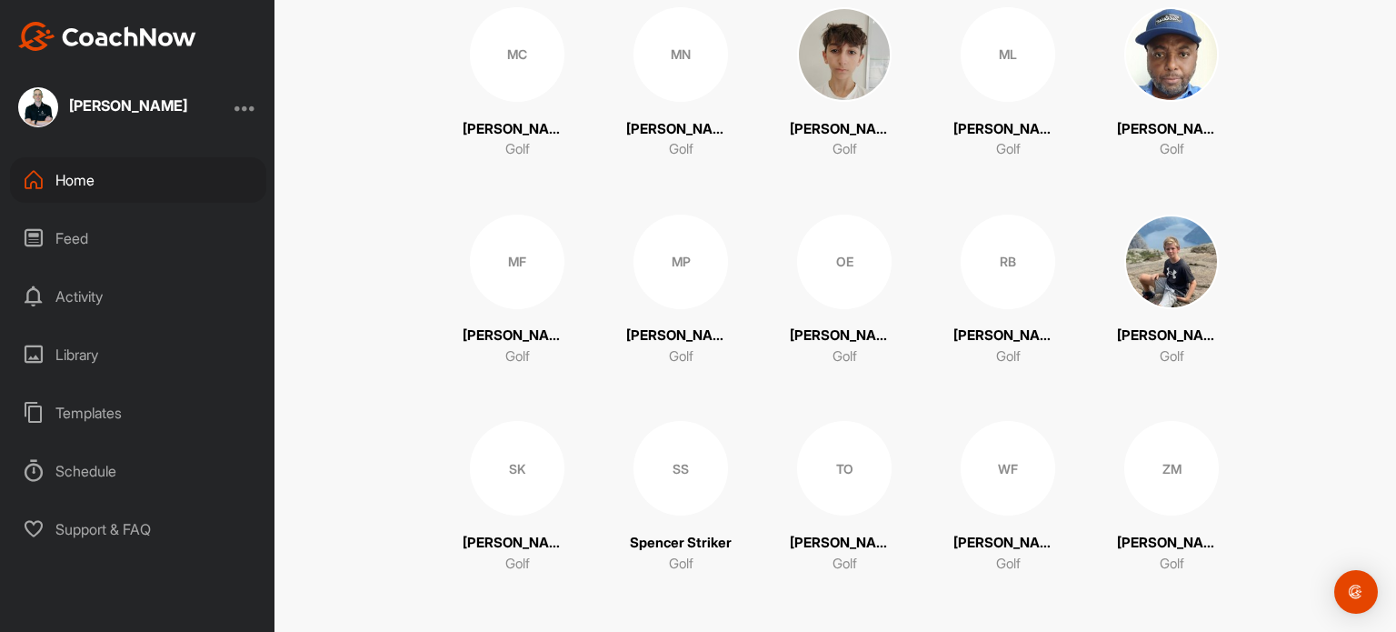
click at [996, 480] on div "WF" at bounding box center [1008, 468] width 95 height 95
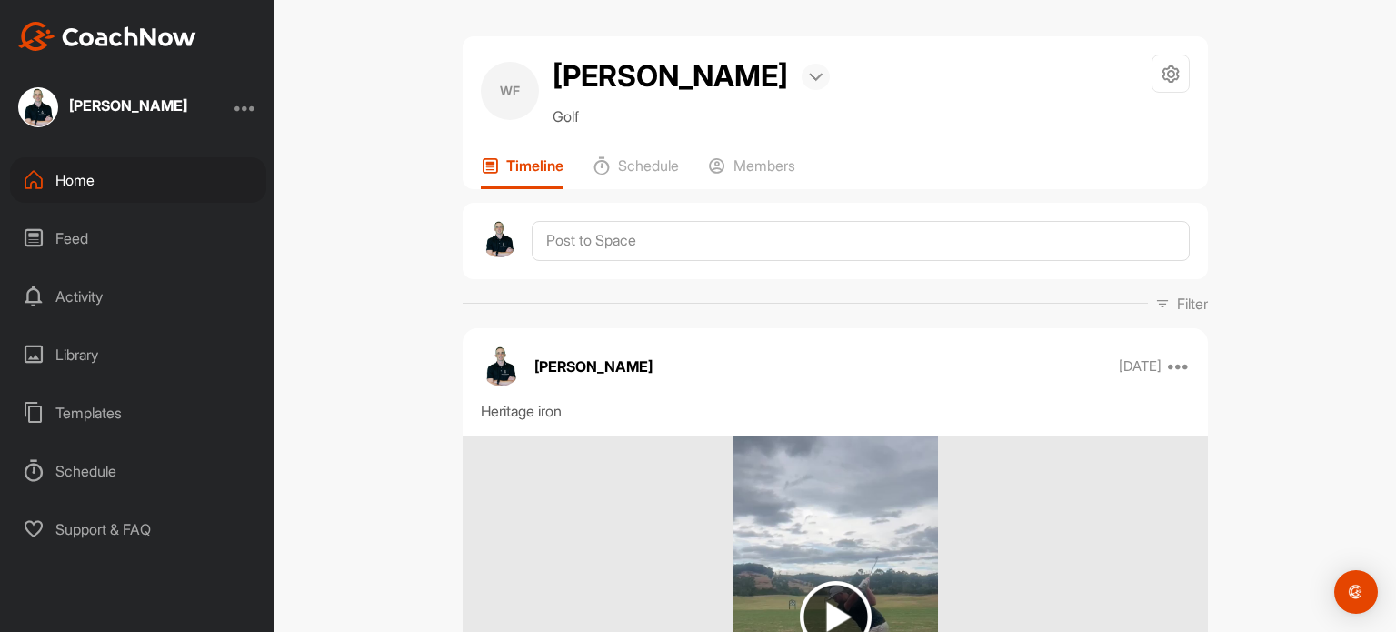
click at [802, 72] on div at bounding box center [816, 77] width 28 height 26
click at [1162, 75] on icon at bounding box center [1171, 74] width 21 height 21
click at [1106, 121] on li "Space Settings" at bounding box center [1117, 125] width 148 height 58
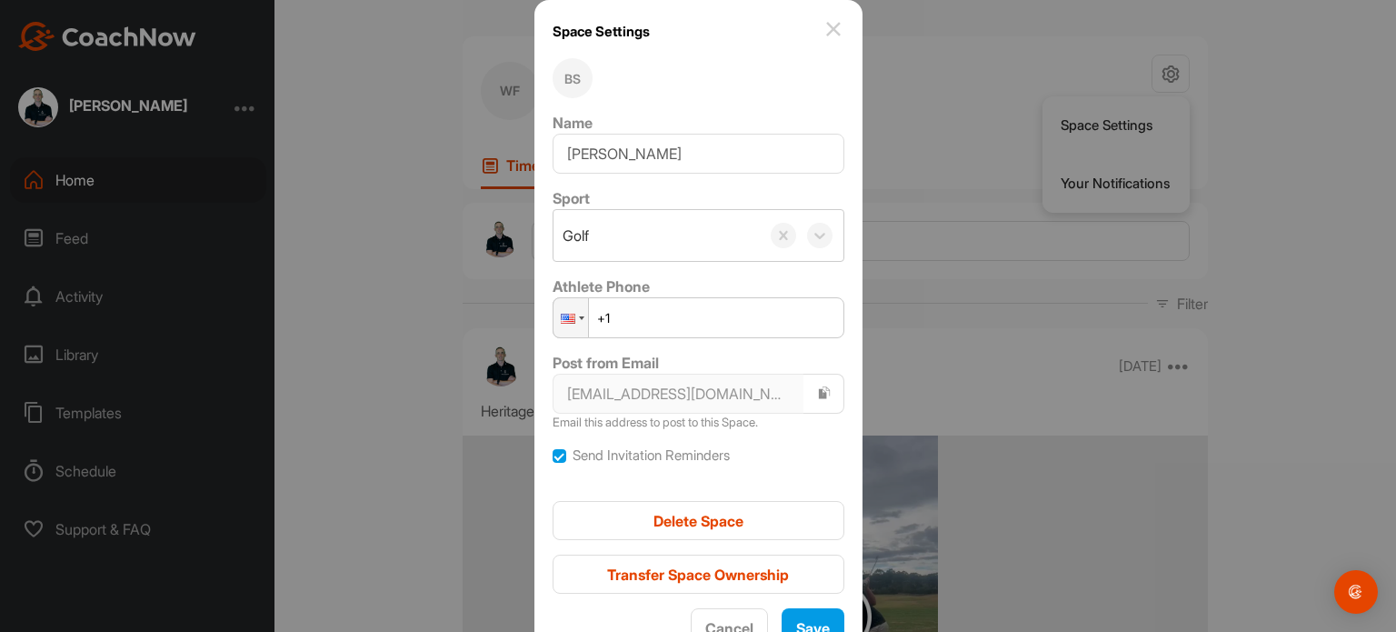
scroll to position [33, 0]
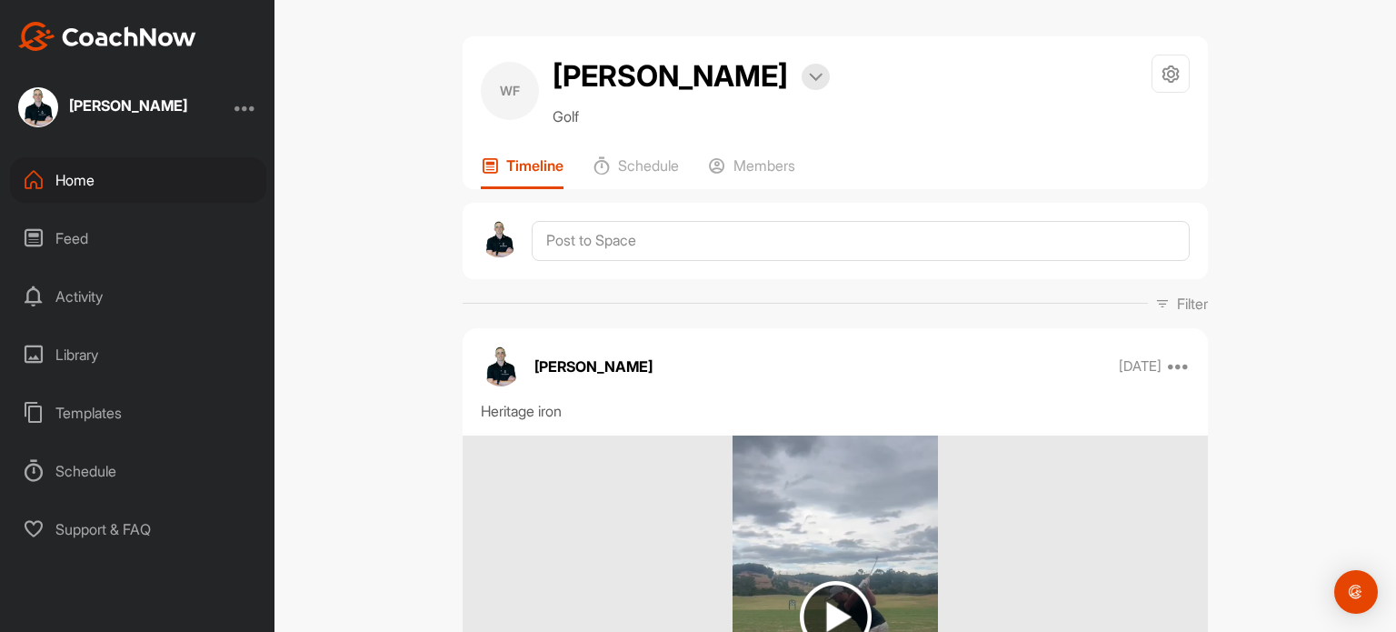
scroll to position [44, 0]
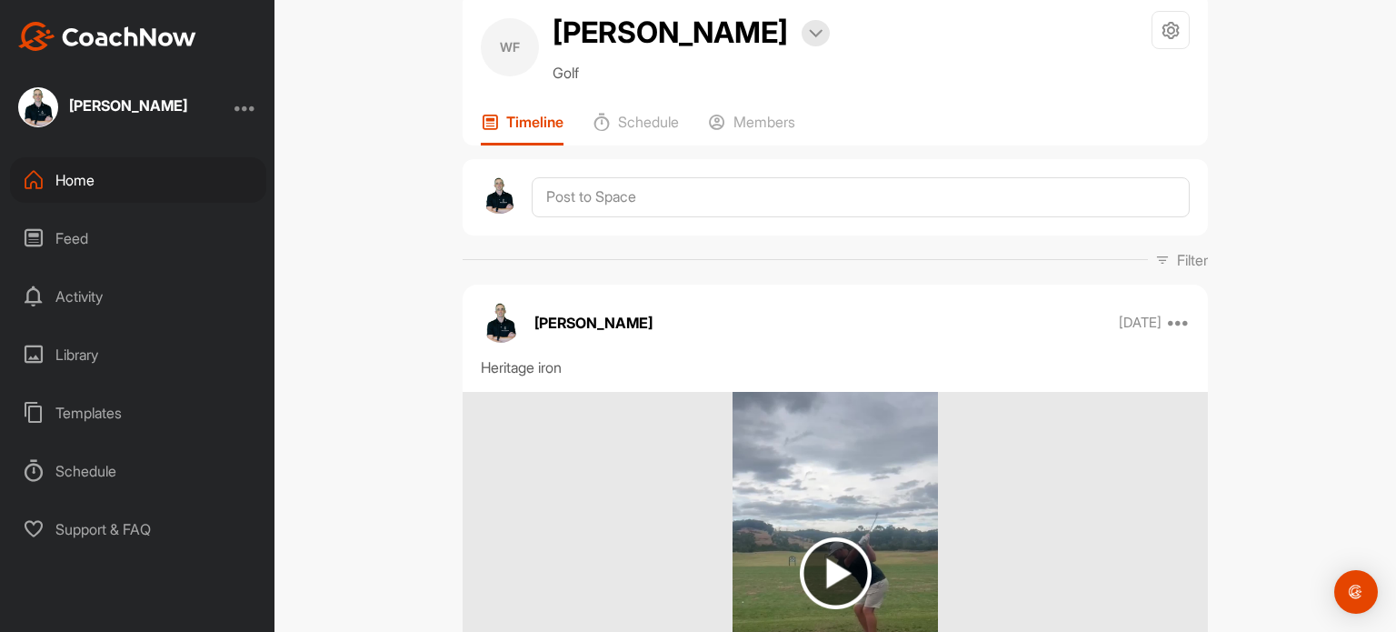
click at [250, 105] on div at bounding box center [246, 107] width 22 height 22
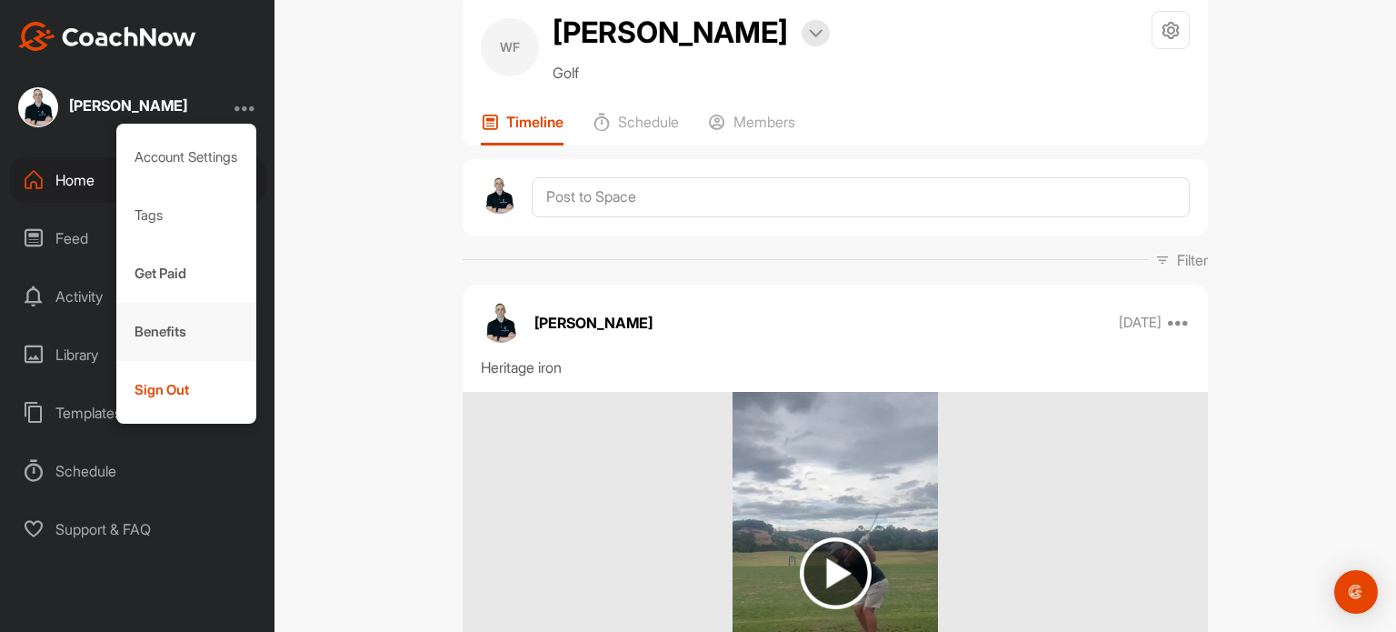
click at [159, 330] on div "Benefits" at bounding box center [186, 332] width 141 height 58
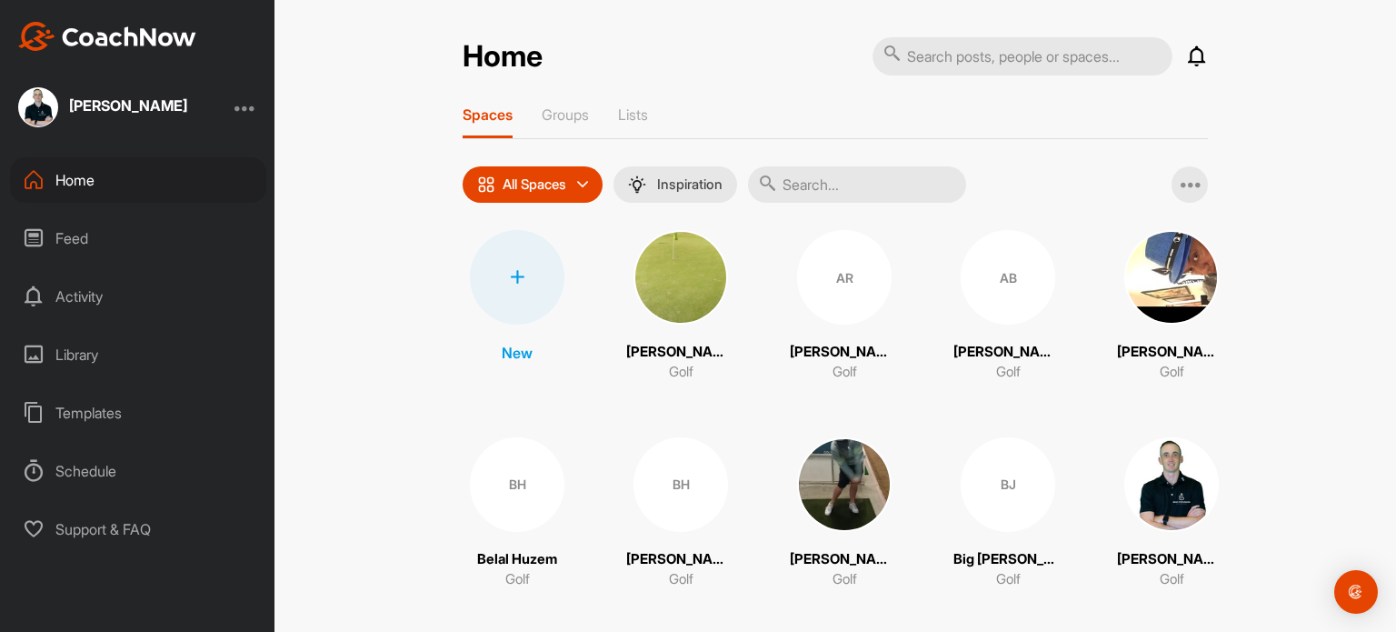
click at [248, 105] on div at bounding box center [246, 107] width 22 height 22
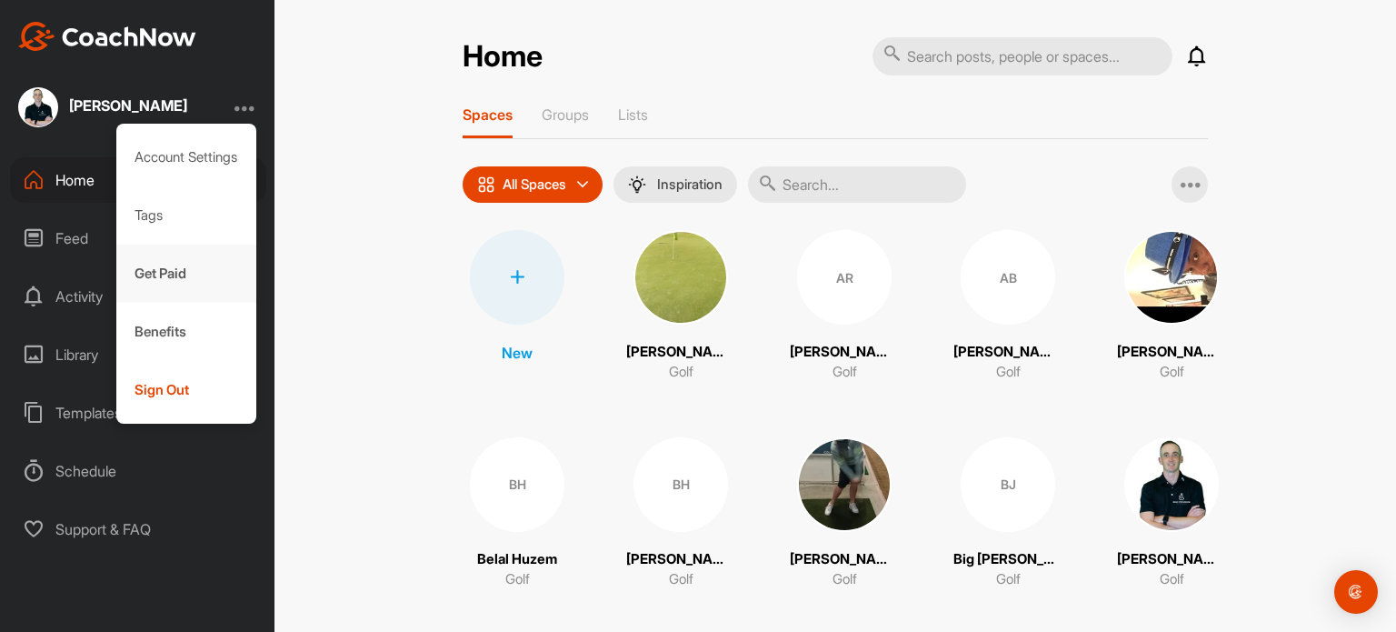
click at [142, 275] on div "Get Paid" at bounding box center [186, 274] width 141 height 58
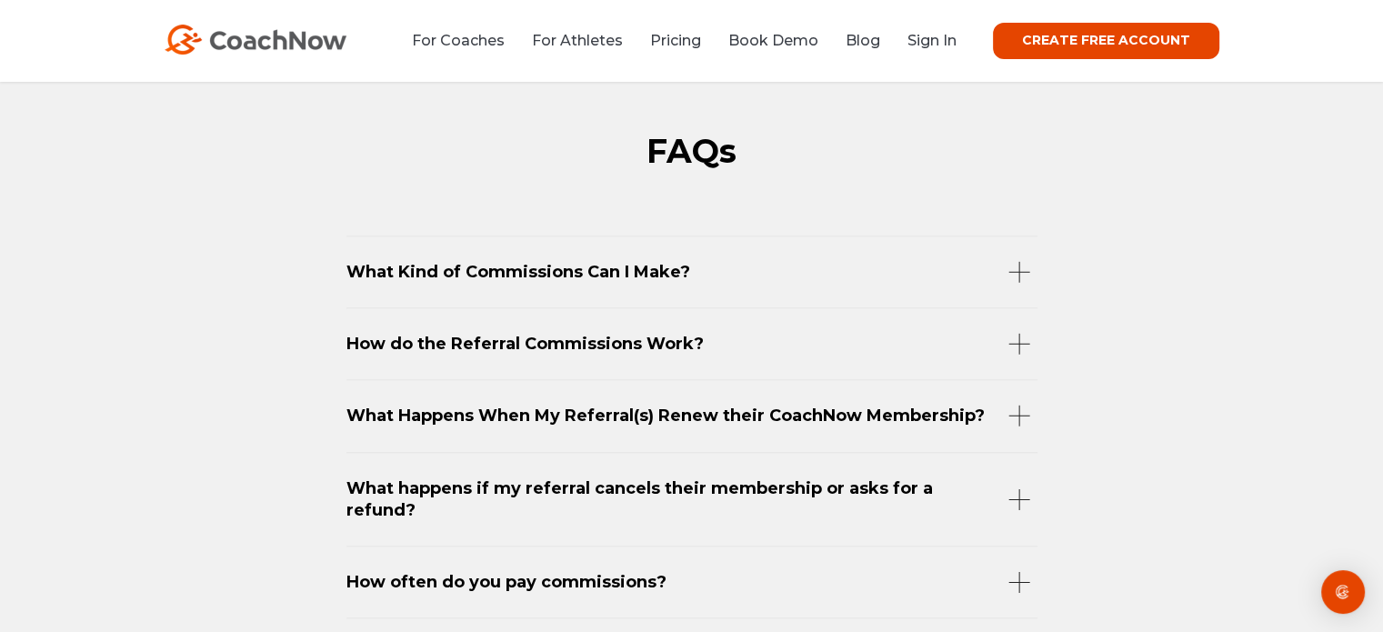
scroll to position [2113, 0]
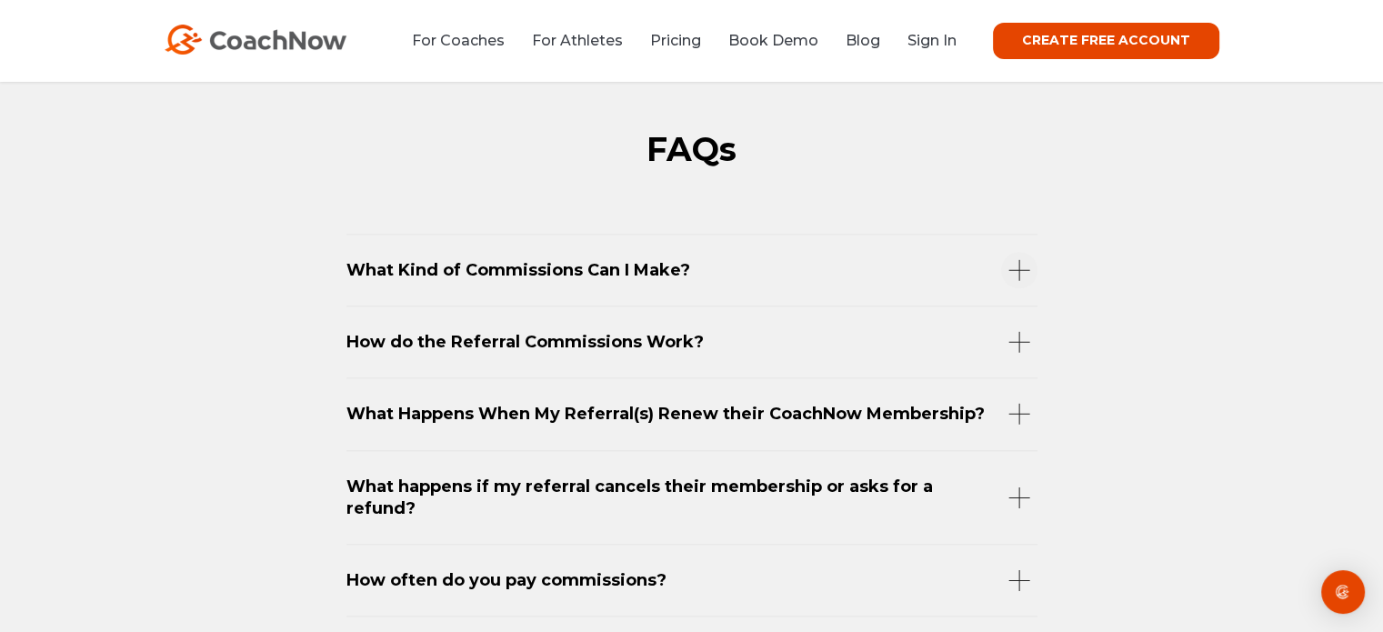
click at [1022, 270] on div "What Kind of Commissions Can I Make?" at bounding box center [691, 270] width 691 height 72
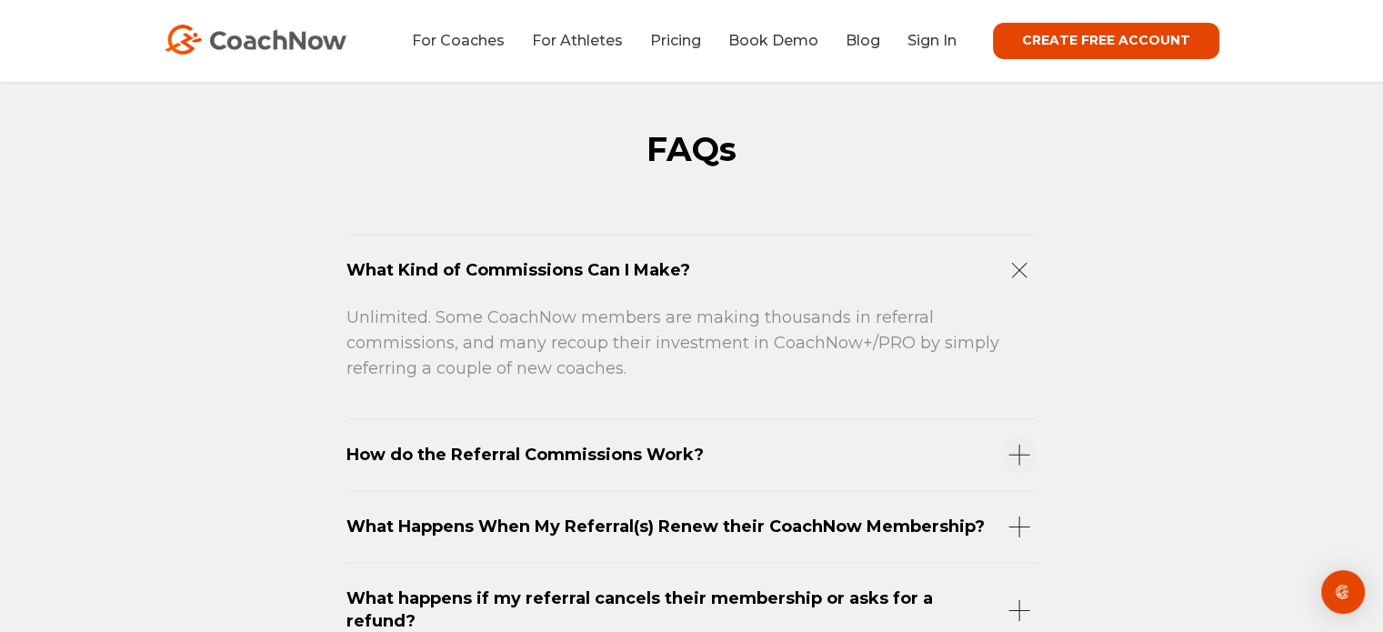
click at [1014, 452] on div "How do the Referral Commissions Work?" at bounding box center [691, 454] width 691 height 72
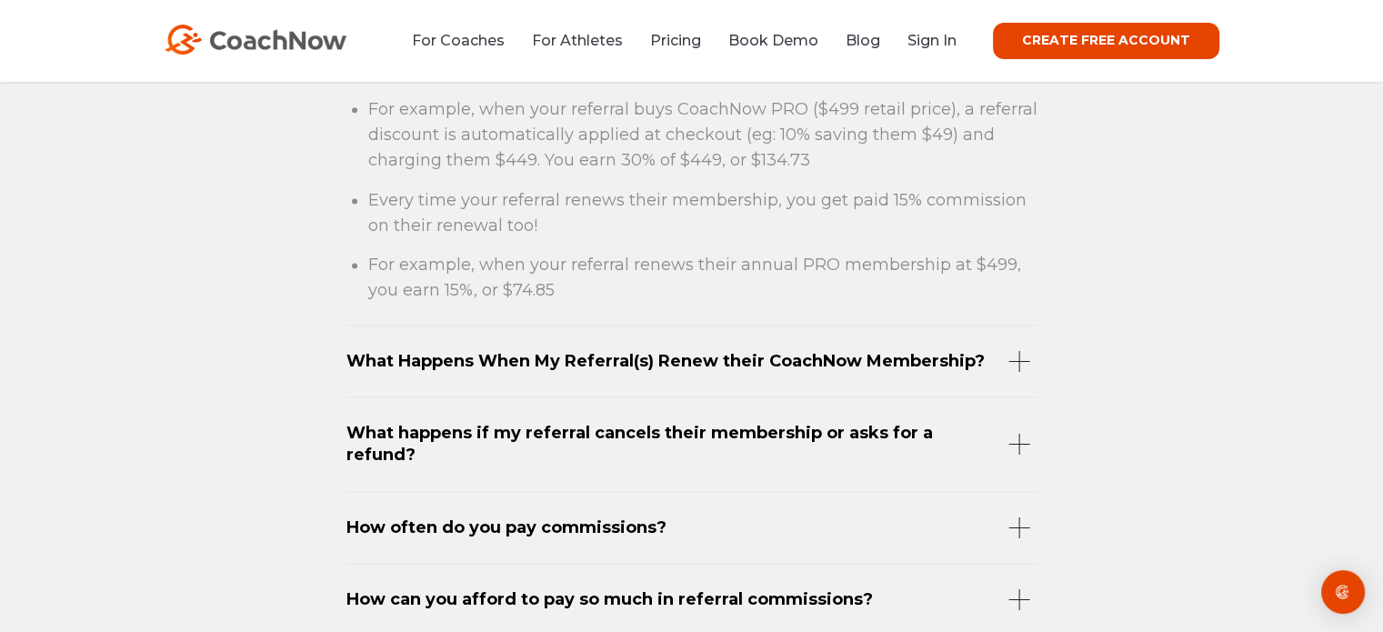
scroll to position [2500, 0]
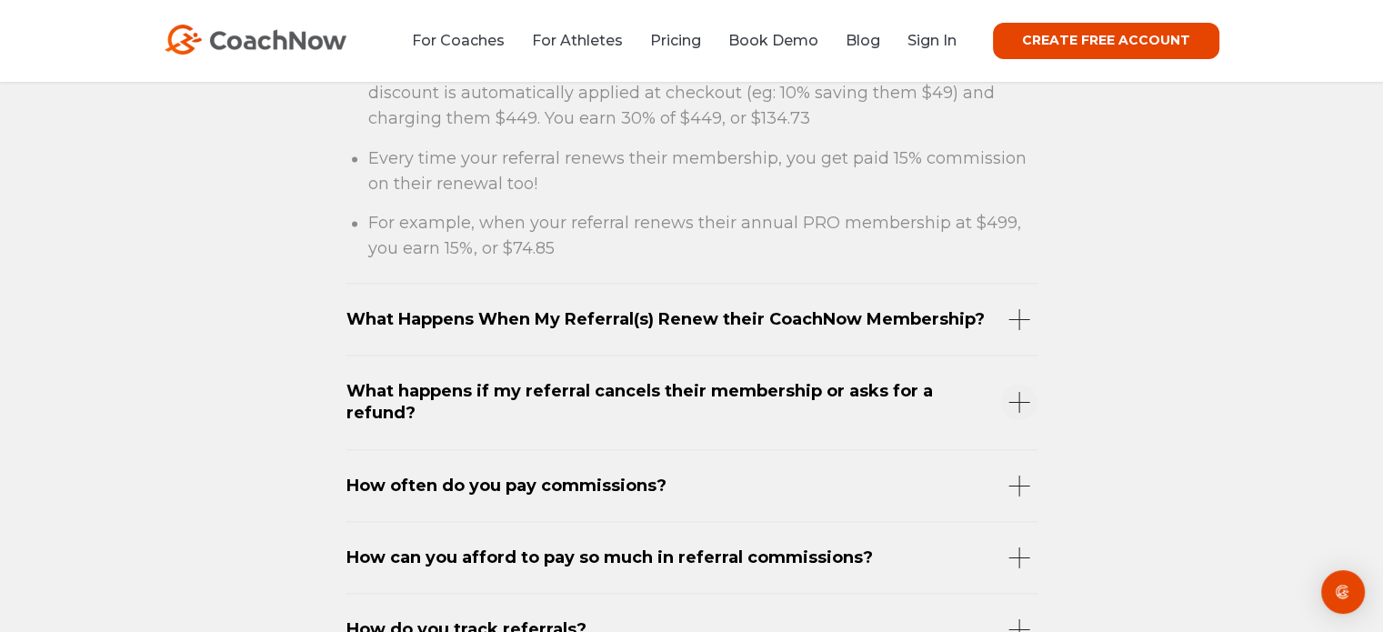
click at [1018, 397] on div "What happens if my referral cancels their membership or asks for a refund?" at bounding box center [691, 402] width 691 height 95
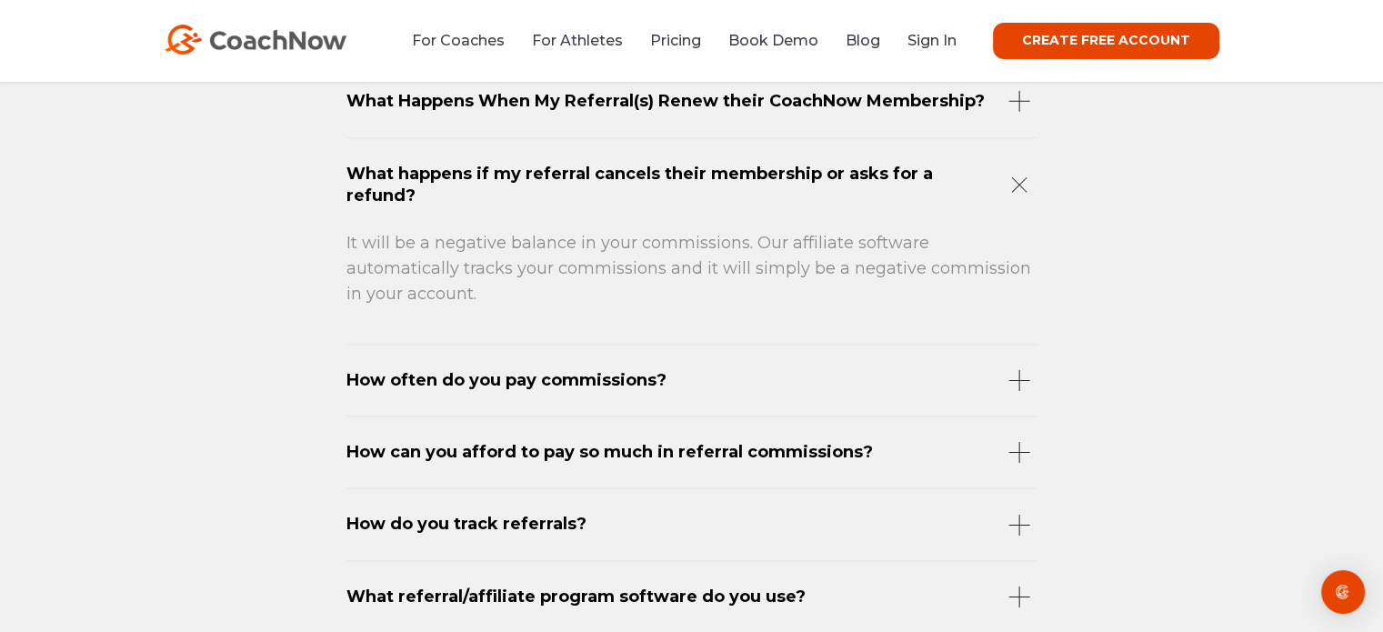
scroll to position [2475, 0]
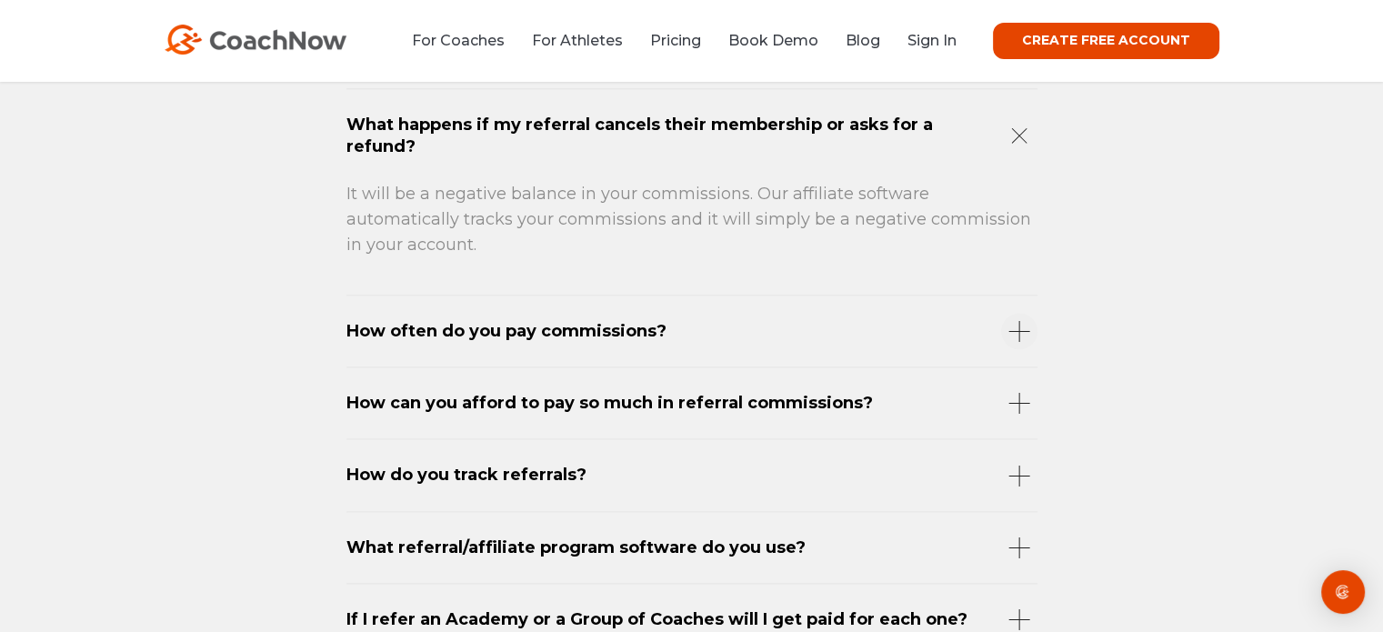
click at [1015, 329] on div "How often do you pay commissions?" at bounding box center [691, 331] width 691 height 72
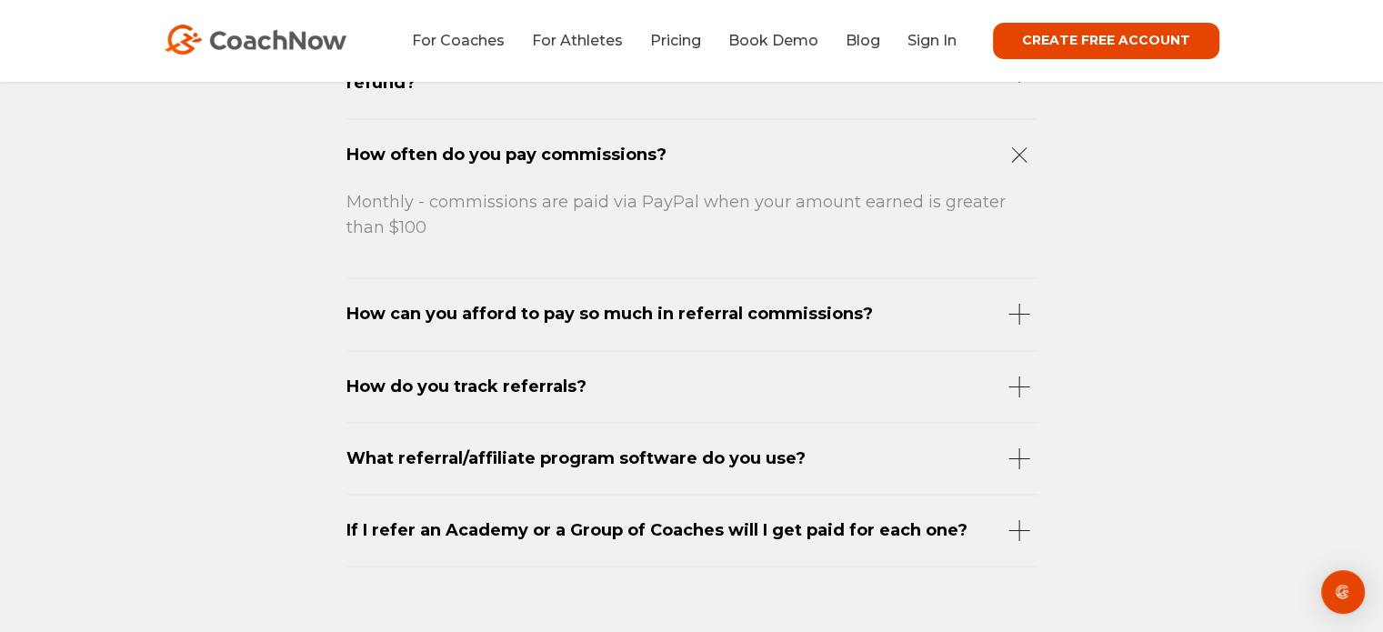
scroll to position [2569, 0]
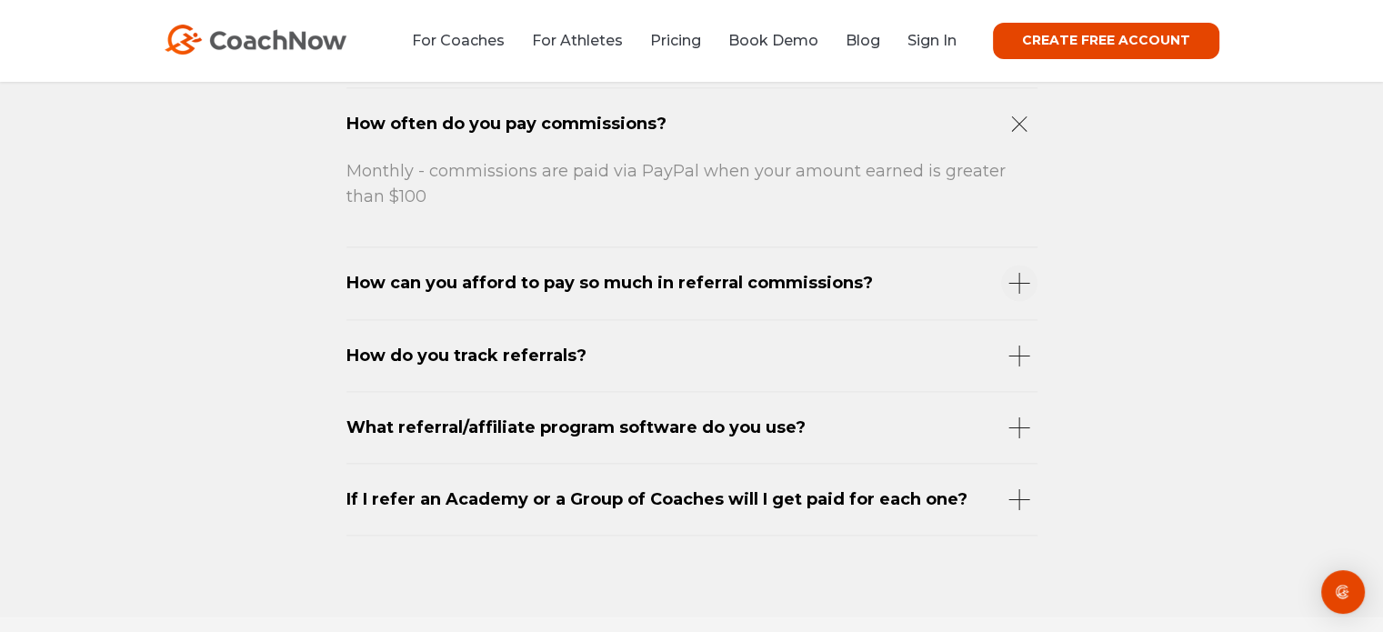
click at [1014, 282] on div "How can you afford to pay so much in referral commissions?" at bounding box center [691, 282] width 691 height 72
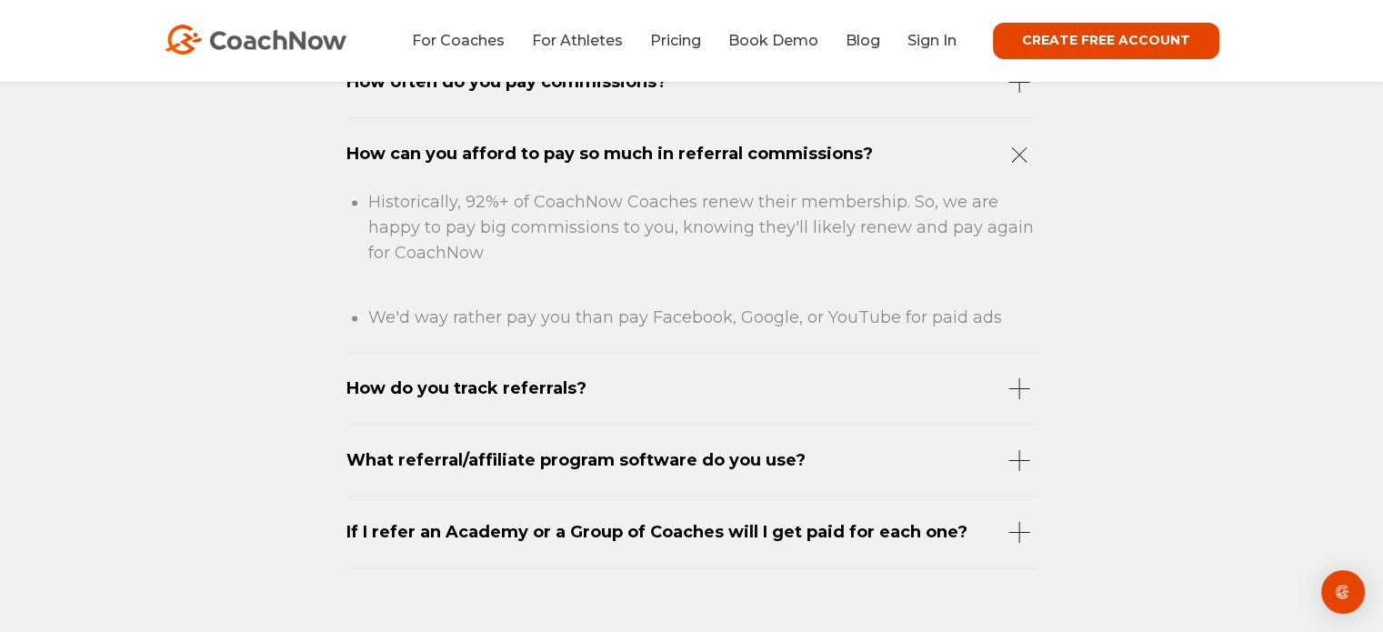
scroll to position [2640, 0]
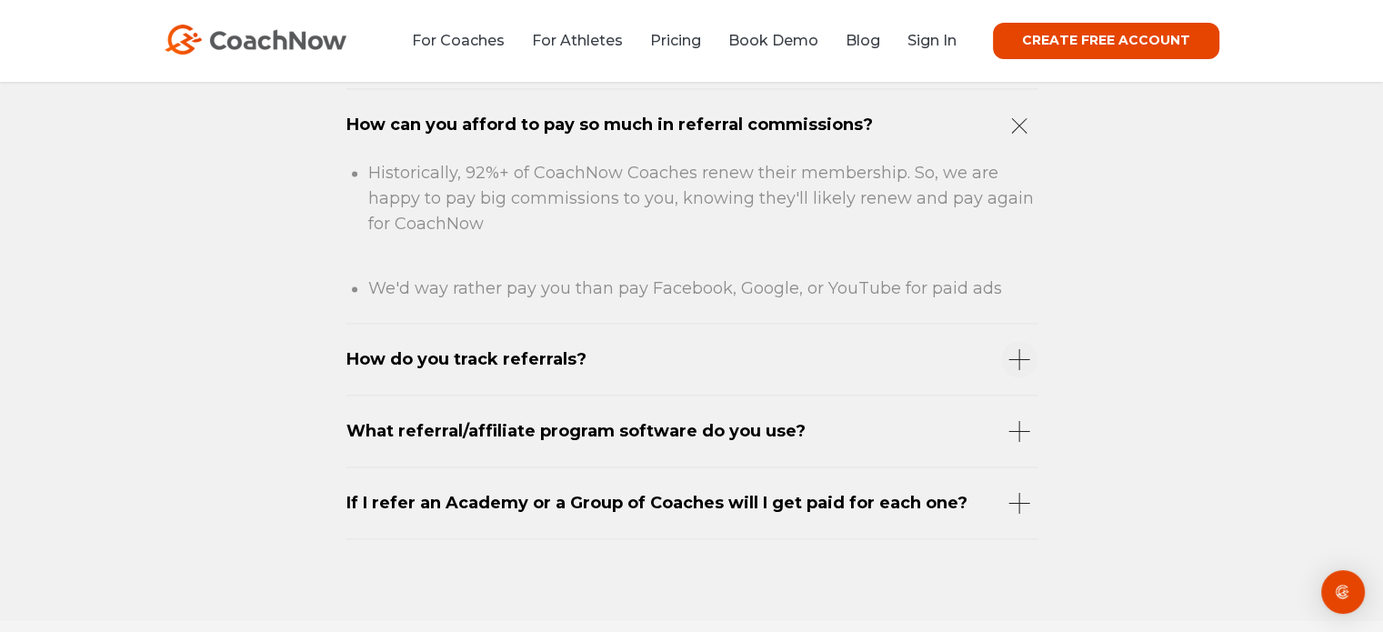
click at [1010, 350] on div "How do you track referrals?" at bounding box center [691, 359] width 691 height 72
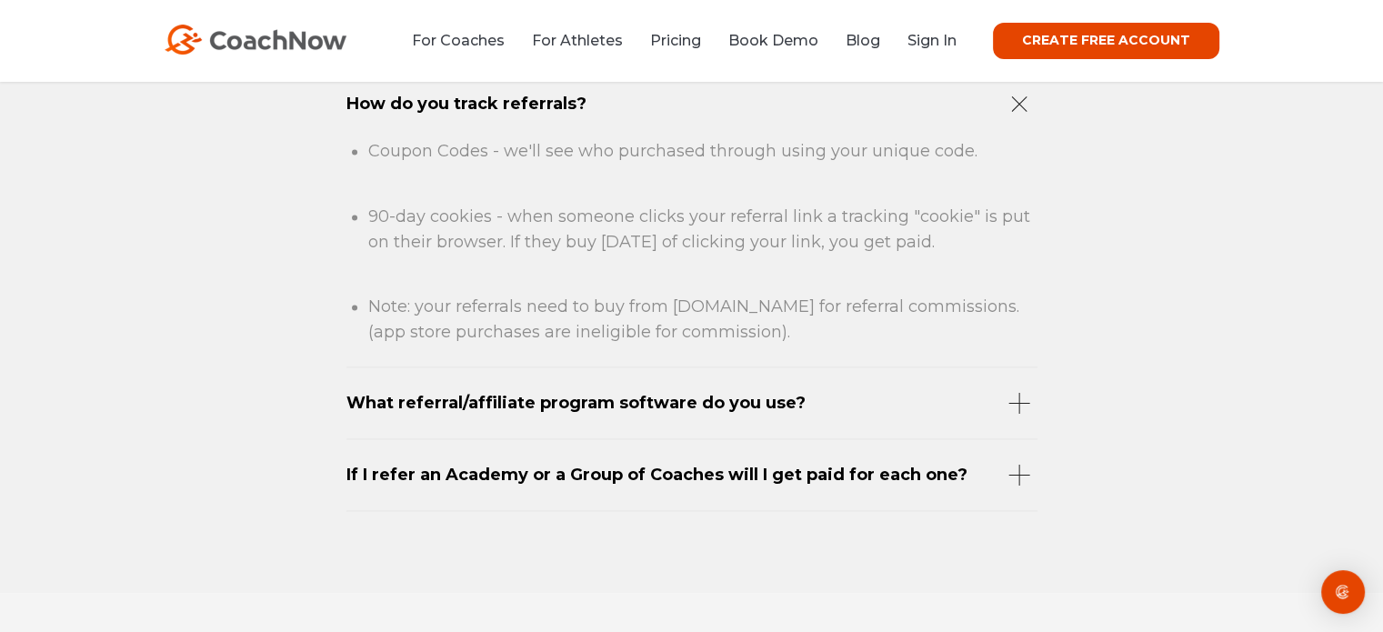
scroll to position [2735, 0]
click at [1013, 403] on div "What referral/affiliate program software do you use?" at bounding box center [691, 401] width 691 height 72
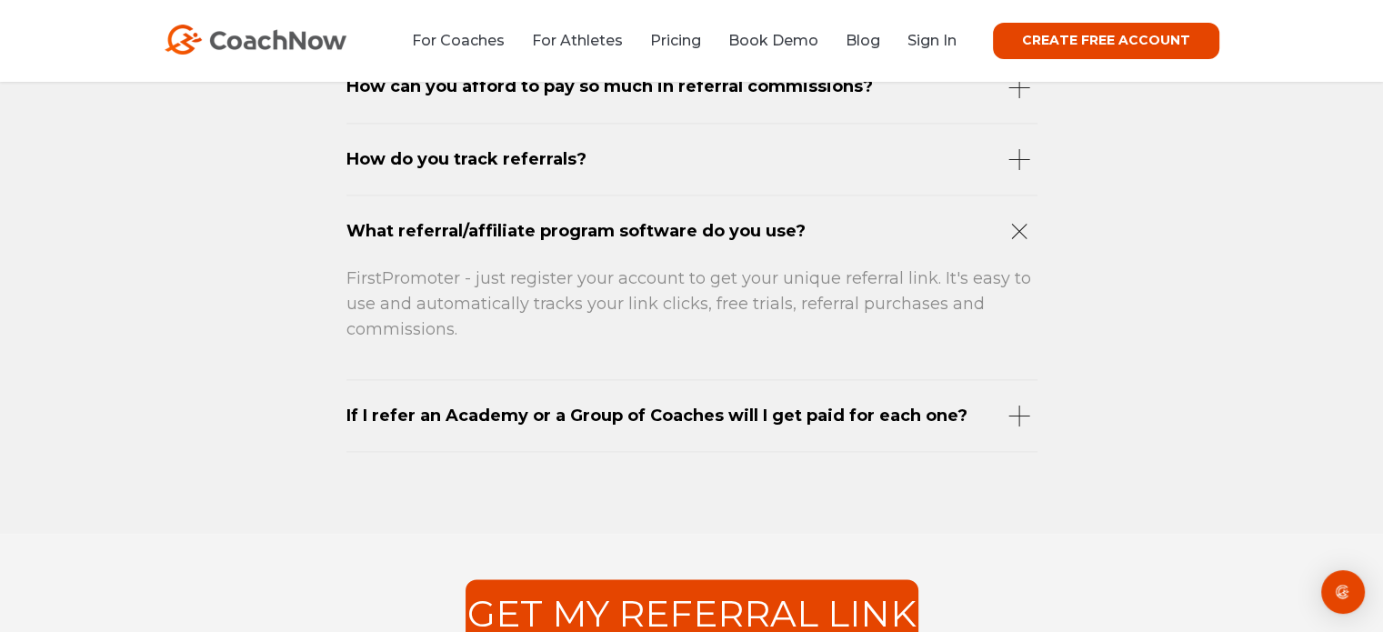
scroll to position [2709, 0]
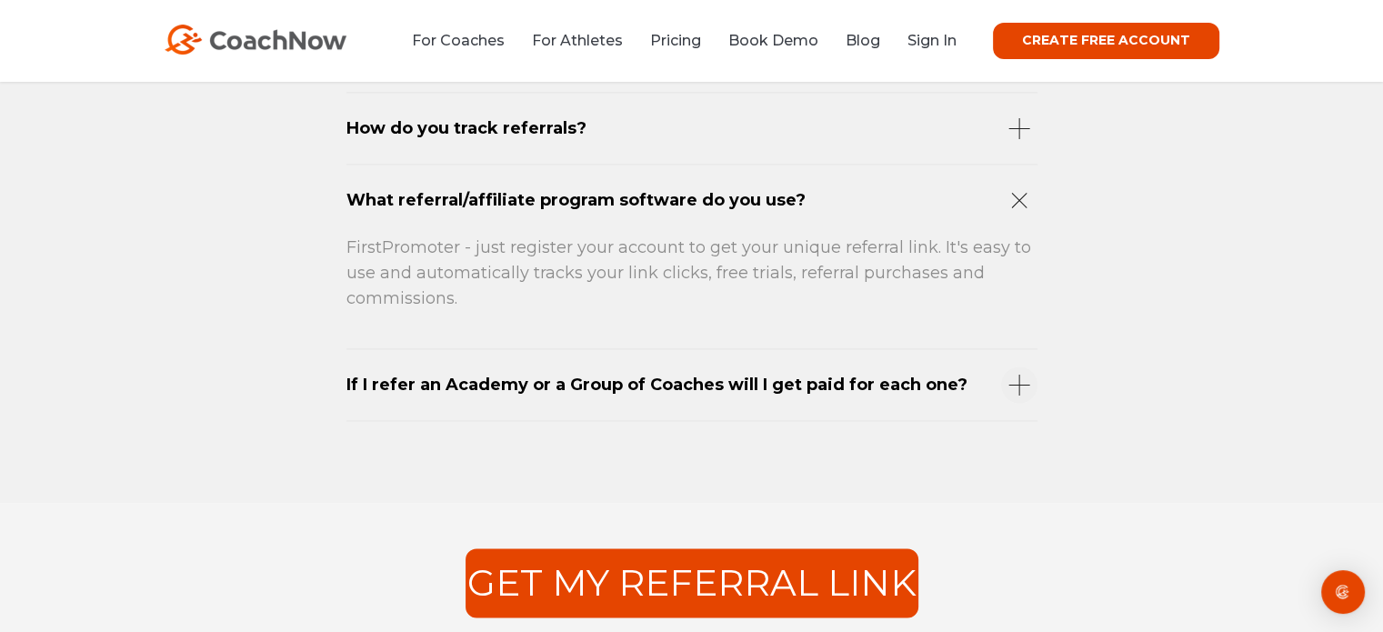
click at [1022, 385] on div "If I refer an Academy or a Group of Coaches will I get paid for each one?" at bounding box center [691, 384] width 691 height 72
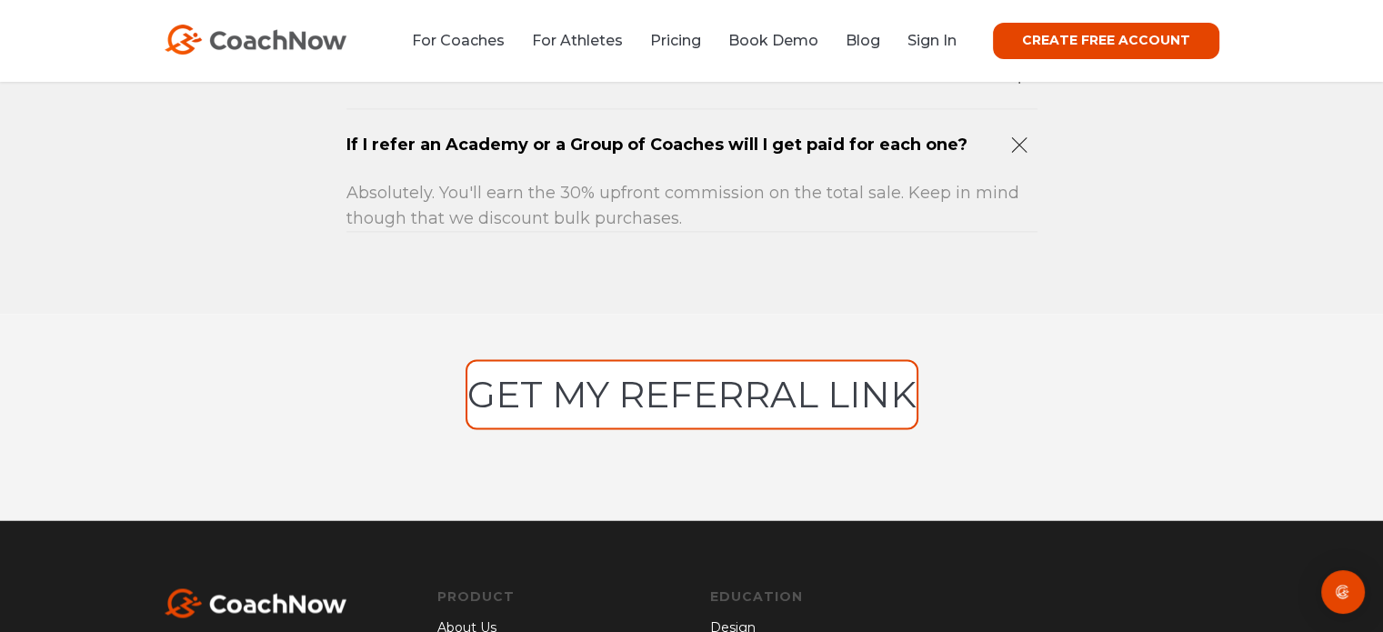
scroll to position [2836, 0]
click at [771, 392] on link "GET MY REFERRAL LINK" at bounding box center [691, 393] width 453 height 69
